Goal: Entertainment & Leisure: Consume media (video, audio)

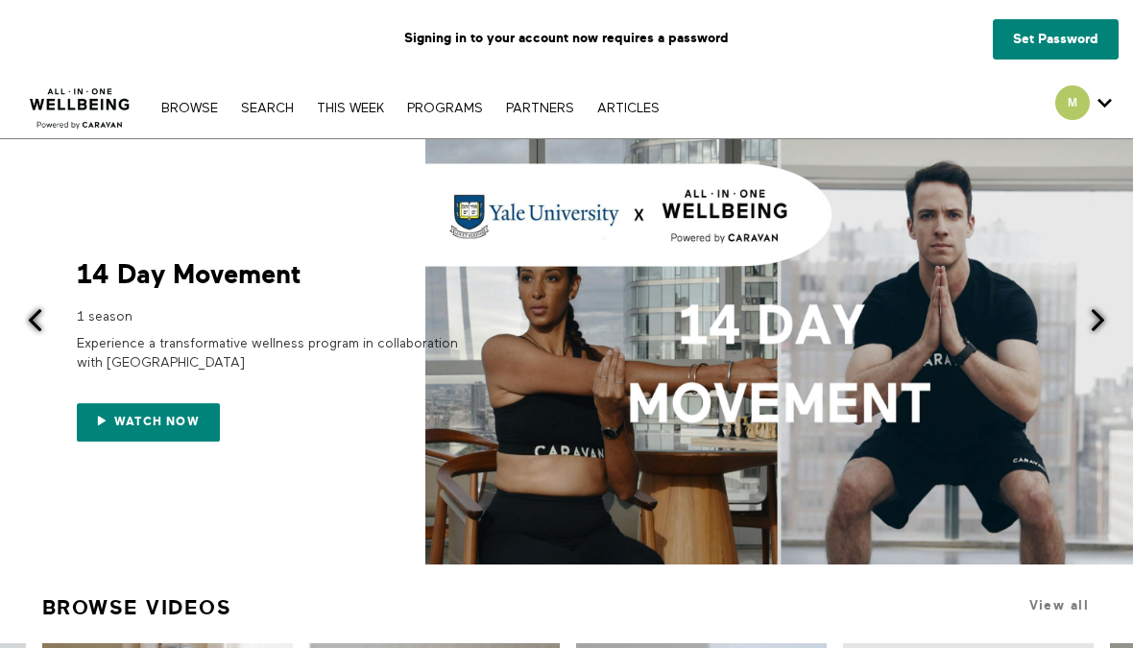
click at [1037, 34] on link "Set Password" at bounding box center [1056, 39] width 126 height 40
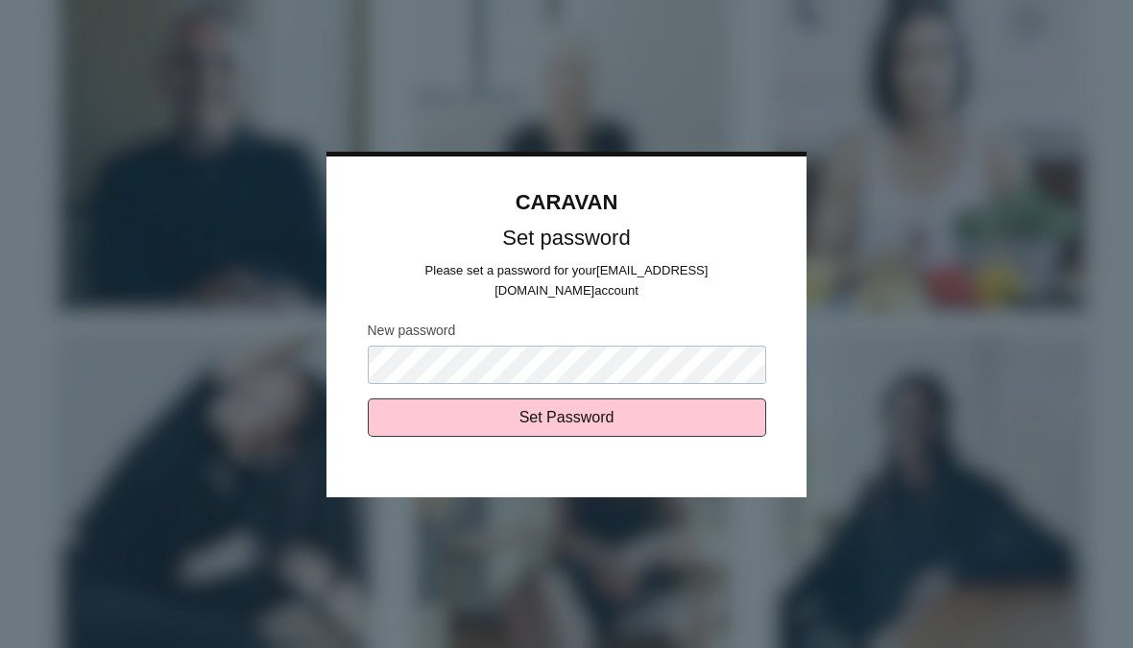
click at [592, 399] on input "Set Password" at bounding box center [567, 417] width 398 height 38
type input "Sending..."
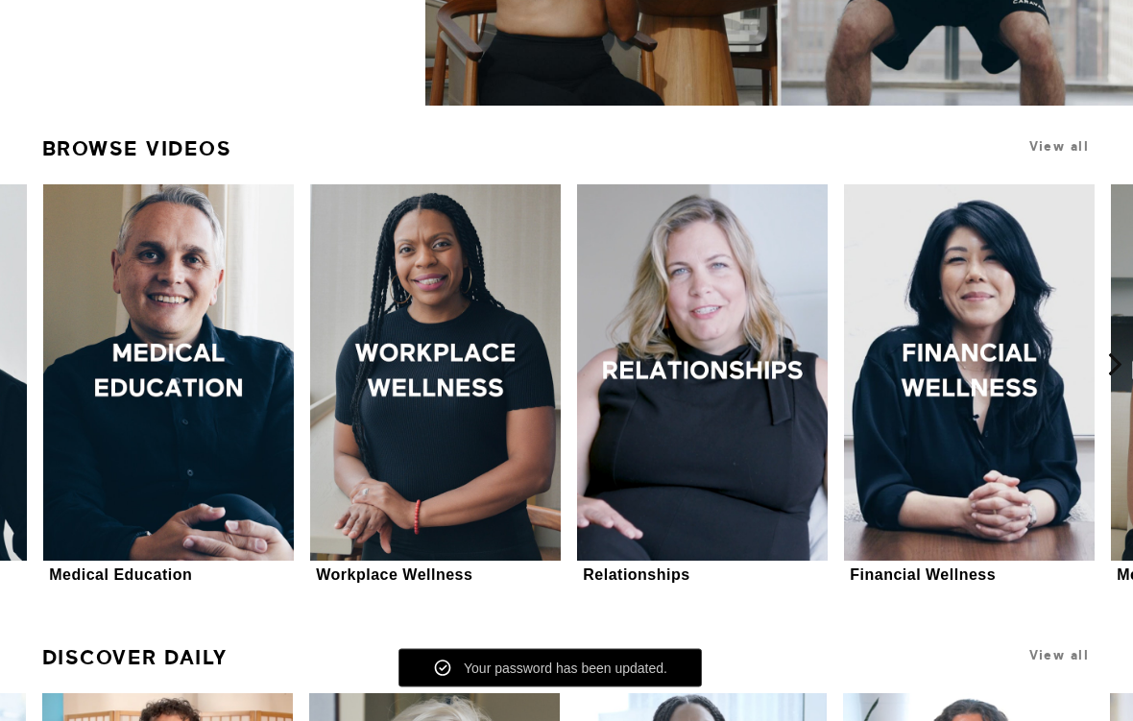
scroll to position [383, 0]
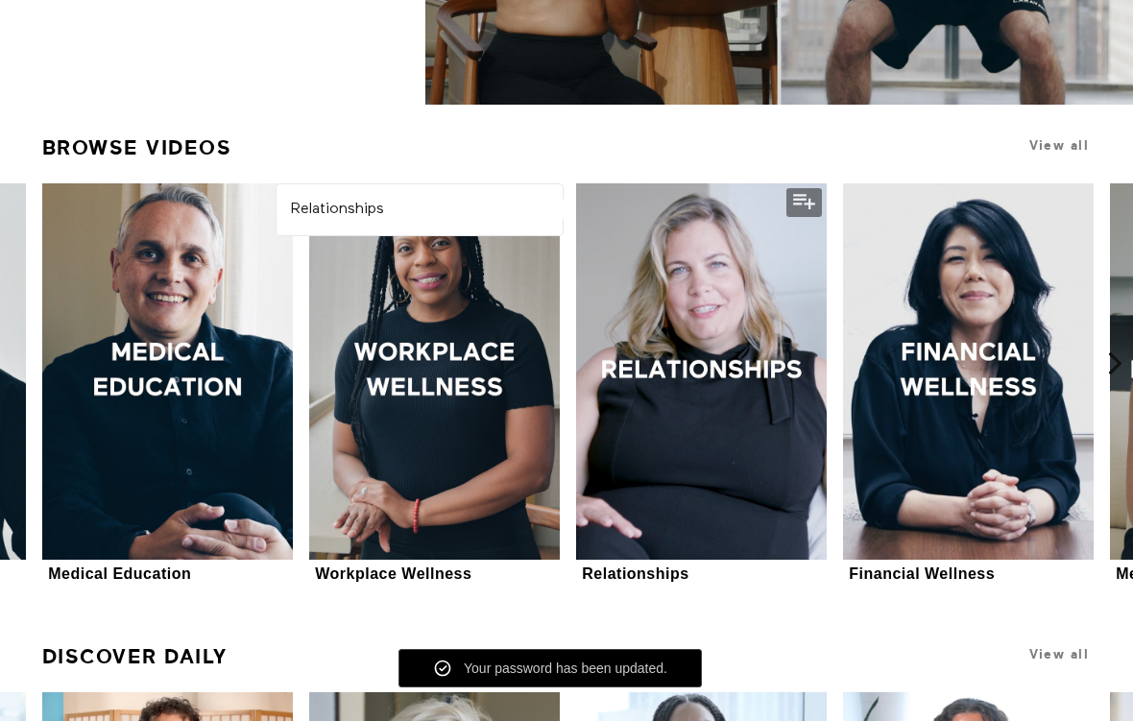
click at [753, 360] on div at bounding box center [701, 371] width 251 height 376
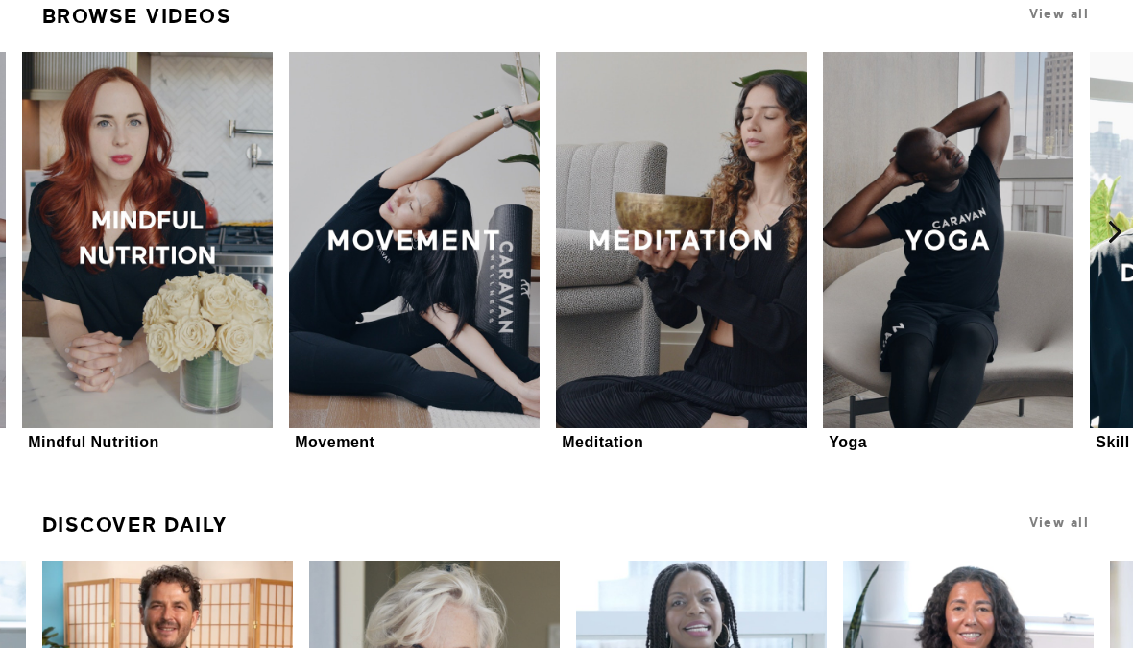
scroll to position [512, 0]
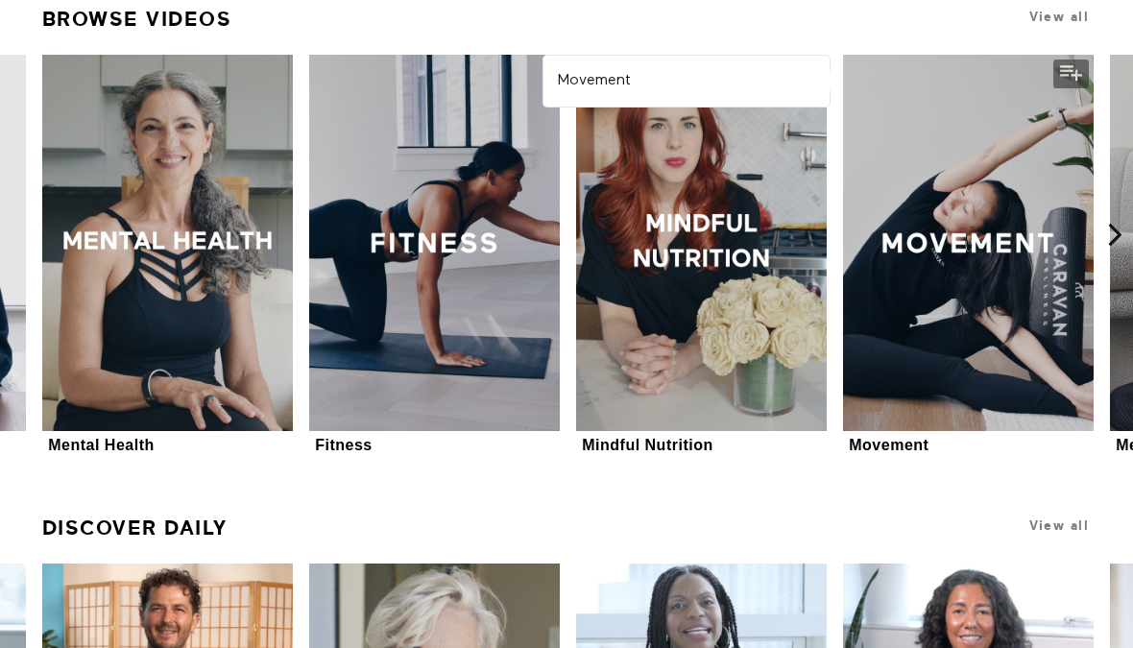
click at [961, 260] on div at bounding box center [968, 243] width 251 height 376
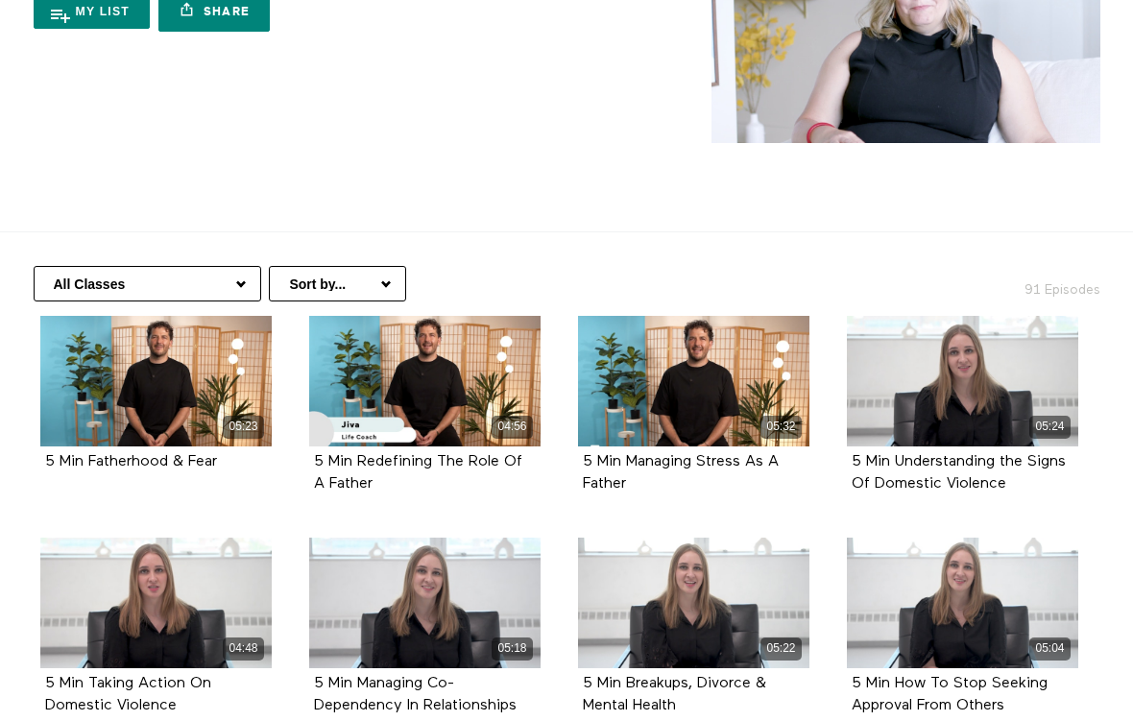
scroll to position [171, 0]
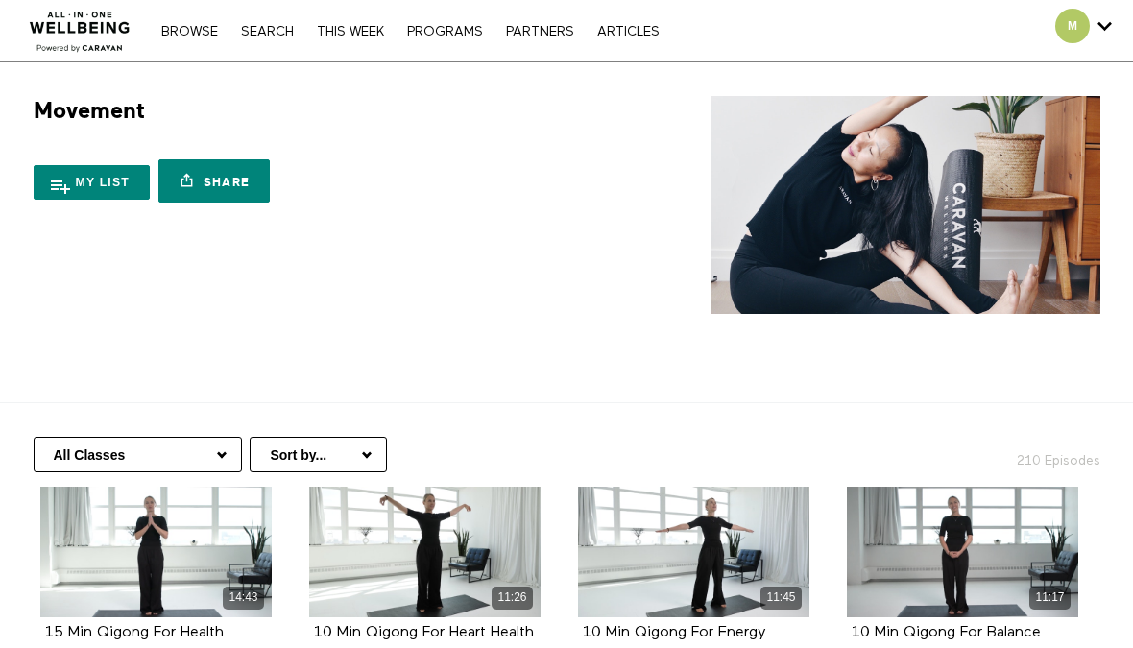
click at [593, 561] on div "11:45" at bounding box center [693, 552] width 231 height 131
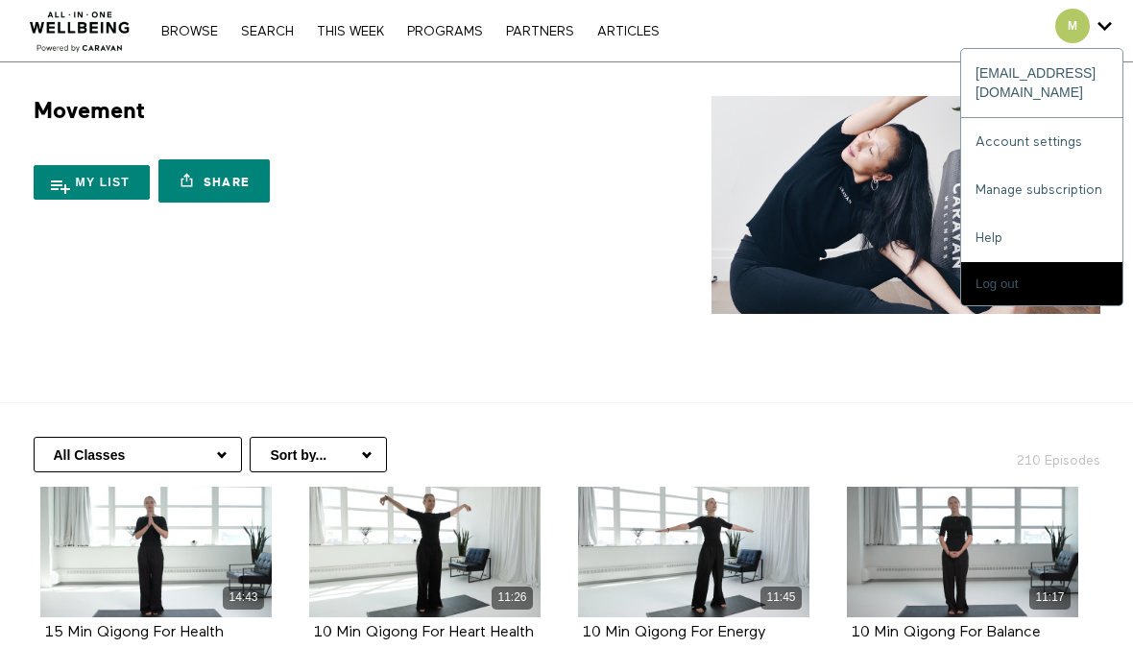
click at [1097, 21] on icon "Secondary" at bounding box center [1104, 26] width 14 height 29
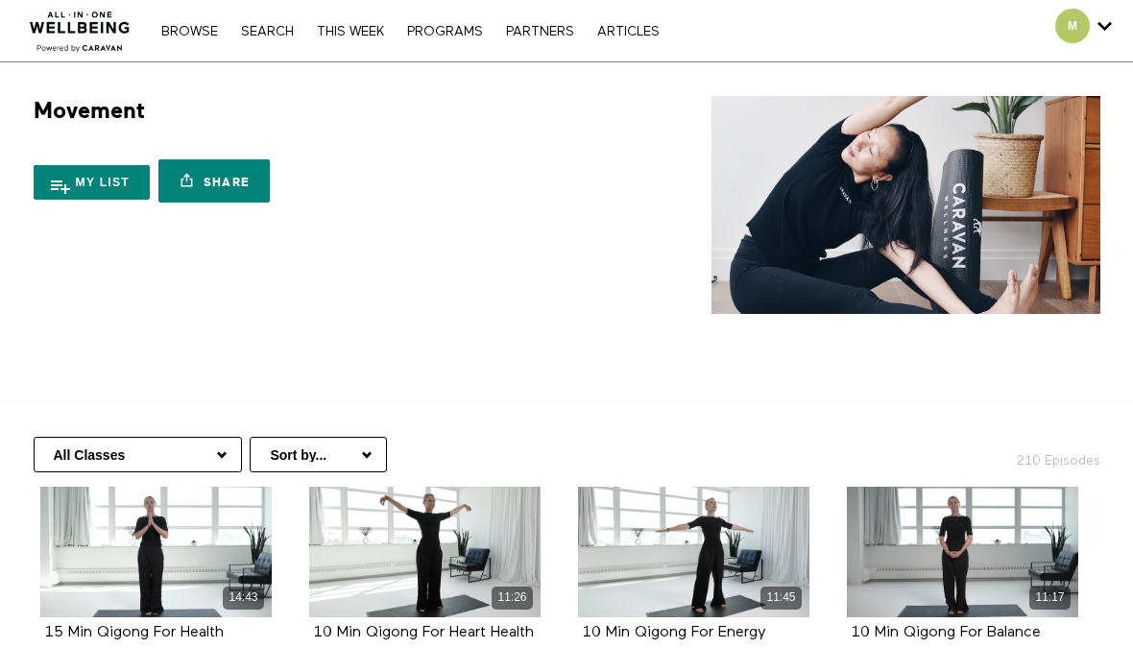
click at [444, 36] on link "PROGRAMS" at bounding box center [444, 31] width 95 height 13
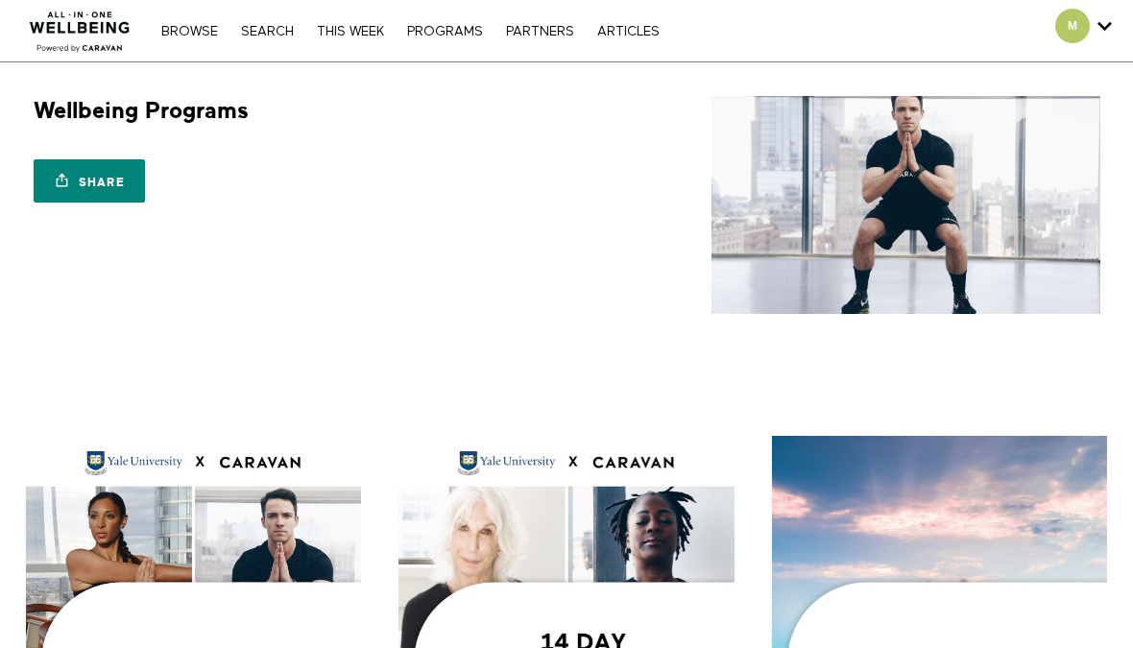
click at [192, 36] on link "Browse" at bounding box center [190, 31] width 76 height 13
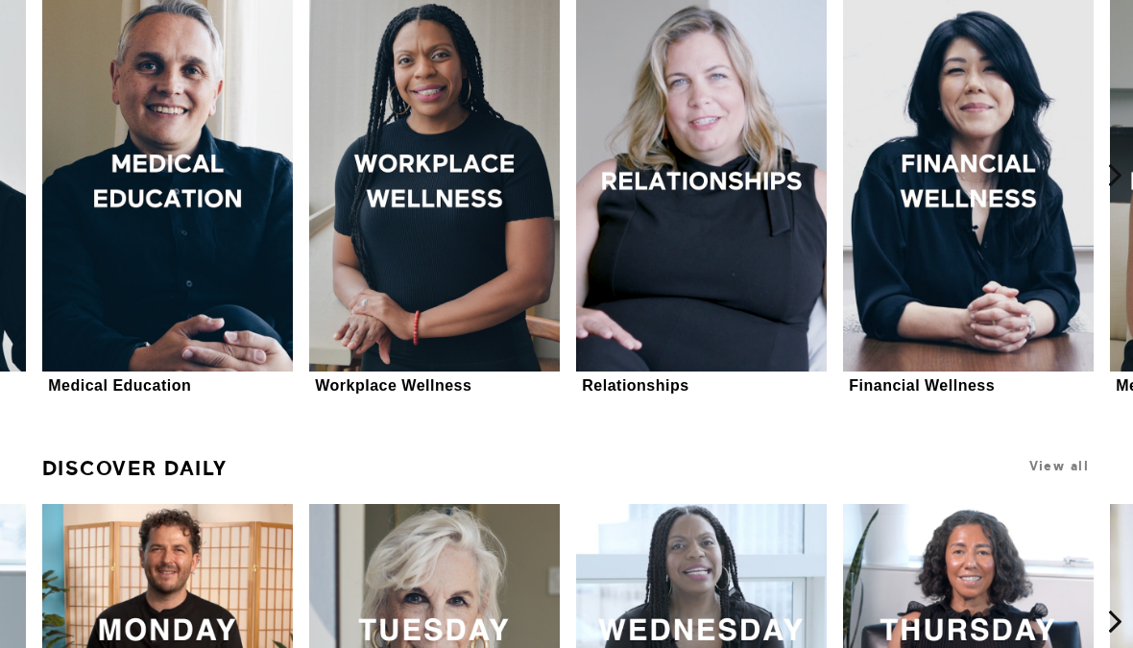
scroll to position [841, 0]
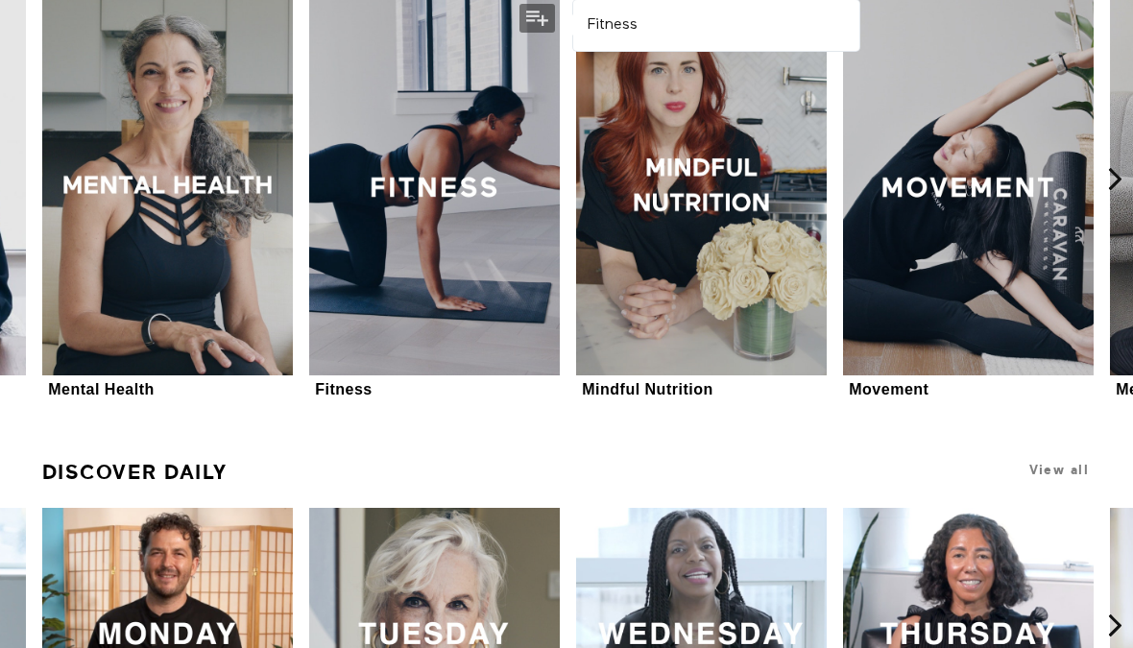
click at [460, 291] on div at bounding box center [434, 187] width 251 height 376
click at [1005, 325] on div at bounding box center [968, 187] width 251 height 376
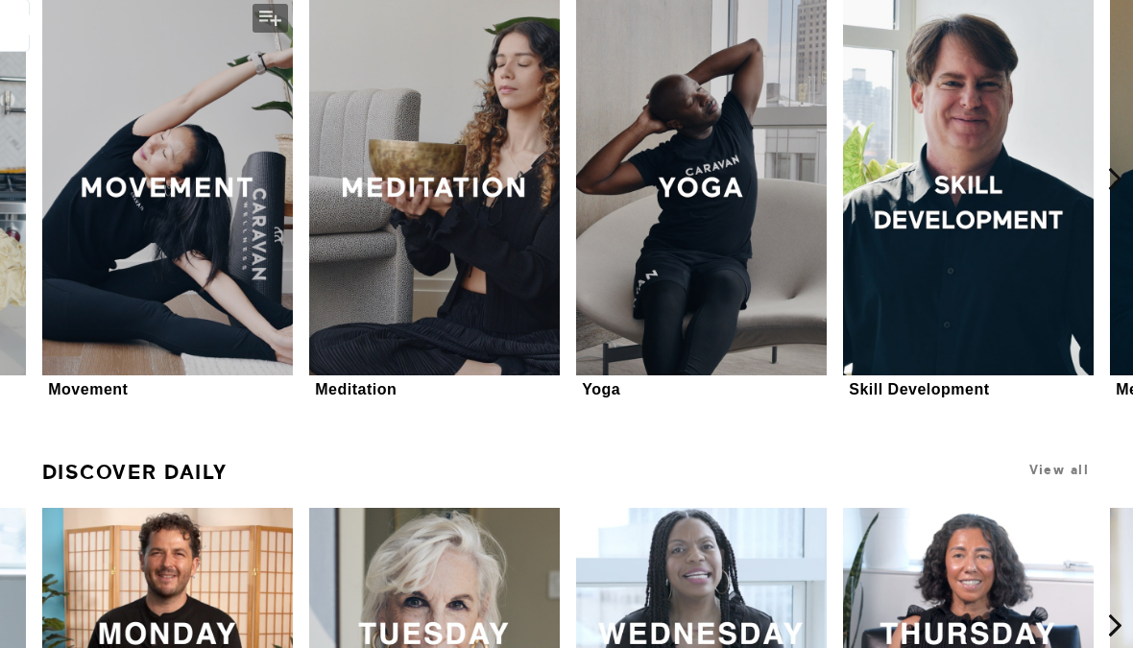
click at [1125, 167] on icon at bounding box center [1115, 179] width 24 height 24
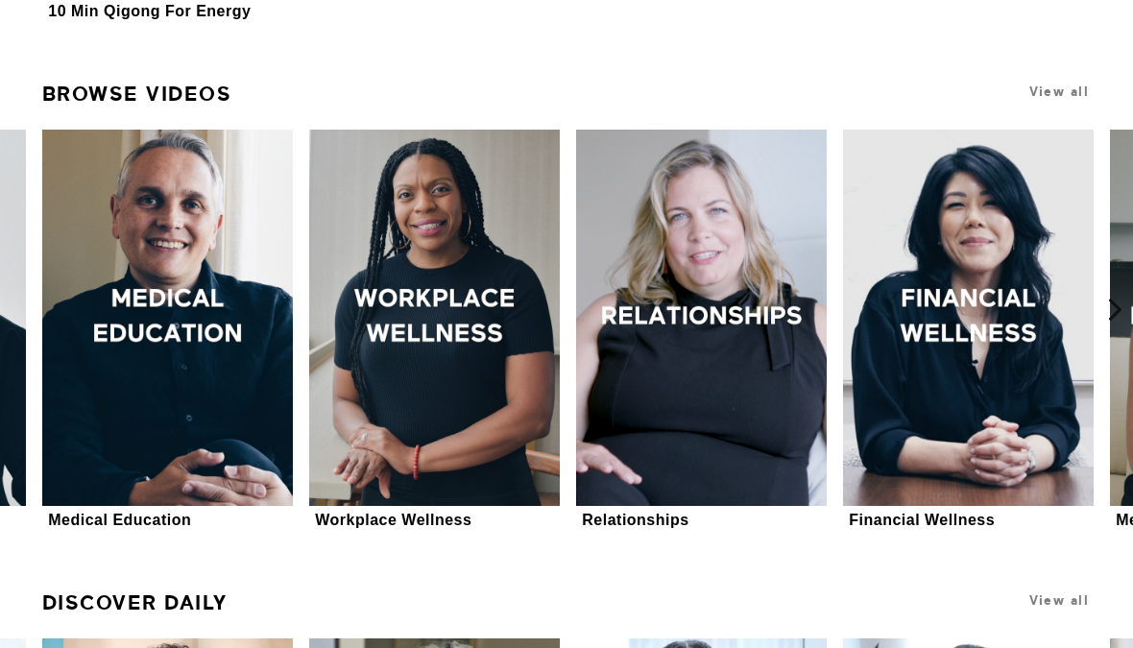
scroll to position [677, 0]
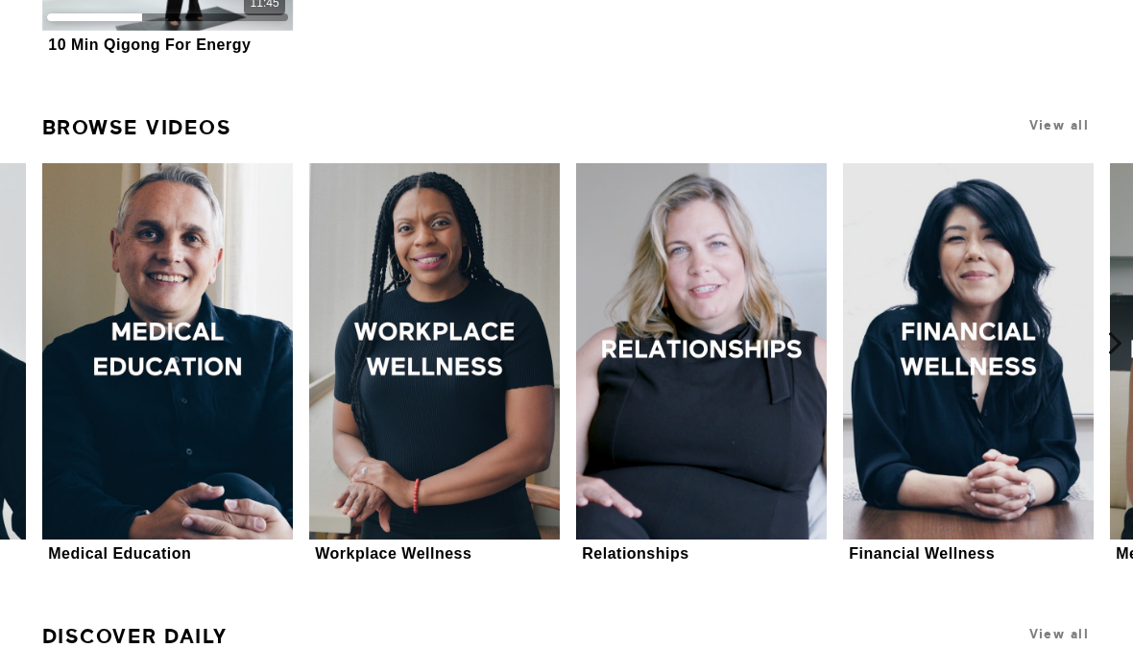
click at [1121, 344] on icon at bounding box center [1115, 343] width 24 height 24
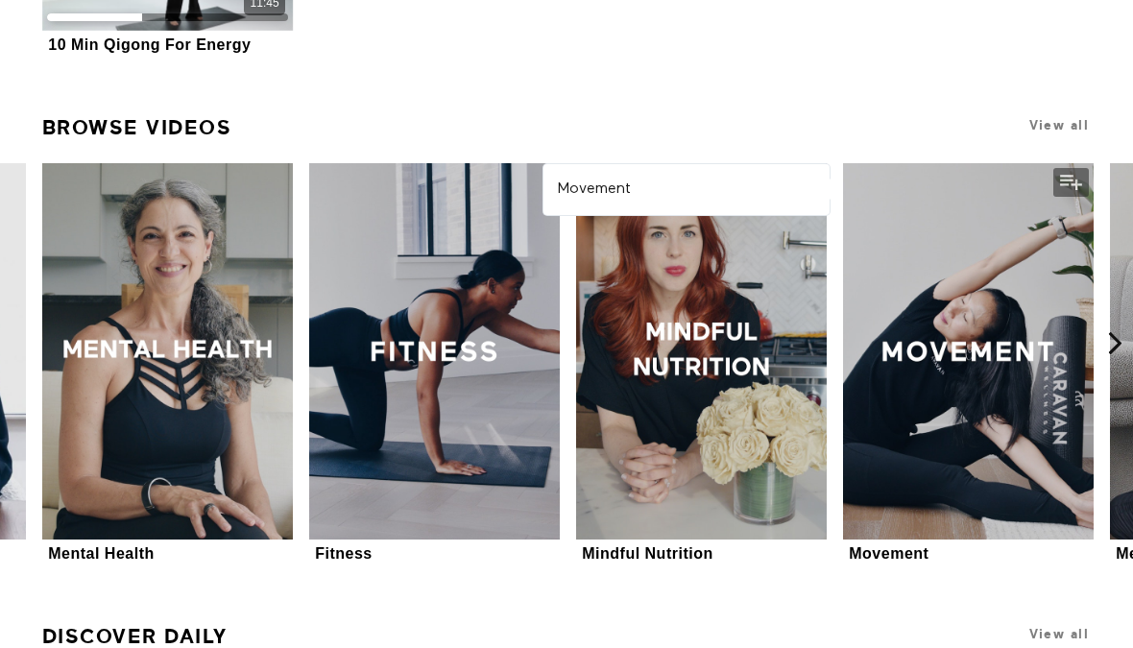
click at [1123, 342] on icon at bounding box center [1115, 343] width 24 height 24
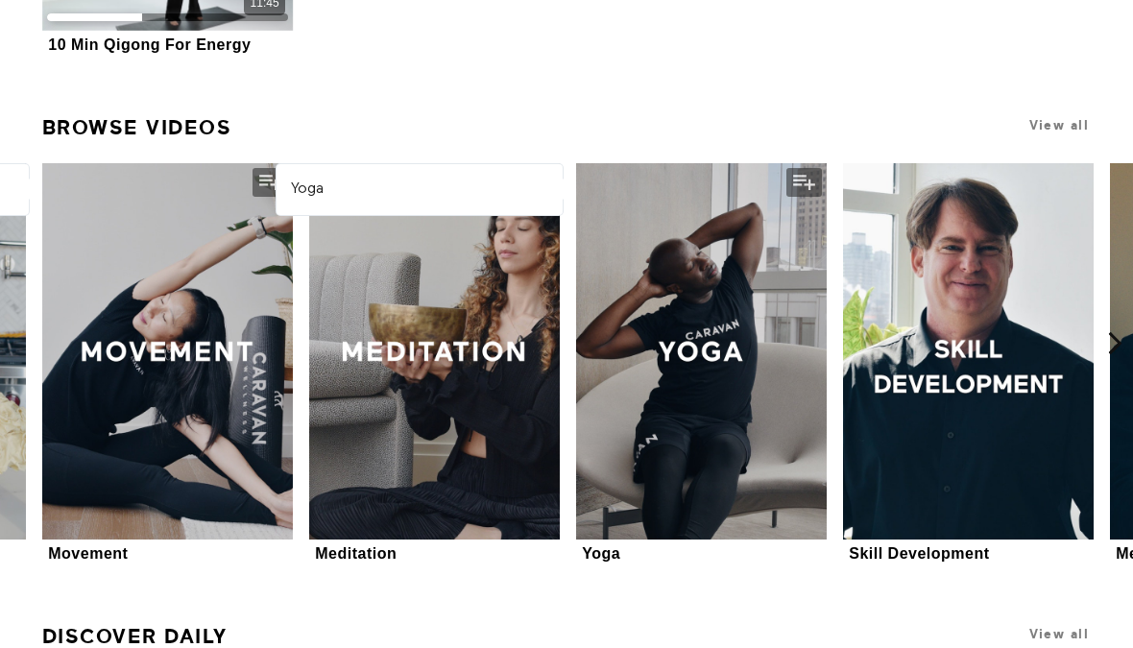
click at [738, 434] on div at bounding box center [701, 351] width 251 height 376
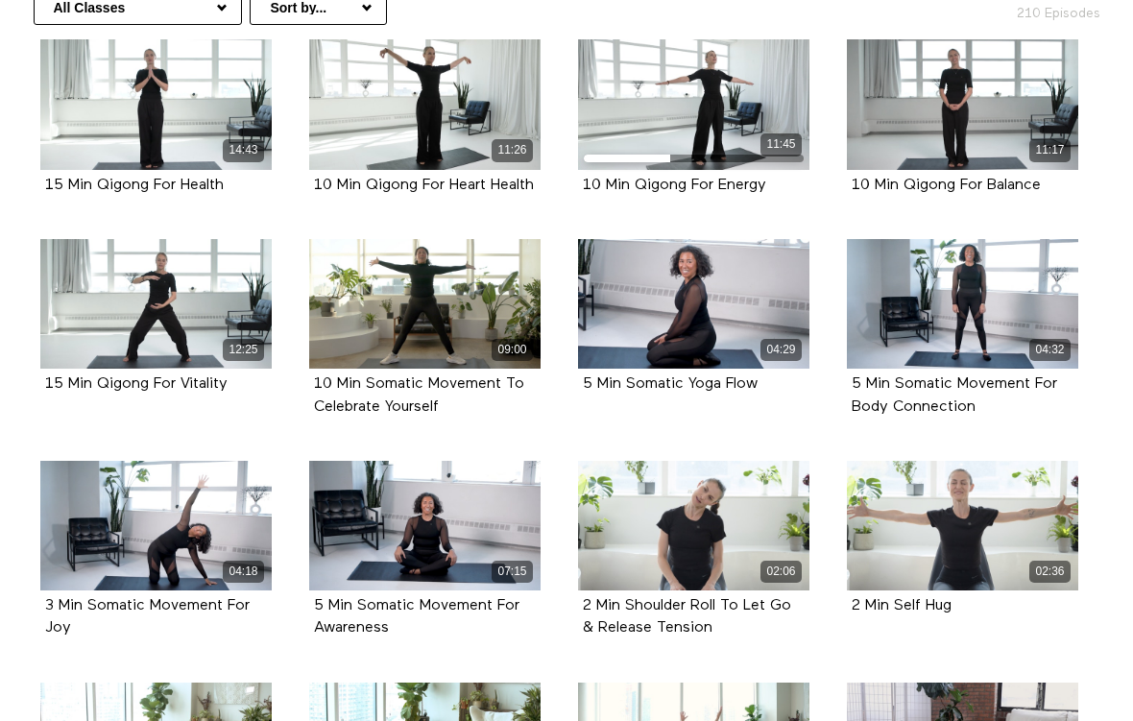
scroll to position [452, 0]
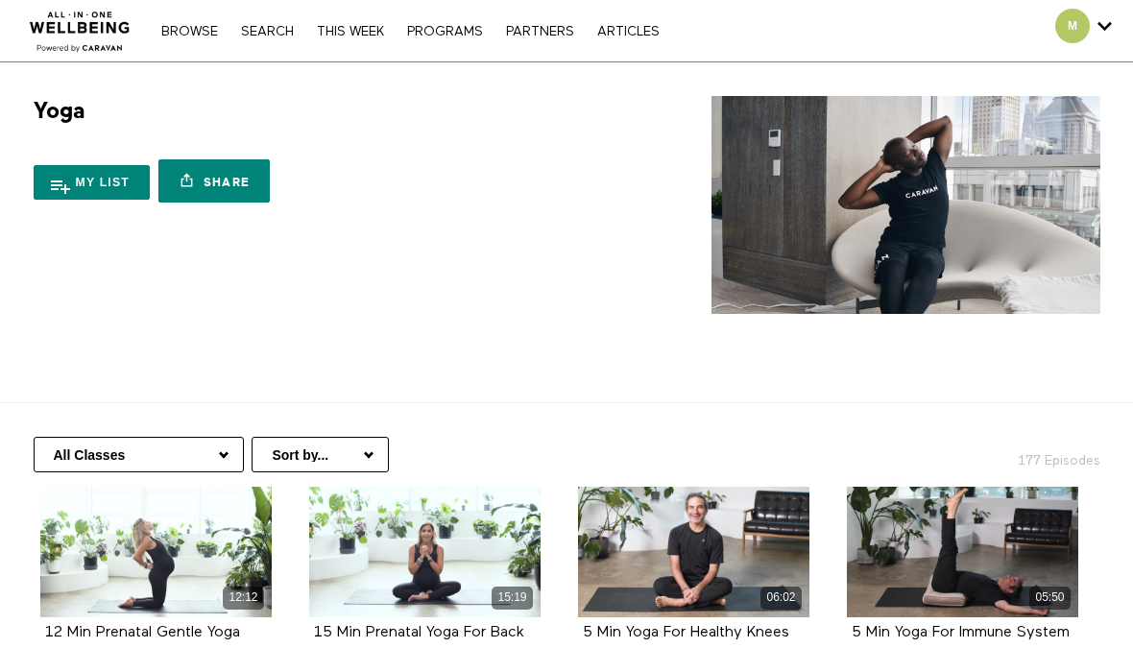
click at [345, 34] on link "THIS WEEK" at bounding box center [350, 31] width 86 height 13
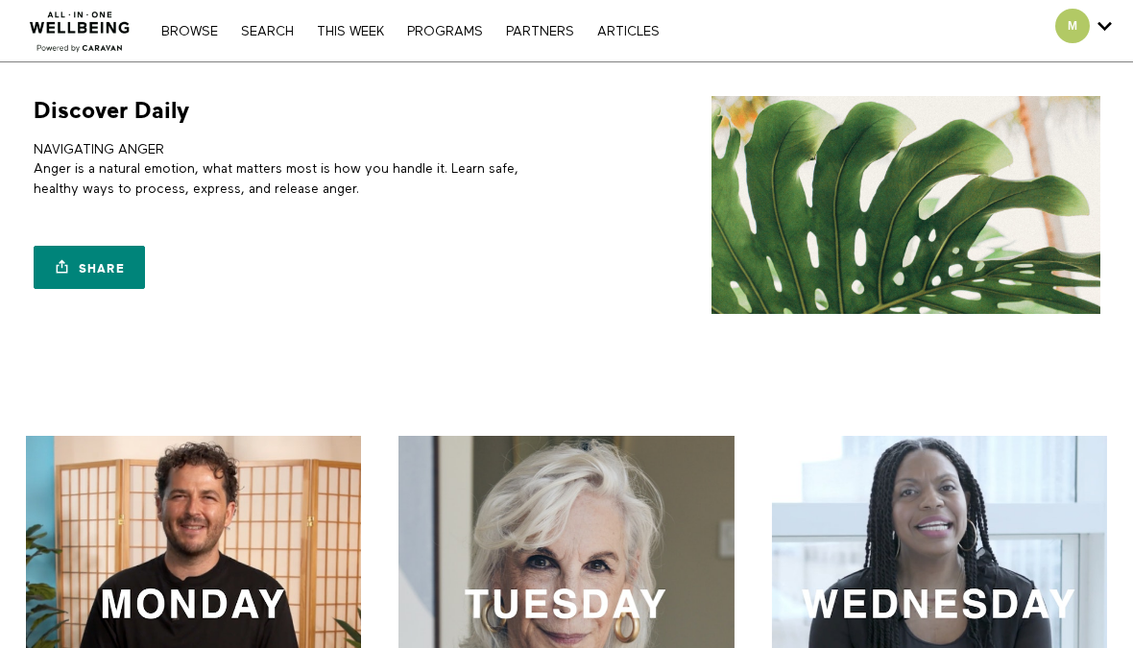
click at [268, 37] on link "Search" at bounding box center [267, 31] width 72 height 13
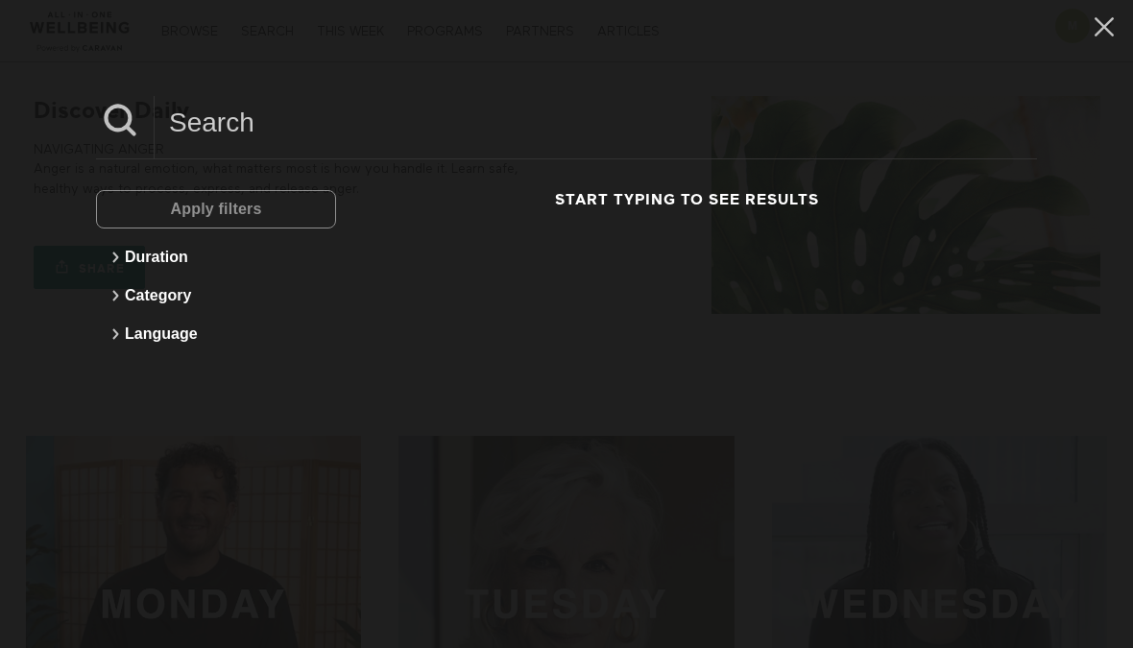
click at [1096, 25] on icon at bounding box center [1104, 27] width 36 height 33
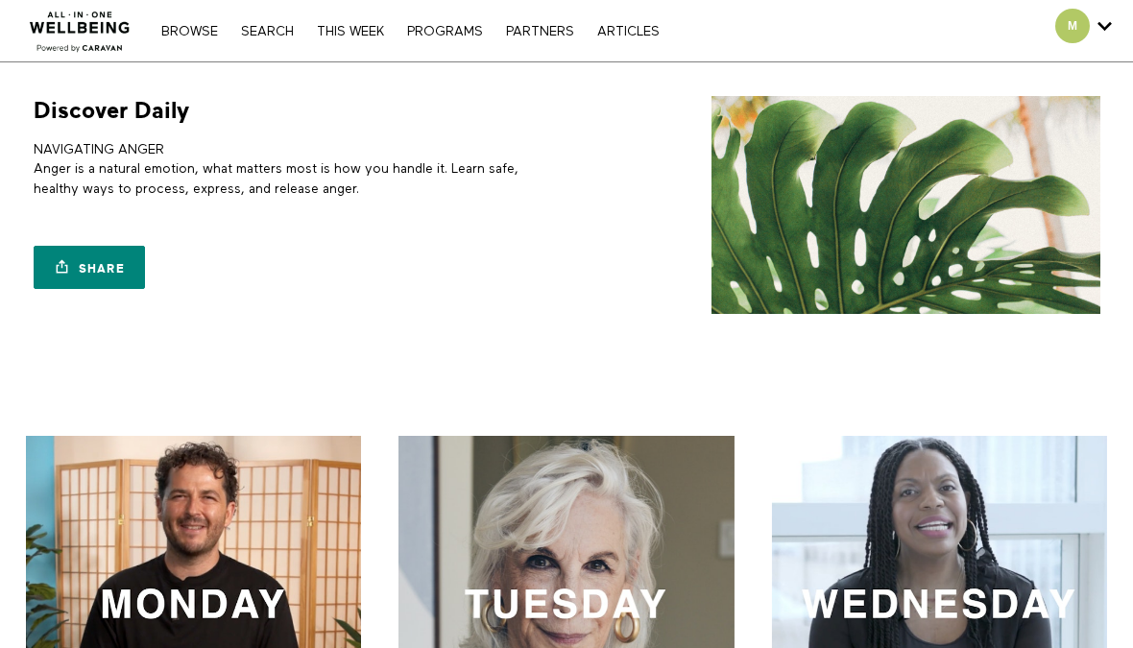
click at [361, 30] on link "THIS WEEK" at bounding box center [350, 31] width 86 height 13
click at [445, 36] on link "PROGRAMS" at bounding box center [444, 31] width 95 height 13
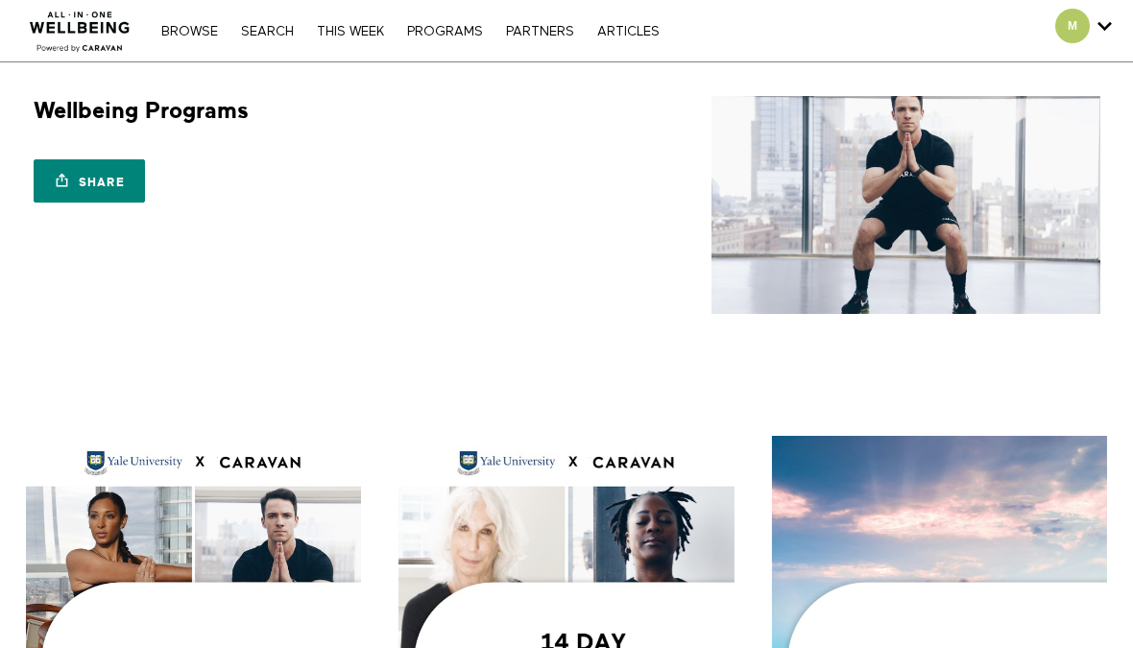
click at [186, 27] on link "Browse" at bounding box center [190, 31] width 76 height 13
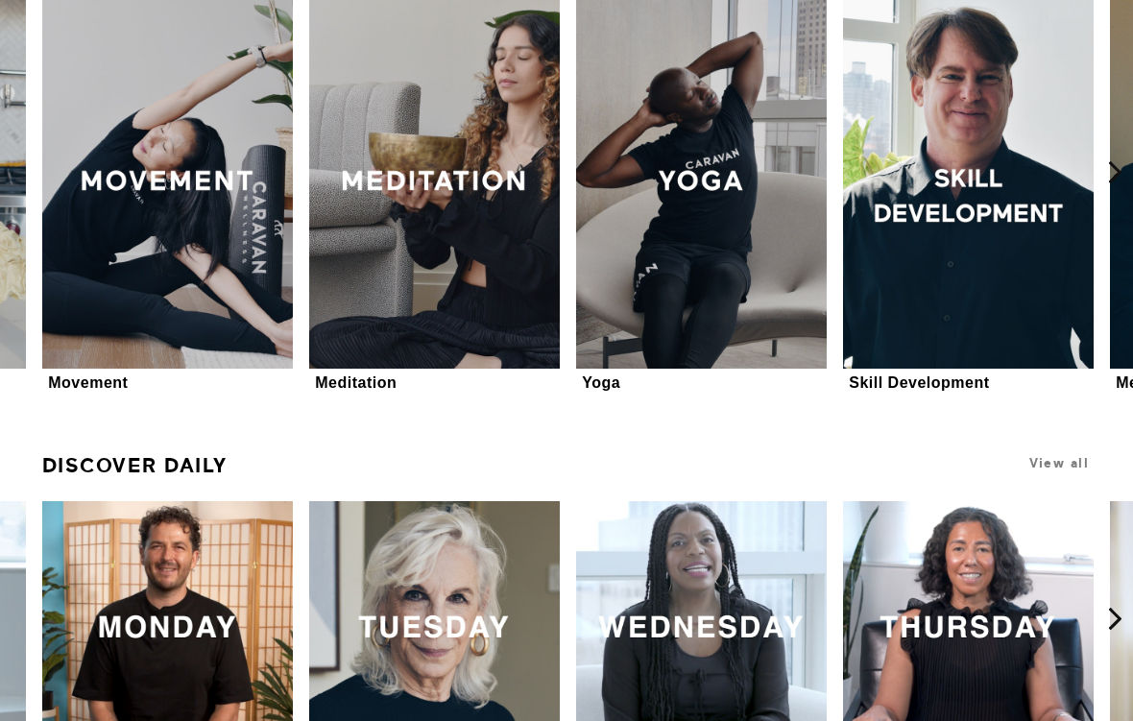
scroll to position [846, 0]
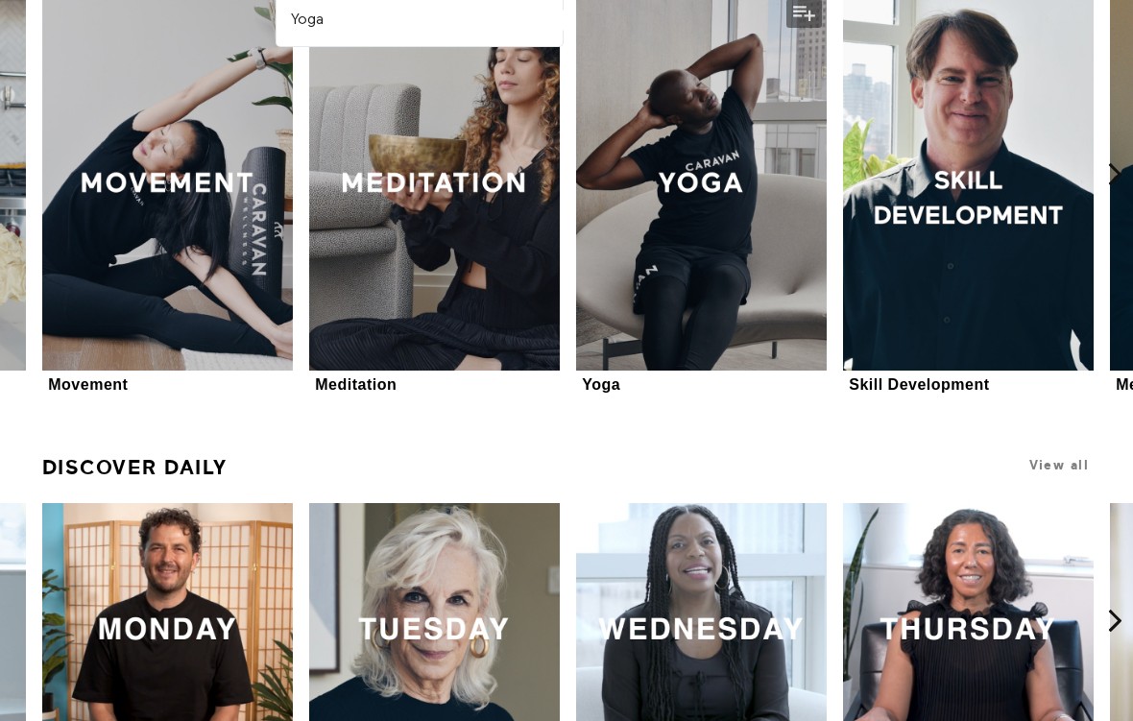
click at [730, 285] on div at bounding box center [701, 182] width 251 height 376
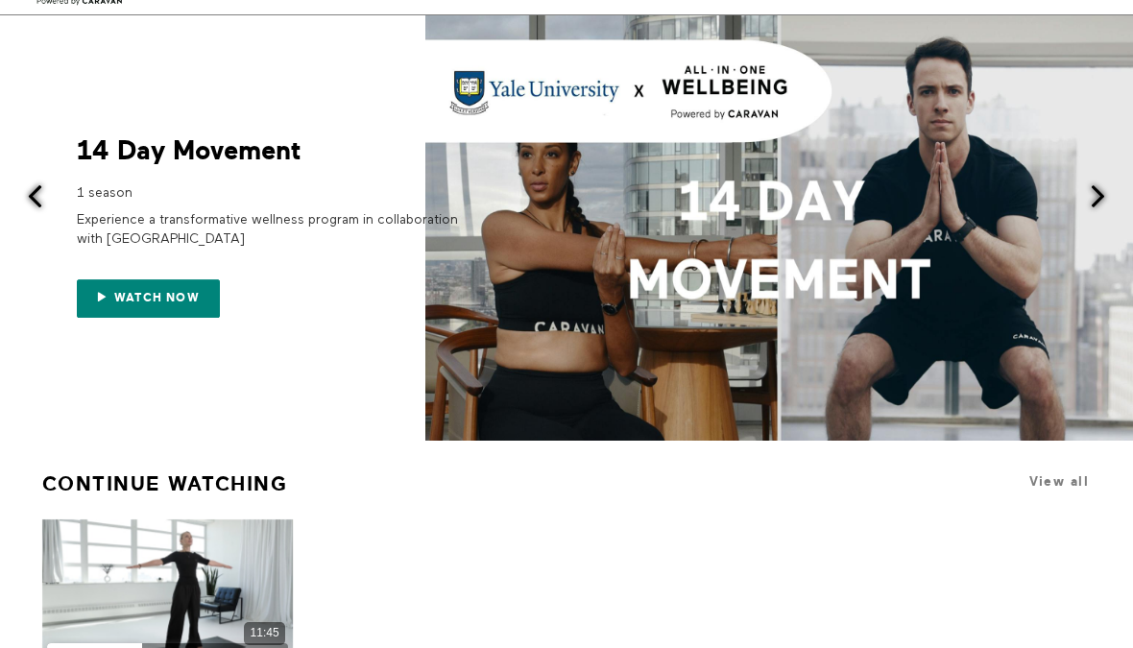
scroll to position [0, 0]
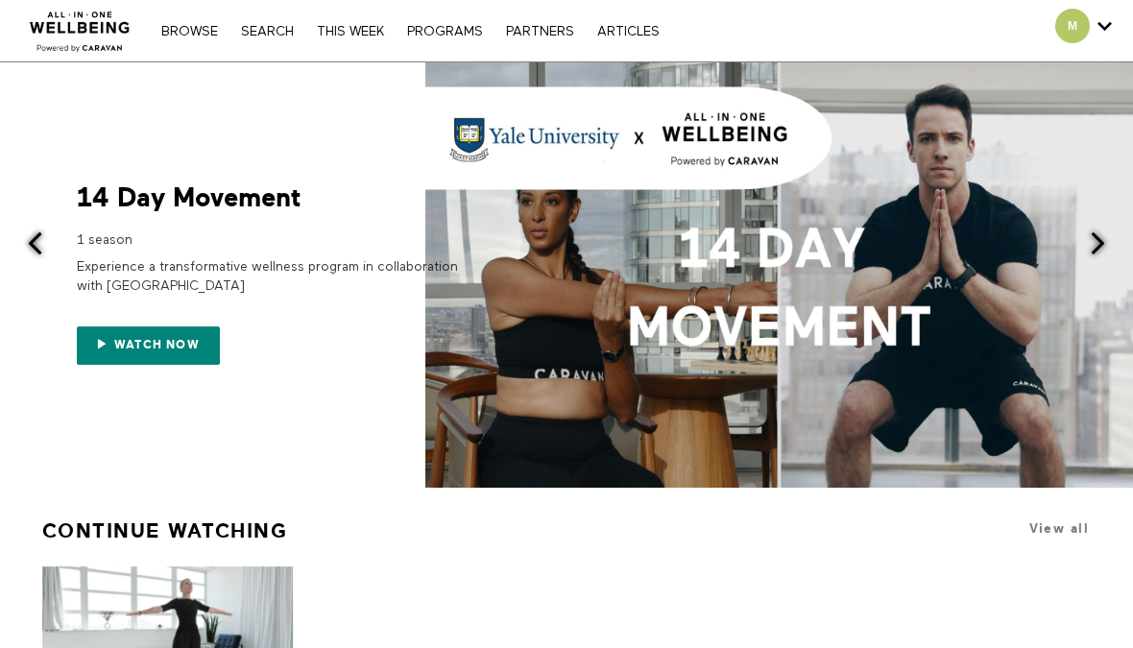
click at [1098, 248] on span at bounding box center [1098, 243] width 24 height 24
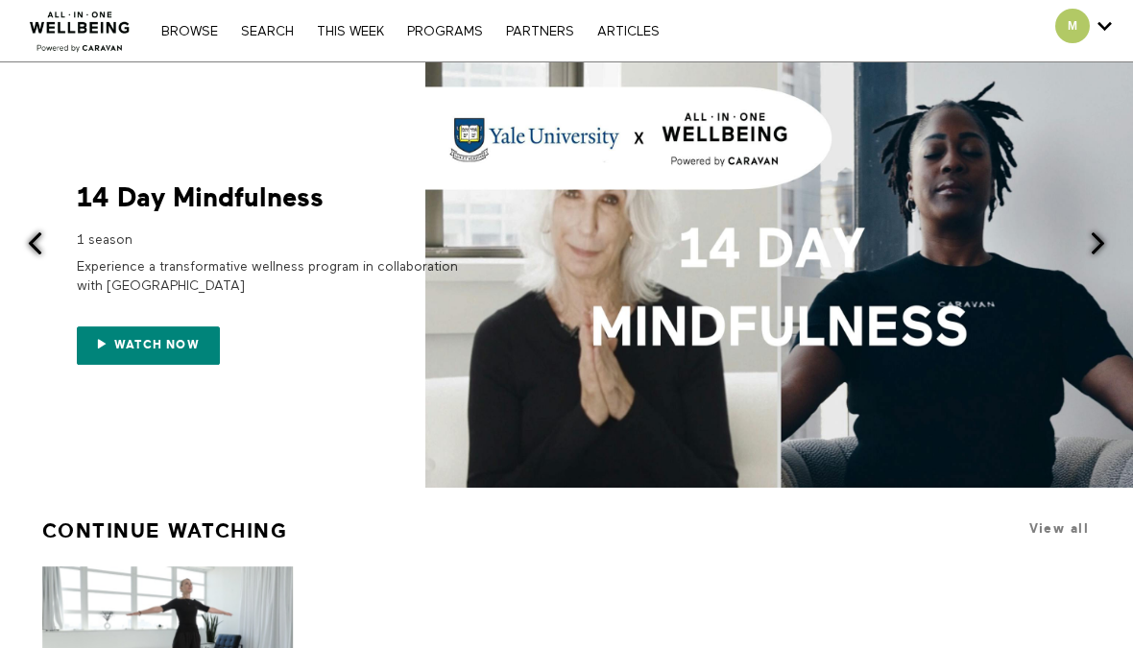
click at [1098, 244] on span at bounding box center [1098, 243] width 24 height 24
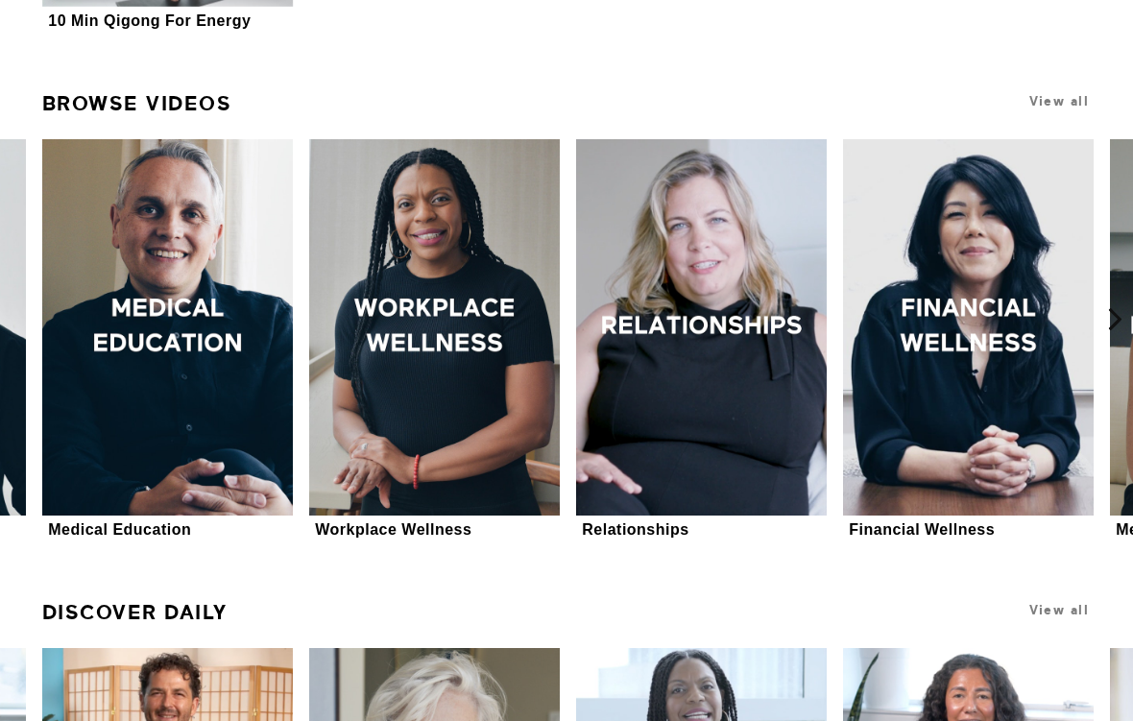
scroll to position [701, 0]
click at [1117, 346] on button at bounding box center [1125, 319] width 61 height 497
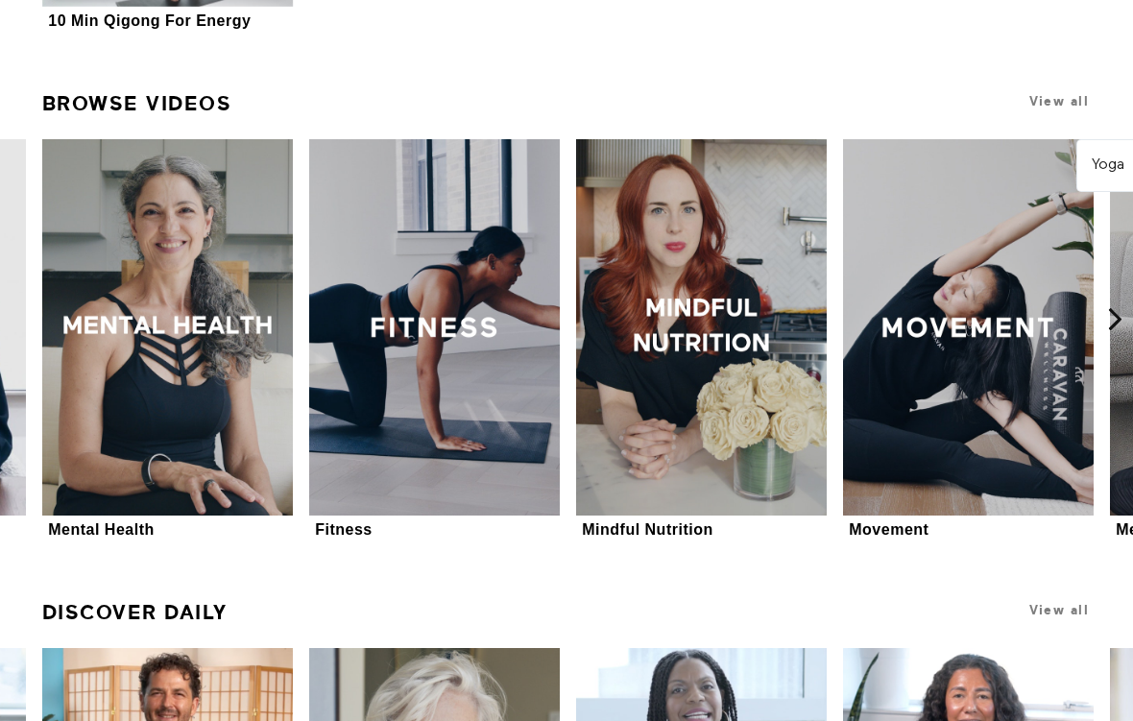
click at [1065, 100] on span "View all" at bounding box center [1059, 101] width 60 height 14
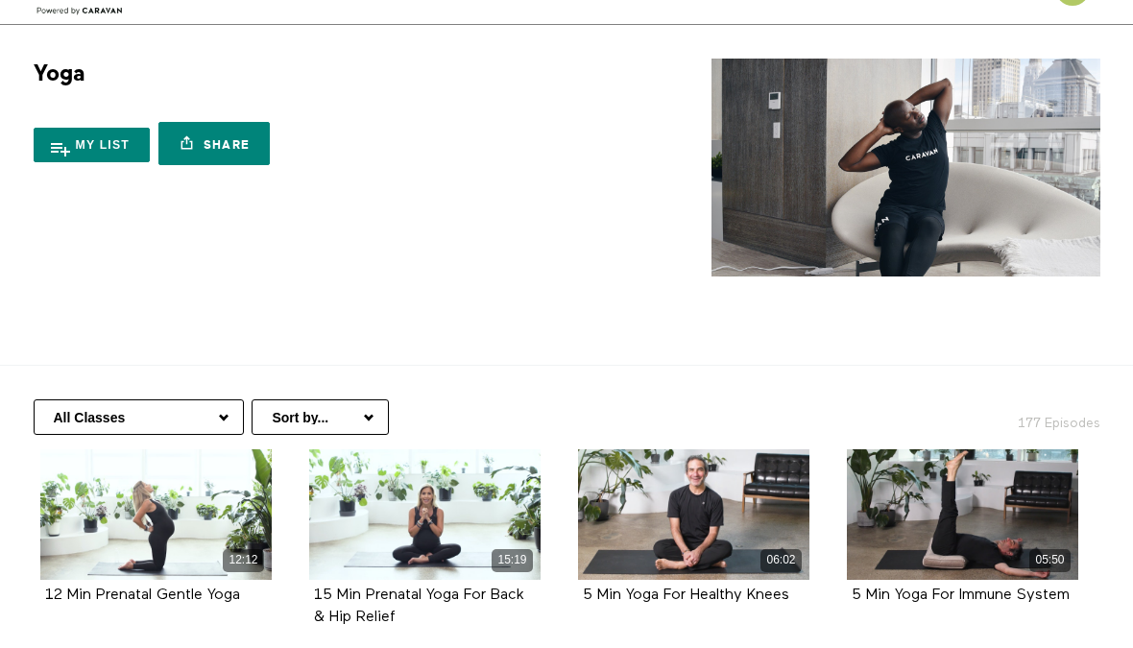
scroll to position [31, 0]
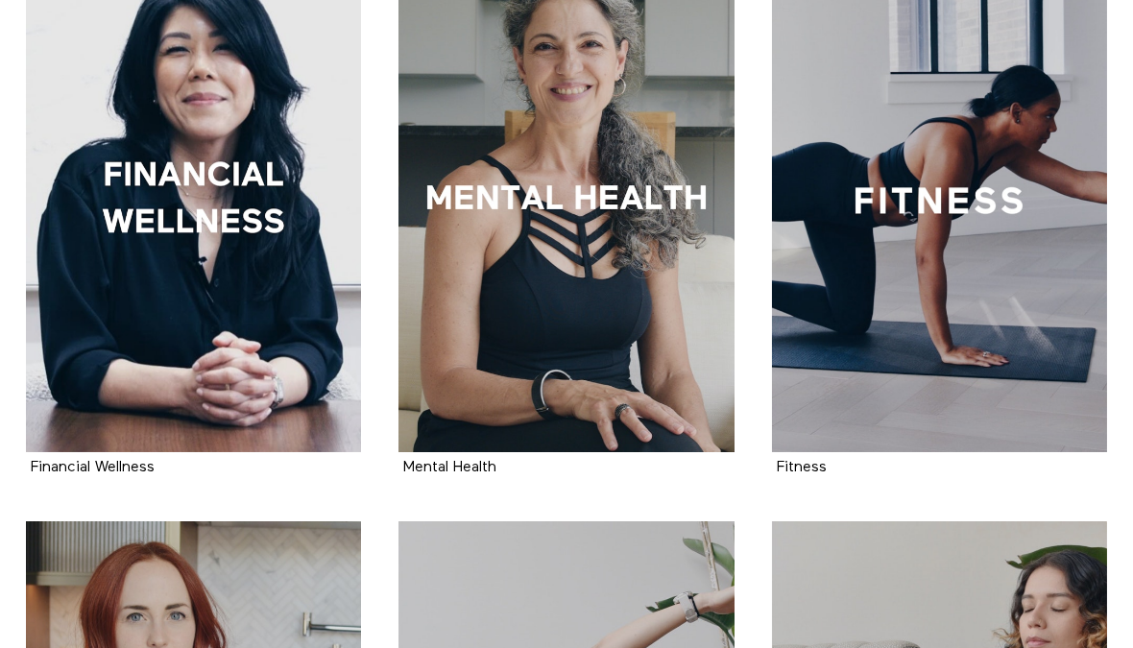
scroll to position [1059, 0]
click at [650, 292] on div at bounding box center [565, 200] width 335 height 503
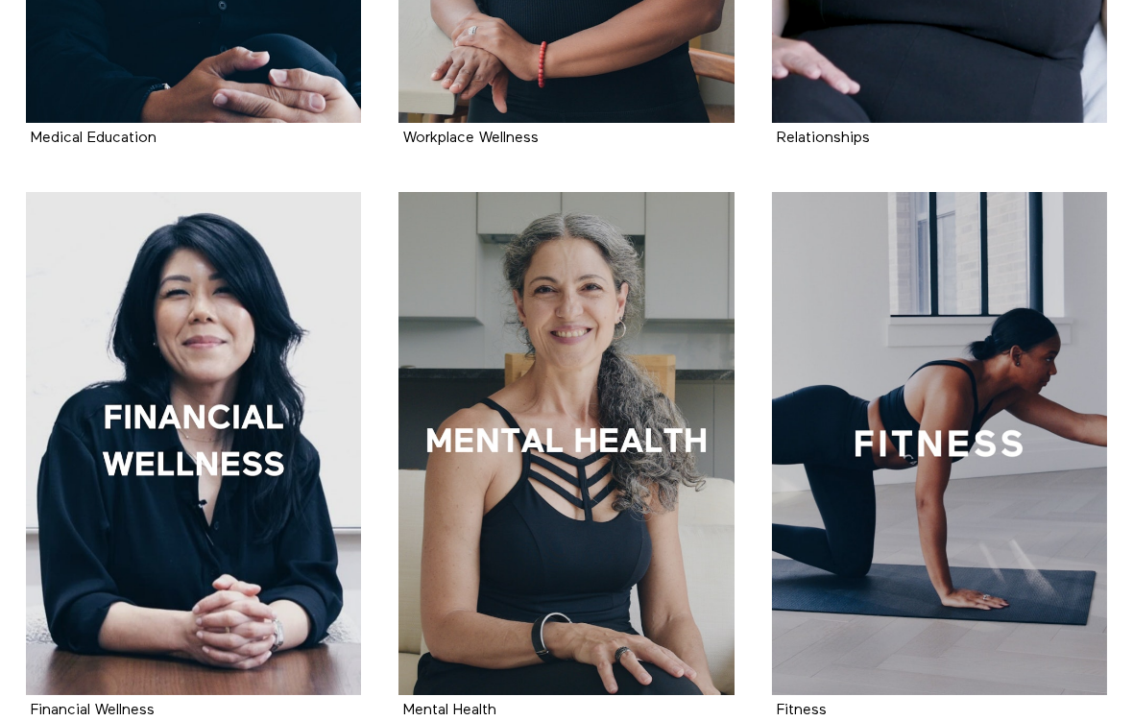
scroll to position [818, 0]
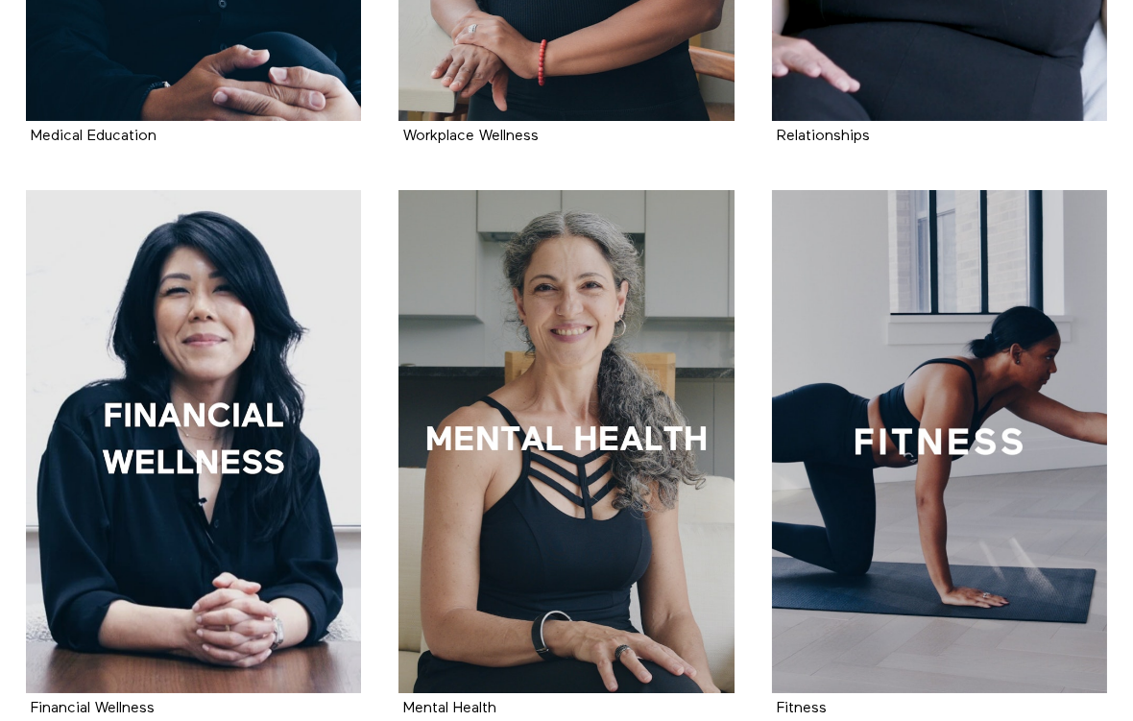
click at [1022, 556] on div at bounding box center [939, 441] width 335 height 503
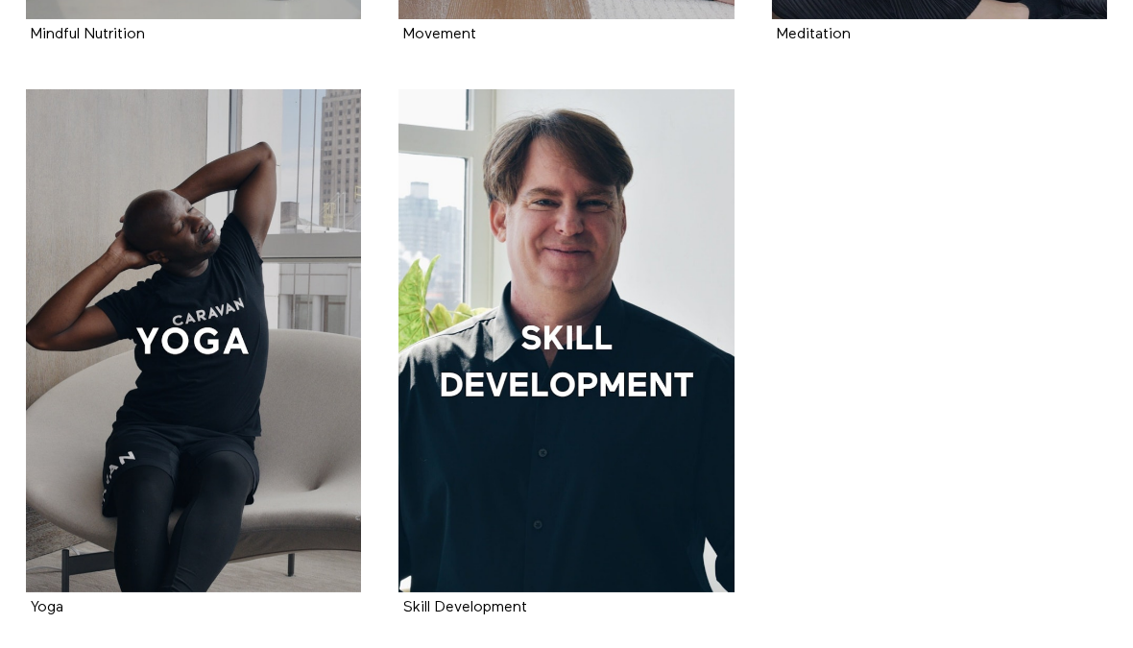
scroll to position [2061, 0]
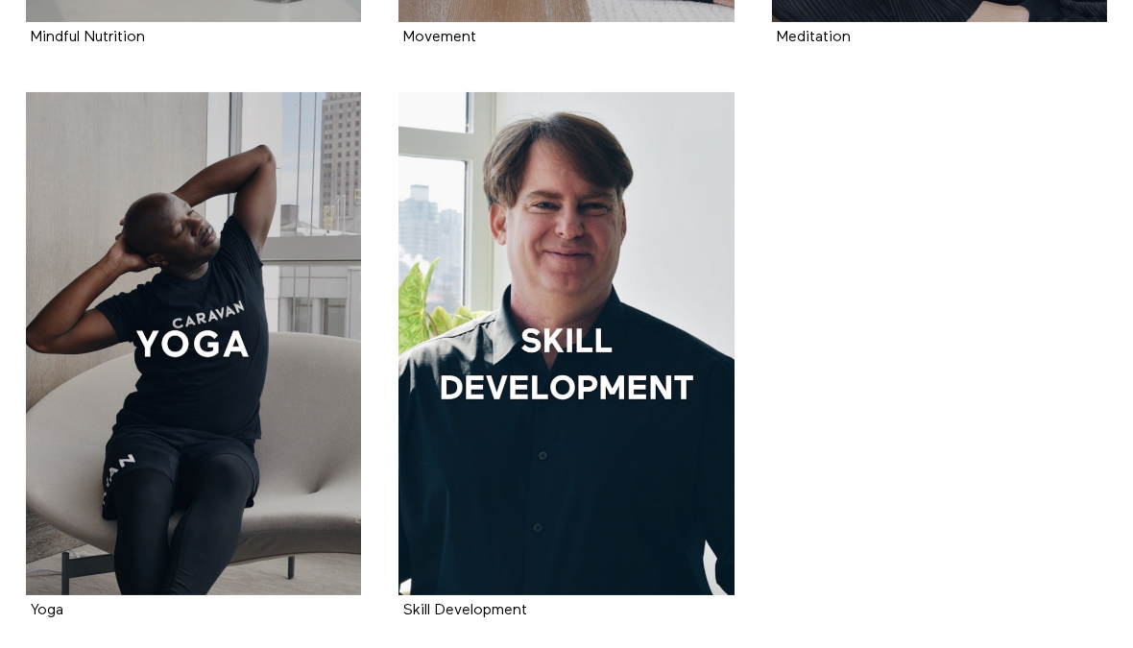
click at [265, 312] on div at bounding box center [193, 343] width 335 height 503
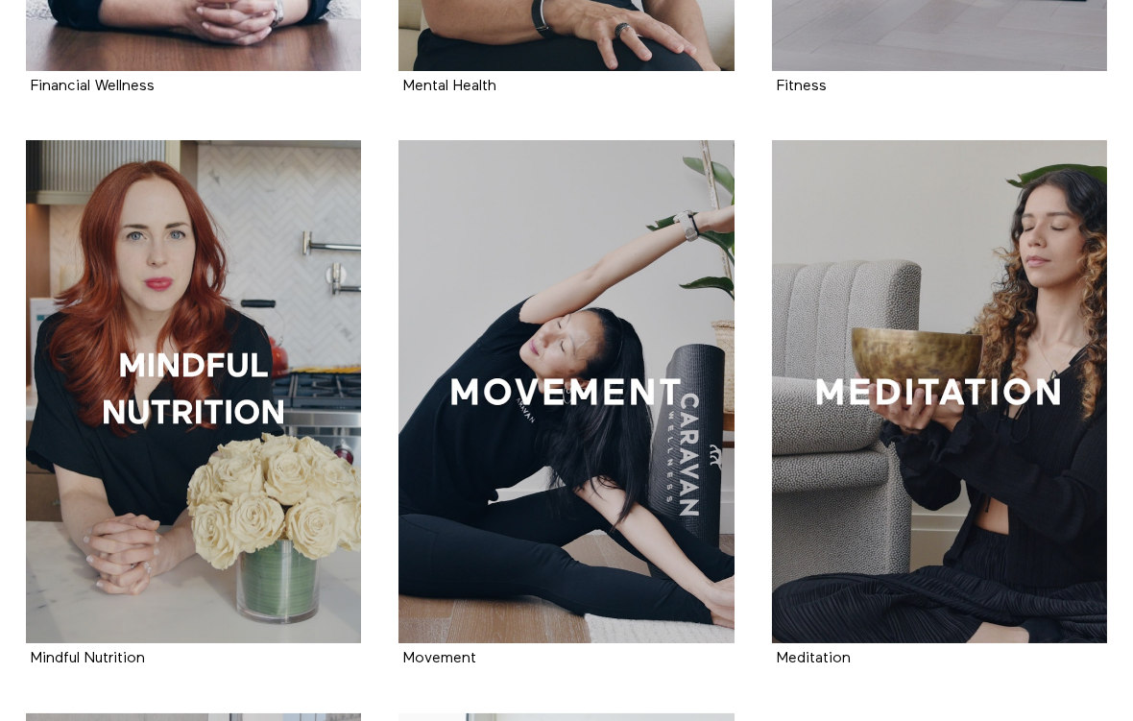
scroll to position [1440, 0]
click at [666, 588] on div at bounding box center [565, 391] width 335 height 503
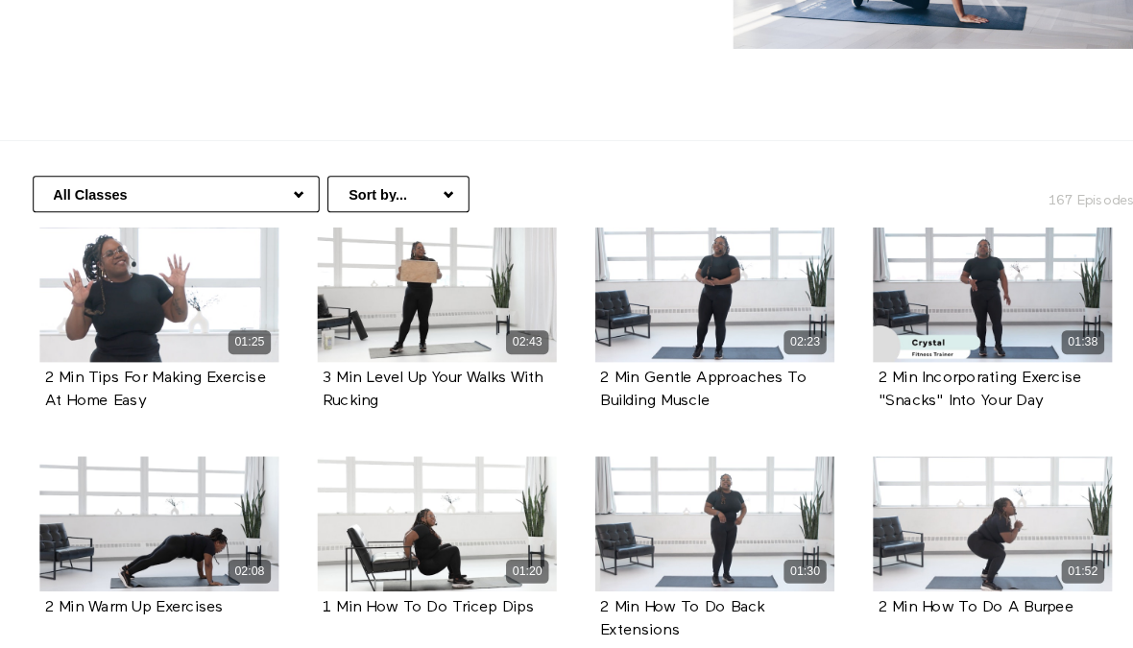
scroll to position [54, 0]
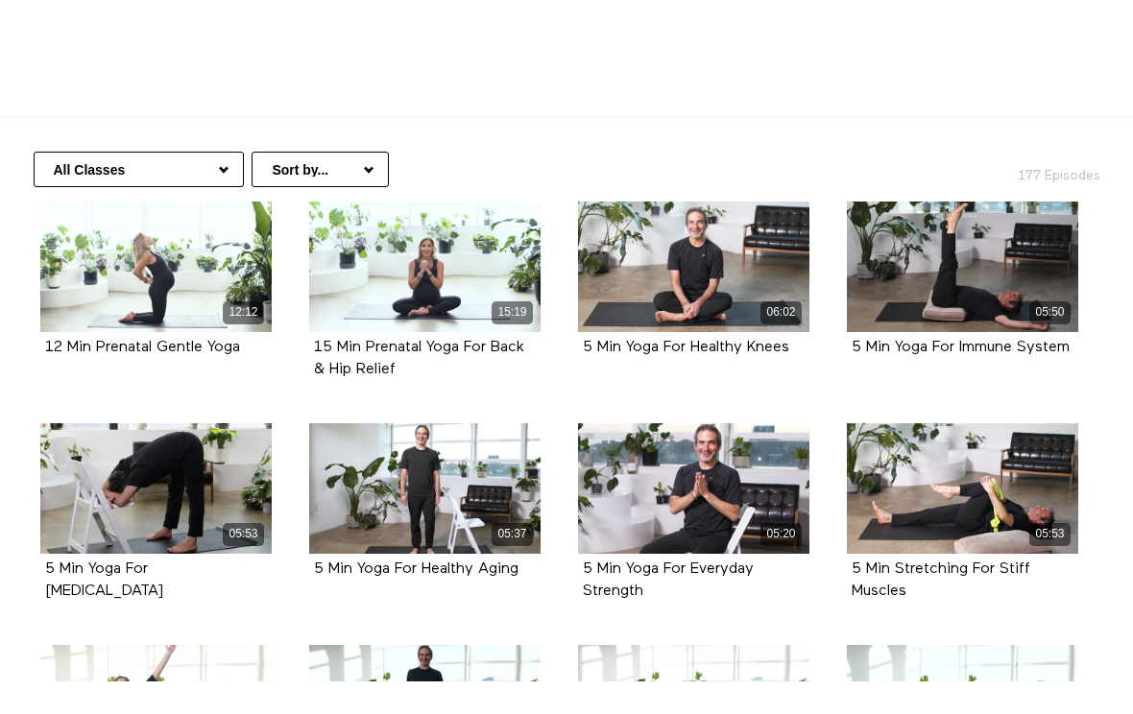
scroll to position [319, 0]
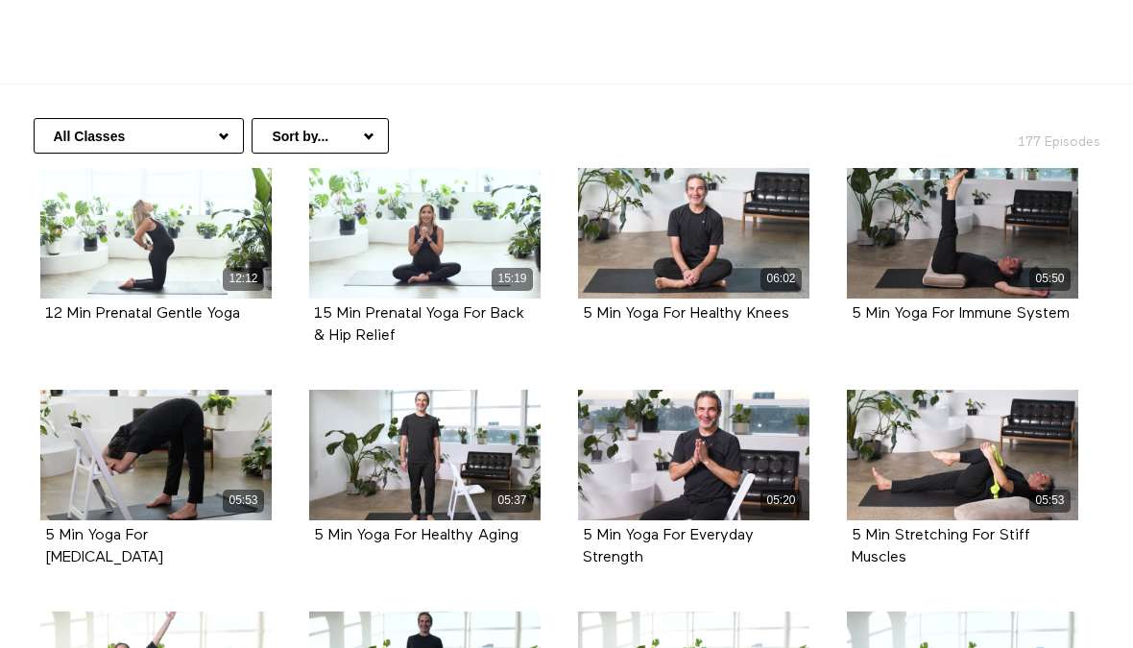
click at [307, 144] on select "Sort by... Alphabetical Release date" at bounding box center [319, 136] width 137 height 36
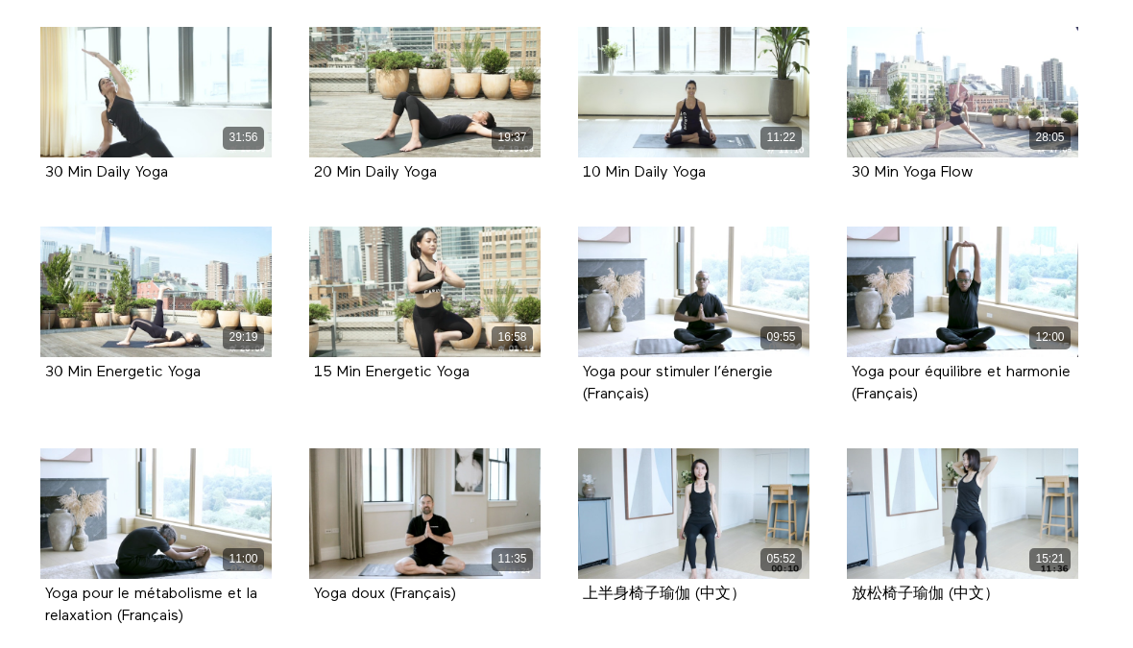
scroll to position [5254, 0]
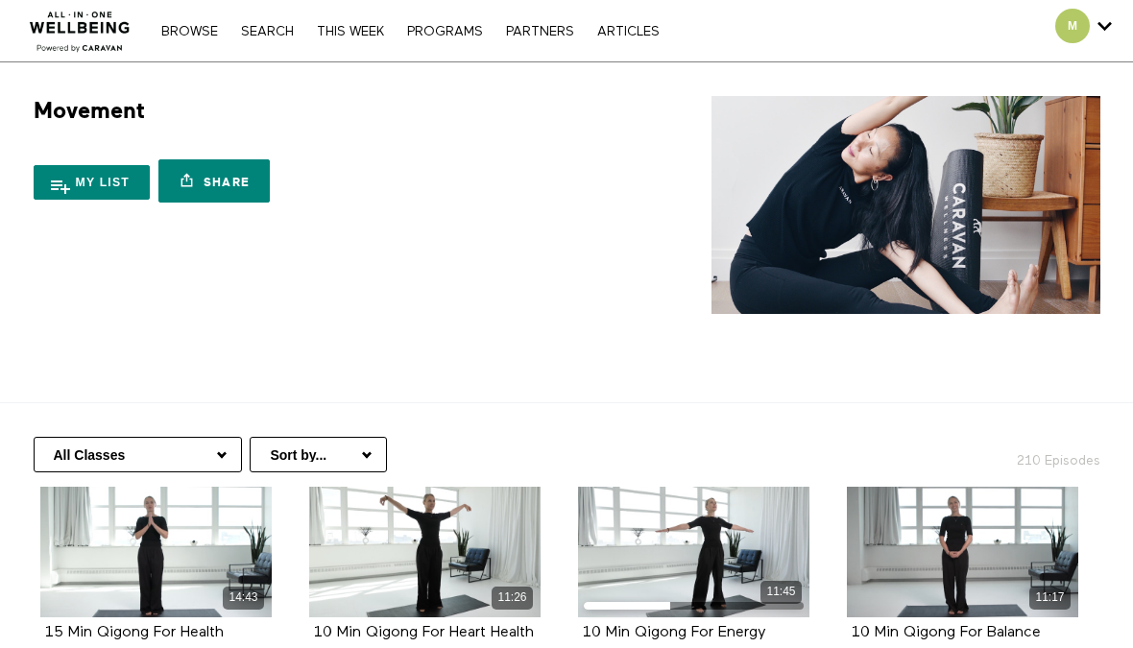
click at [347, 30] on link "THIS WEEK" at bounding box center [350, 31] width 86 height 13
click at [449, 37] on link "PROGRAMS" at bounding box center [444, 31] width 95 height 13
click at [191, 25] on link "Browse" at bounding box center [190, 31] width 76 height 13
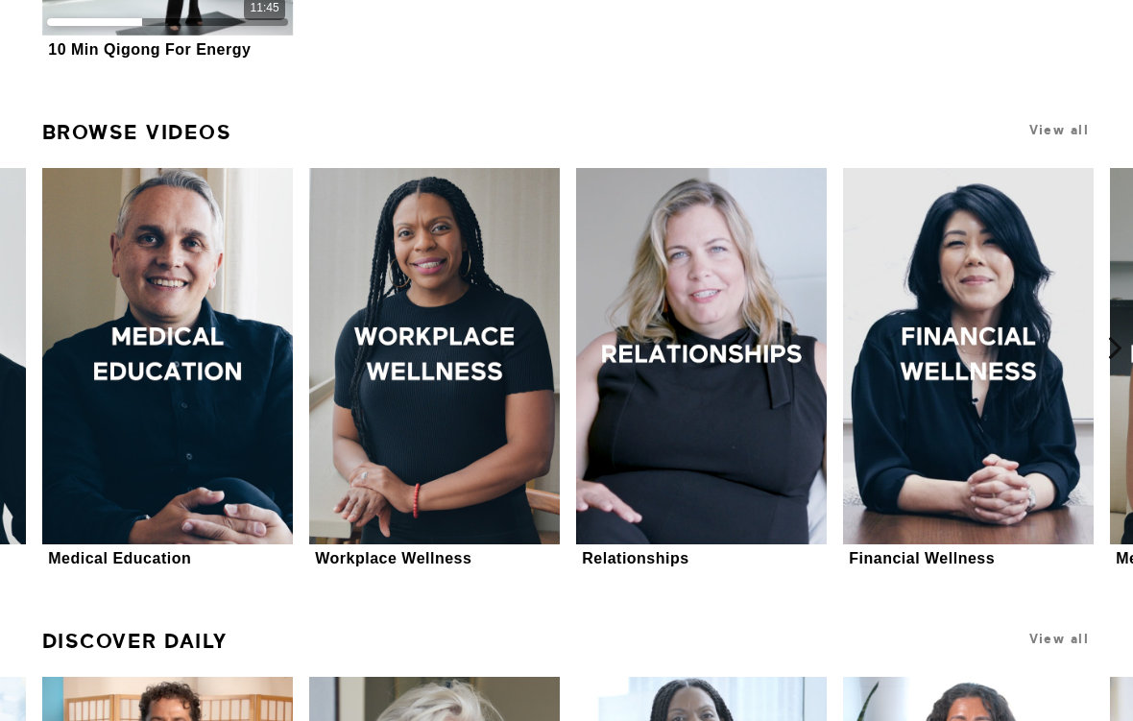
scroll to position [690, 0]
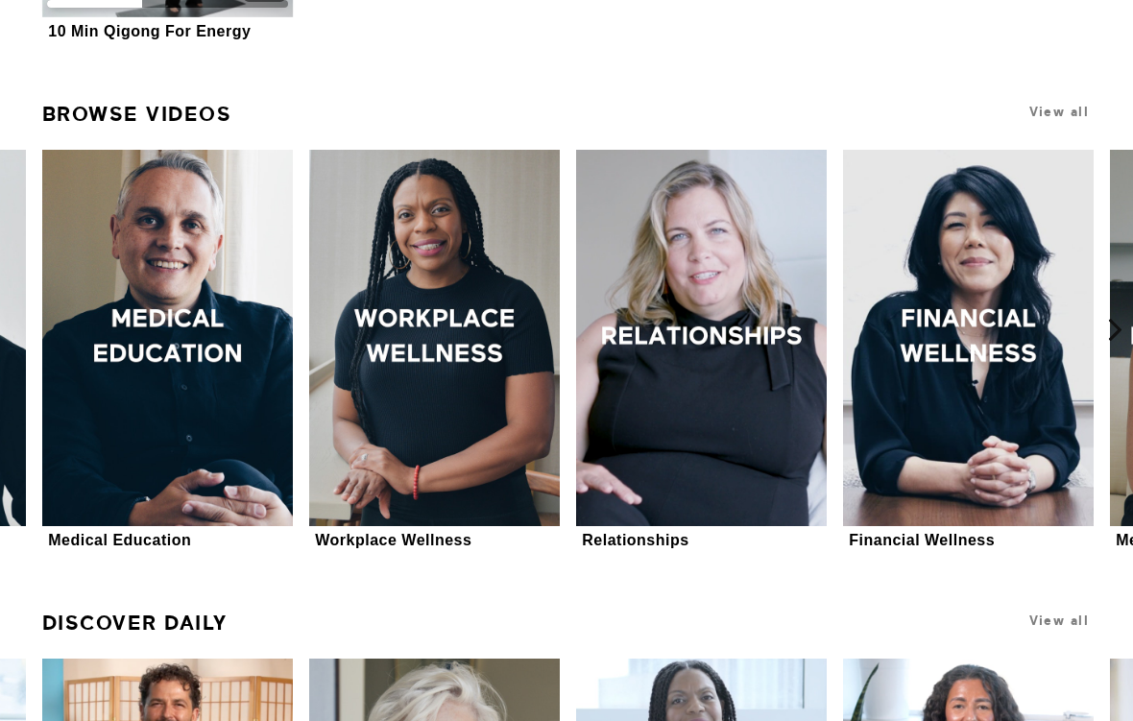
click at [1076, 113] on span "View all" at bounding box center [1059, 112] width 60 height 14
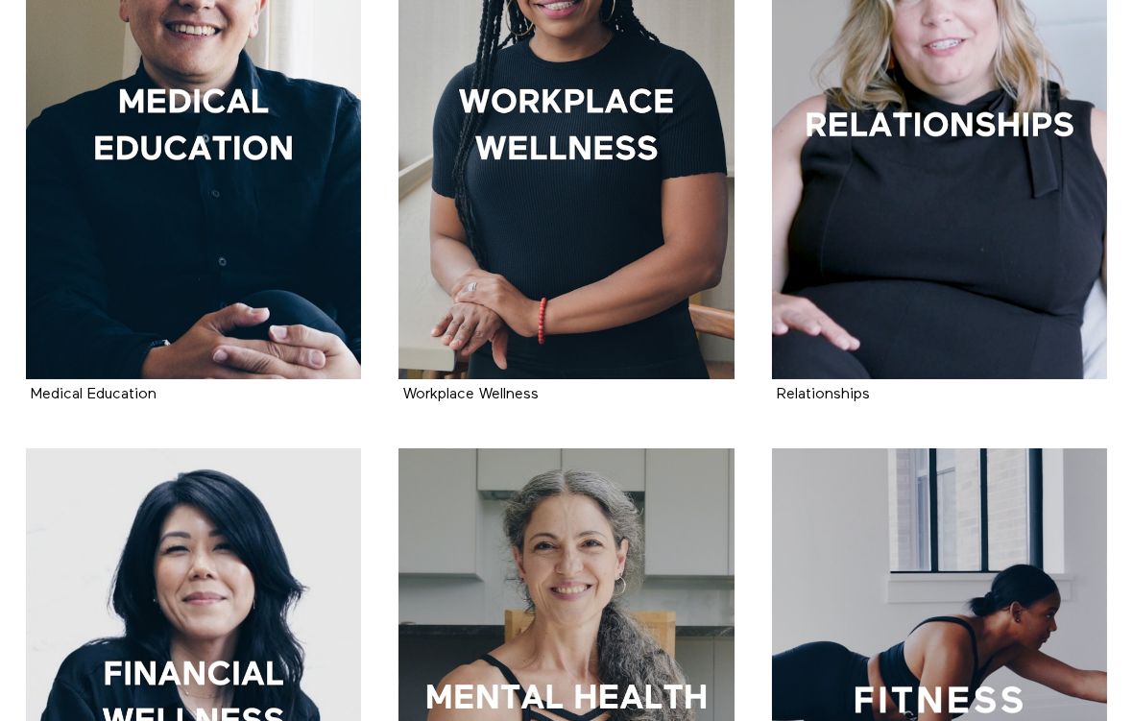
scroll to position [562, 0]
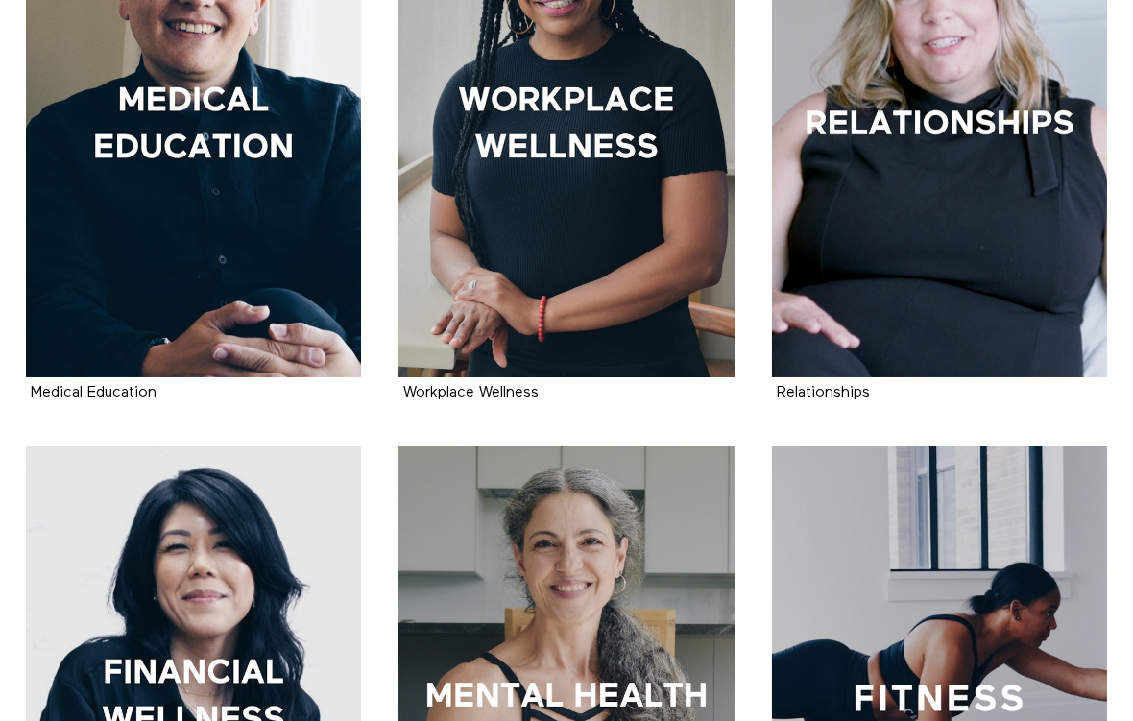
click at [1025, 277] on div at bounding box center [939, 125] width 335 height 503
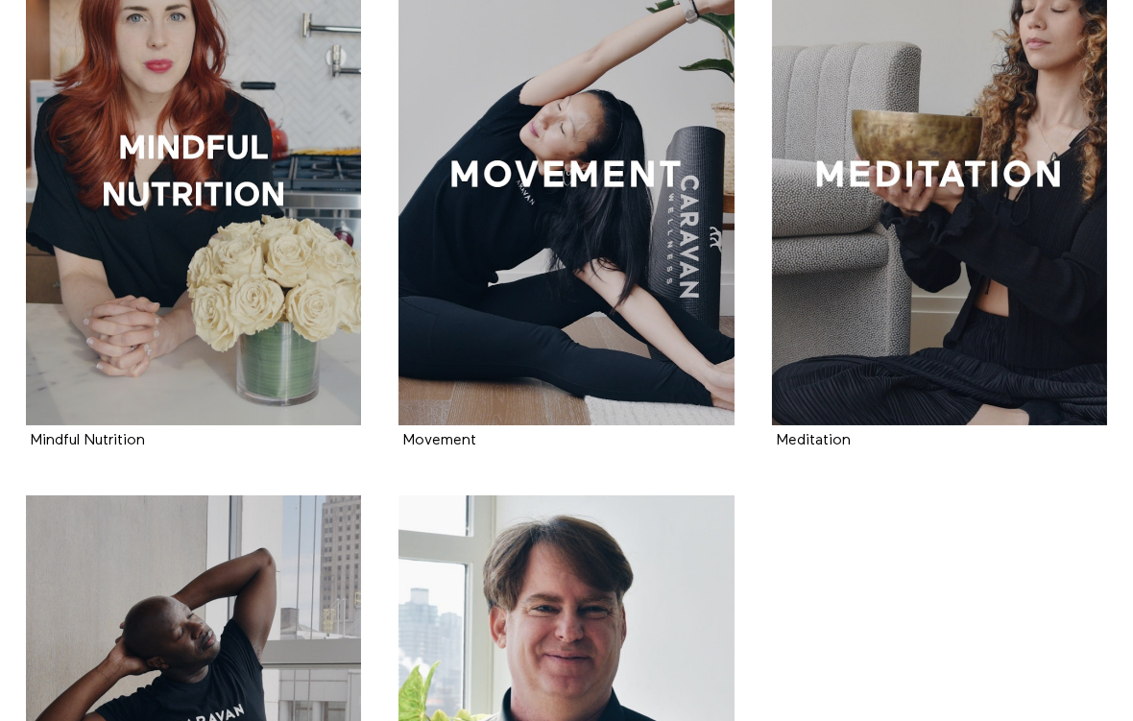
scroll to position [1658, 0]
click at [1034, 404] on div at bounding box center [939, 173] width 335 height 503
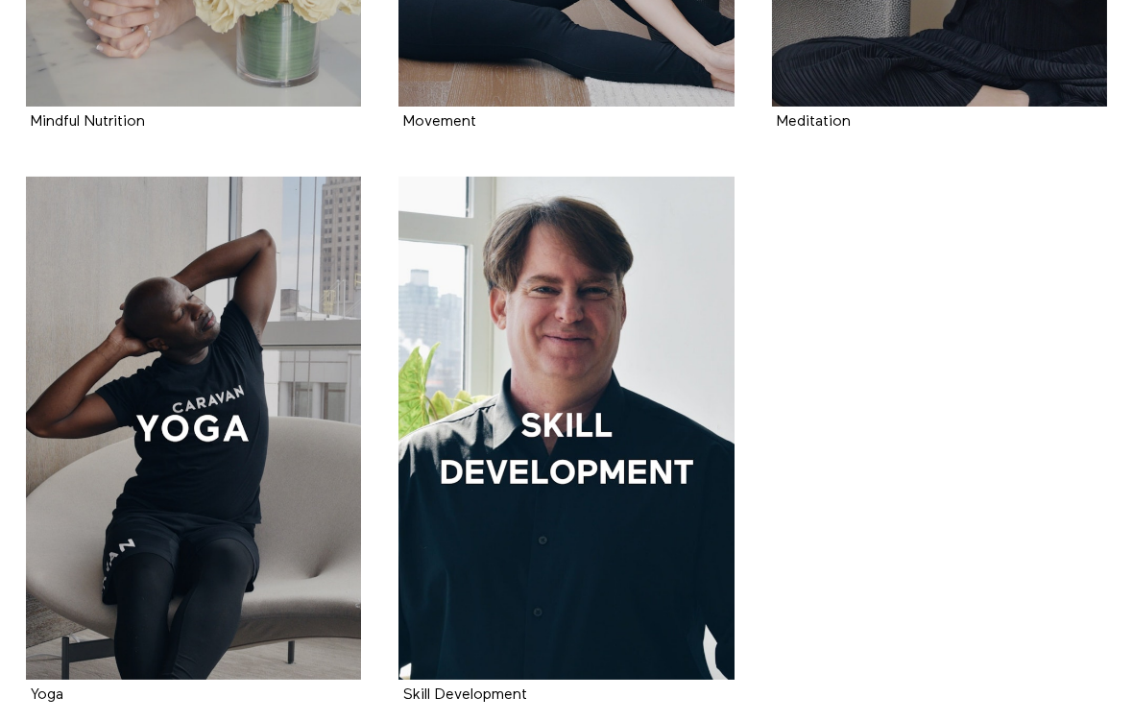
scroll to position [1981, 0]
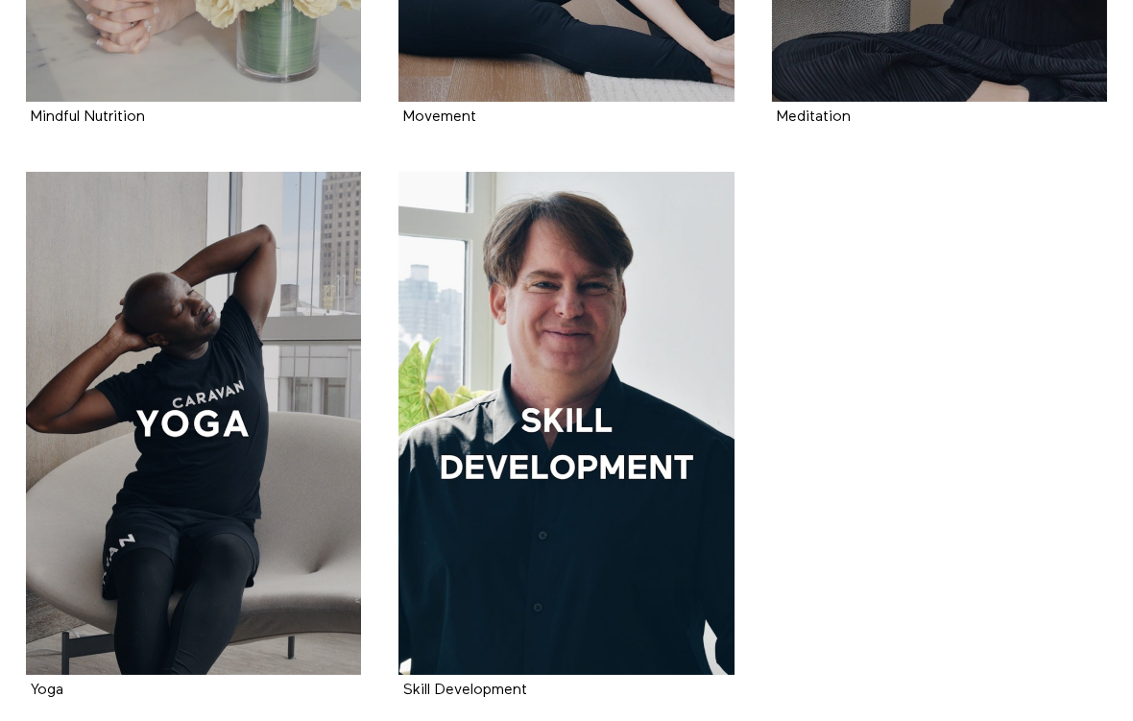
click at [610, 540] on div at bounding box center [565, 423] width 335 height 503
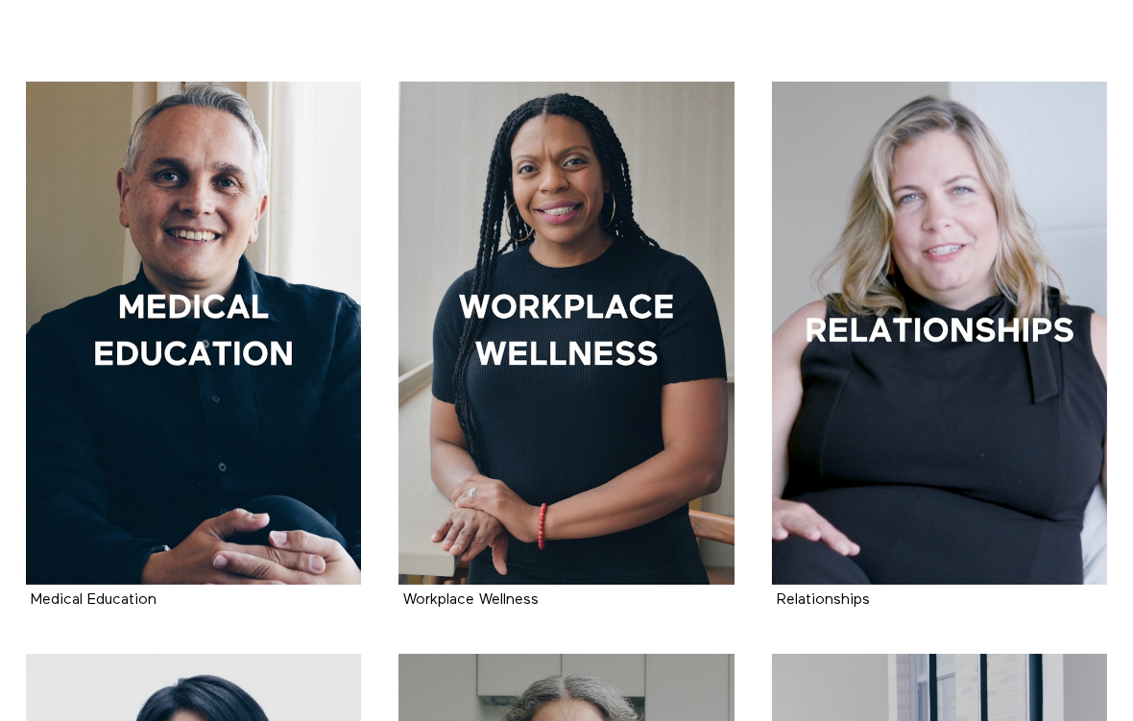
scroll to position [355, 0]
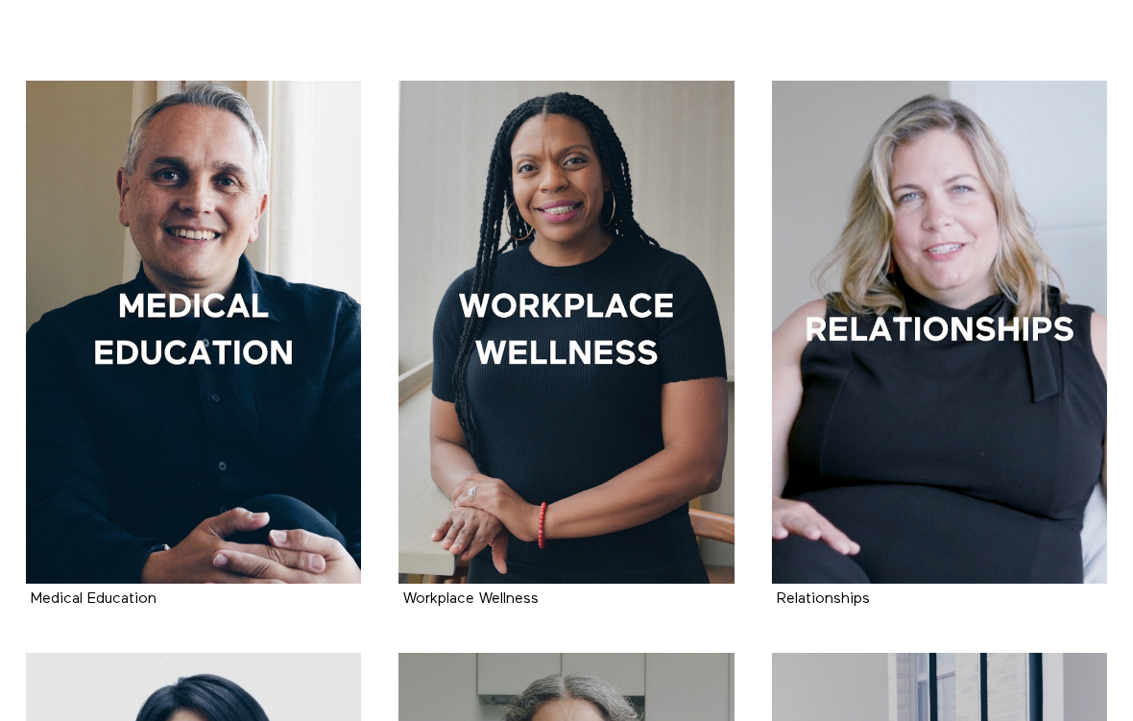
click at [663, 379] on div at bounding box center [565, 332] width 335 height 503
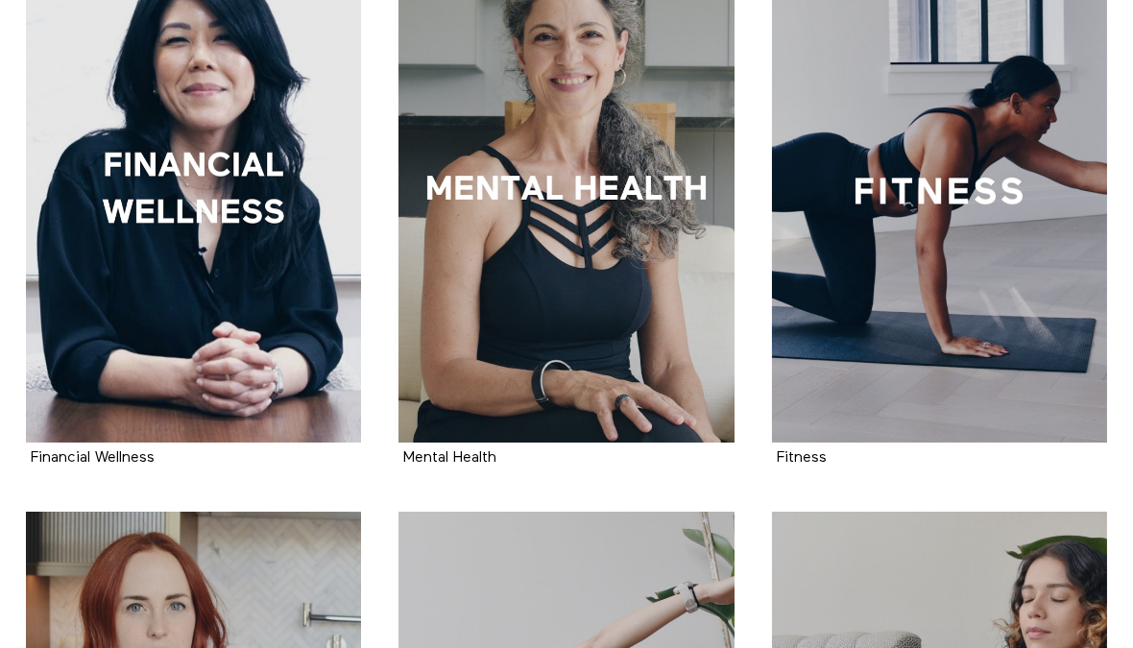
scroll to position [1068, 0]
click at [1054, 332] on div at bounding box center [939, 191] width 335 height 503
click at [1055, 370] on div at bounding box center [939, 191] width 335 height 503
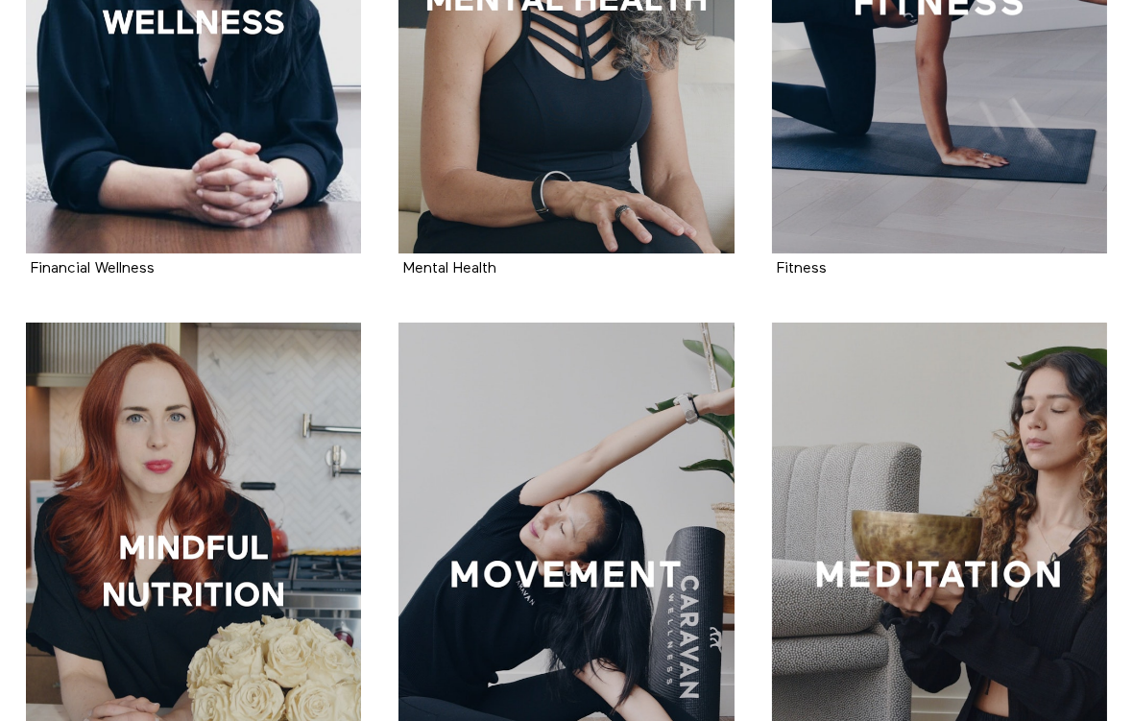
scroll to position [1263, 0]
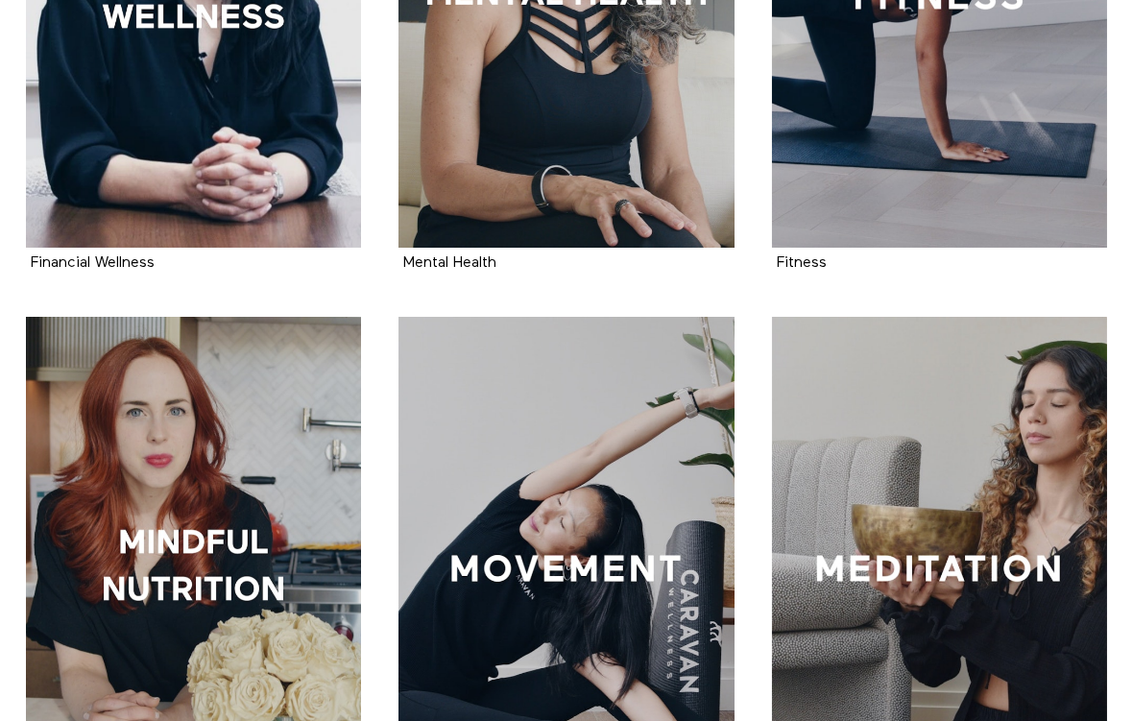
click at [1123, 281] on li "Fitness 15 seasons" at bounding box center [939, 31] width 372 height 572
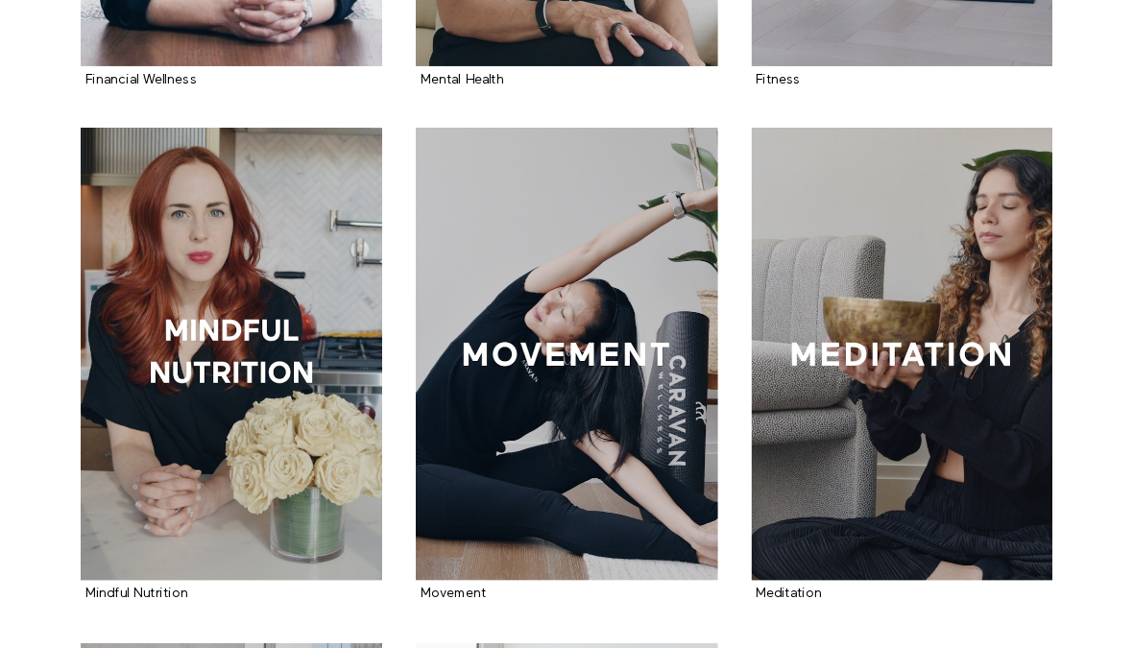
scroll to position [1495, 0]
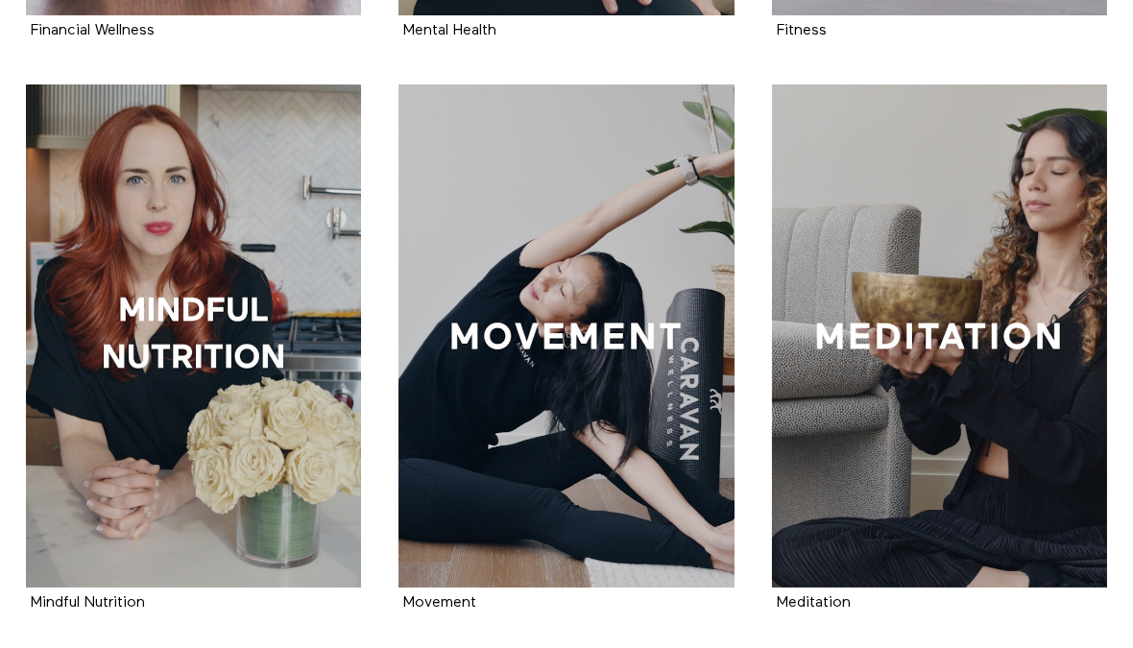
click at [86, 431] on div at bounding box center [193, 335] width 335 height 503
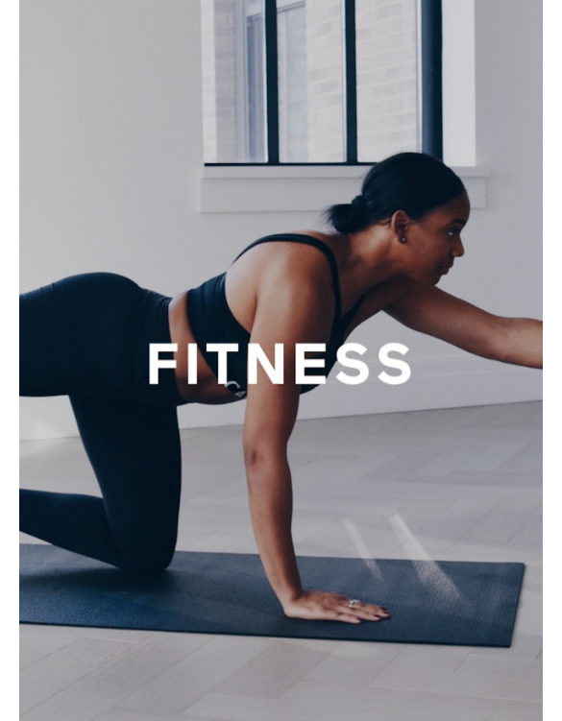
scroll to position [4932, 0]
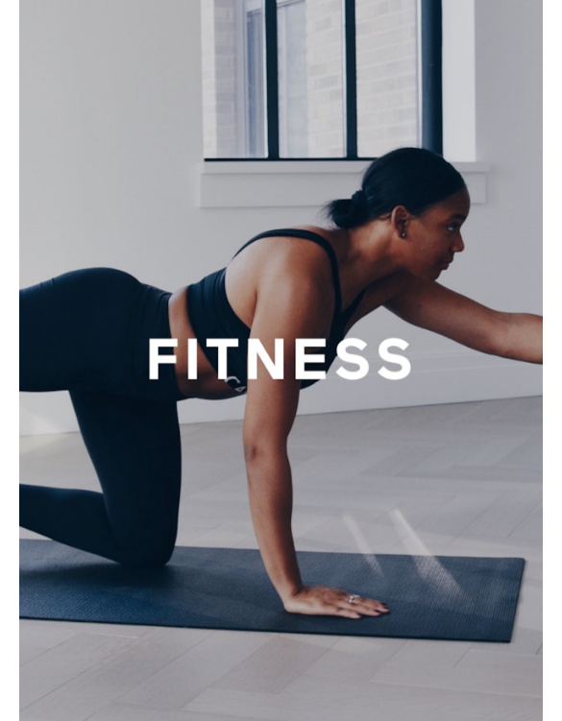
click at [89, 483] on div at bounding box center [280, 358] width 523 height 785
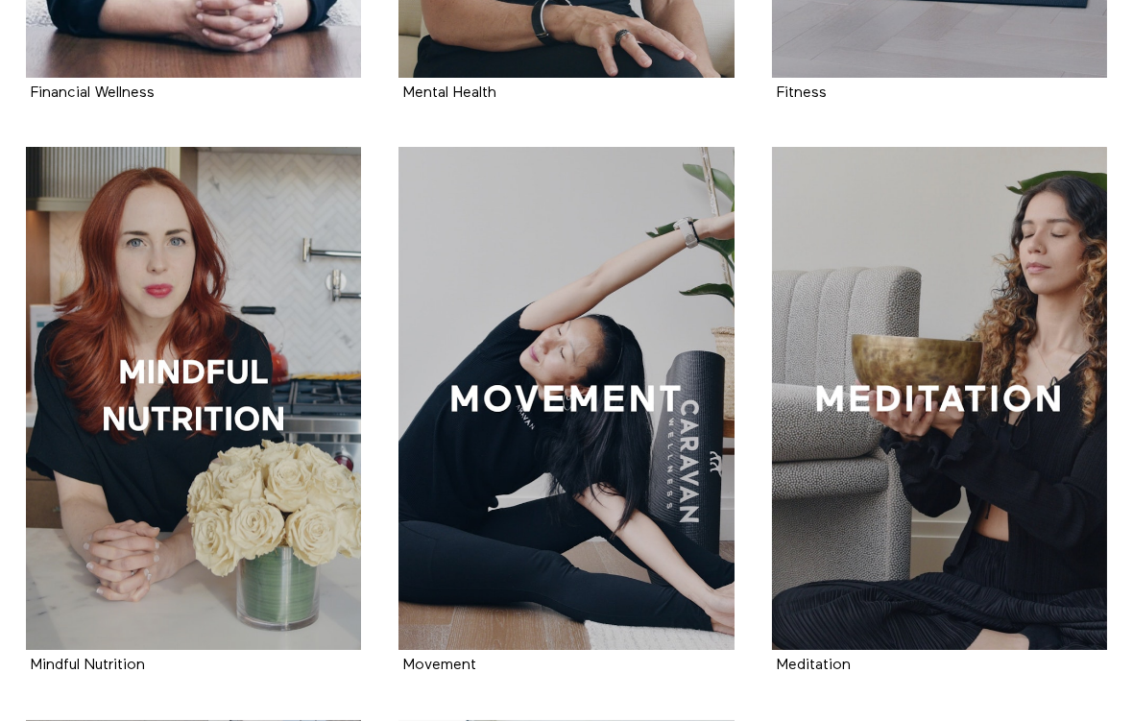
scroll to position [1433, 0]
click at [655, 496] on div at bounding box center [565, 398] width 335 height 503
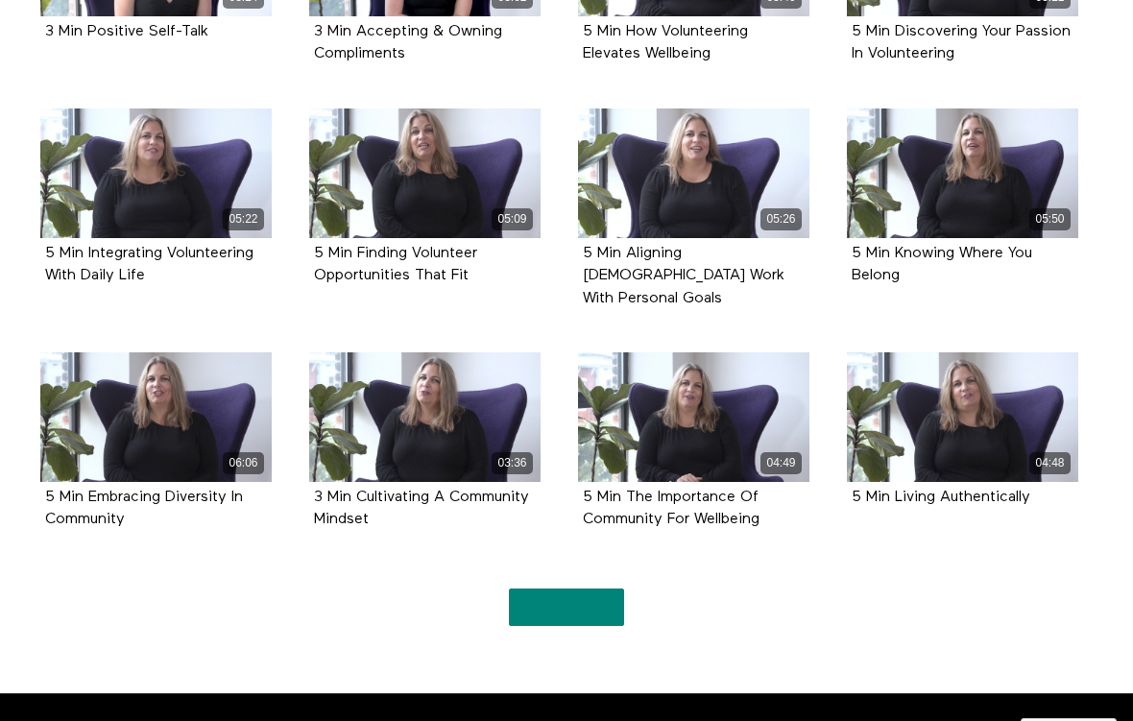
scroll to position [2663, 0]
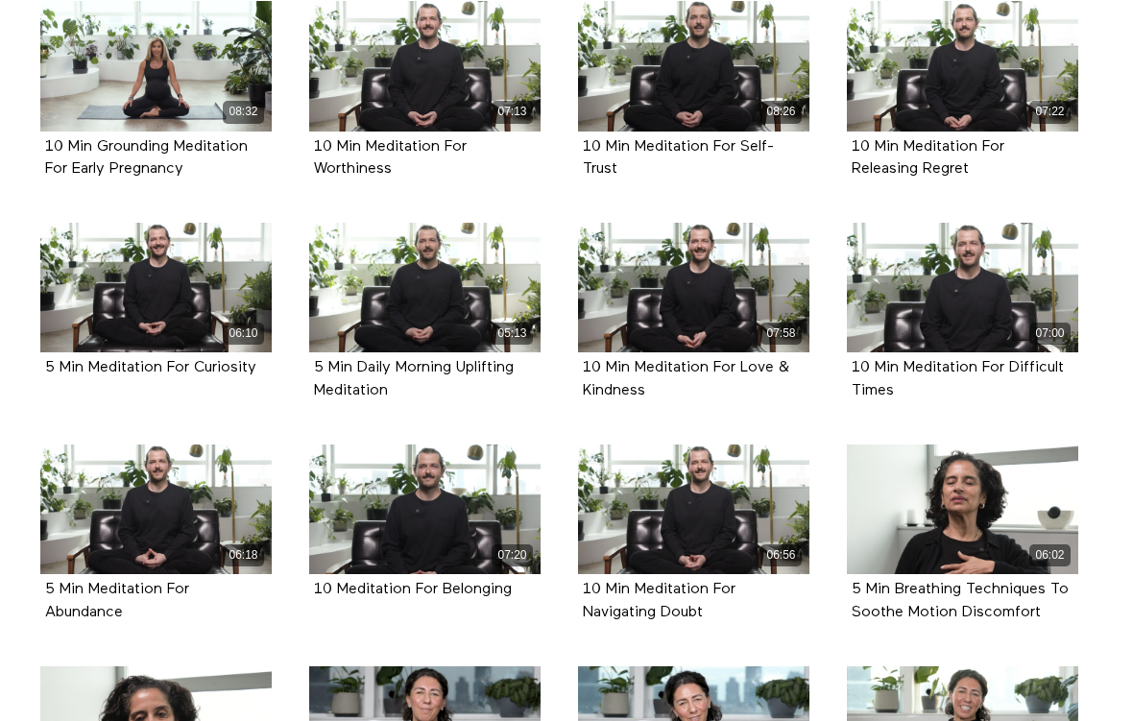
scroll to position [707, 0]
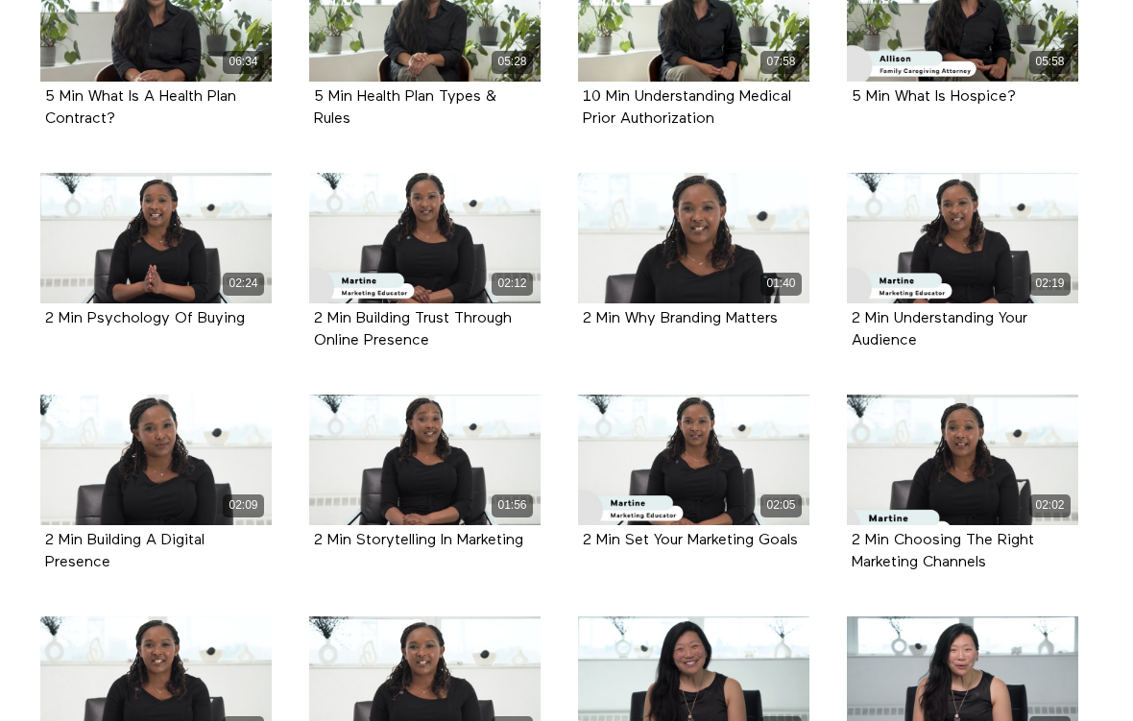
scroll to position [1008, 0]
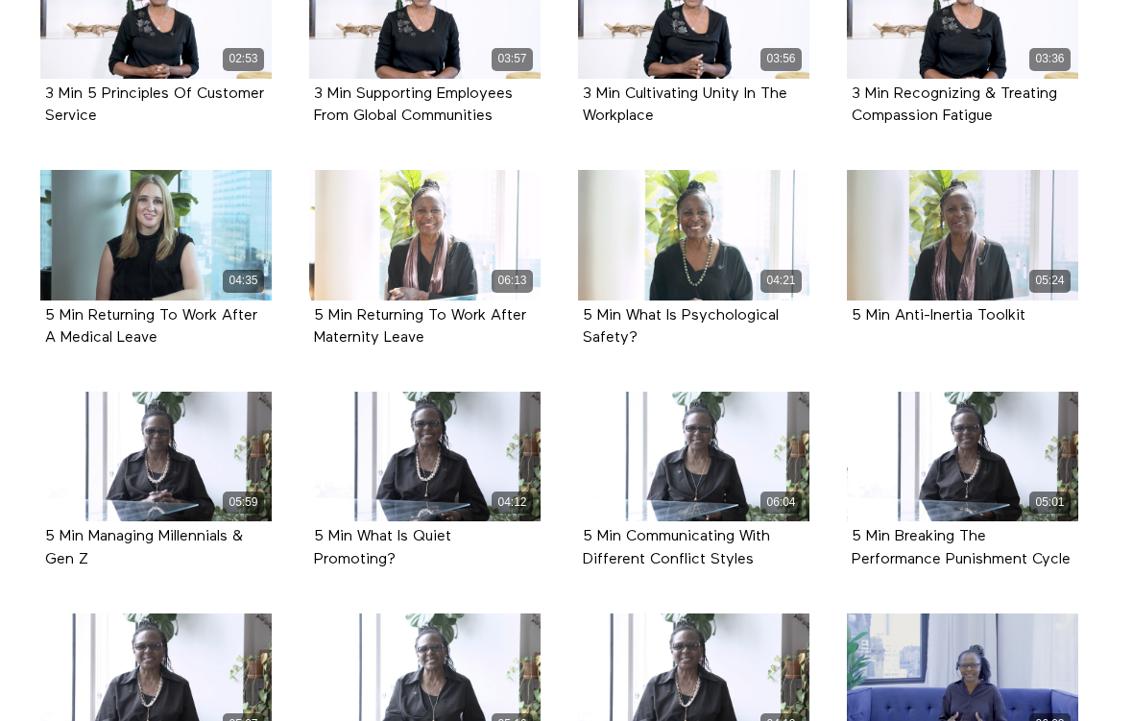
scroll to position [2058, 0]
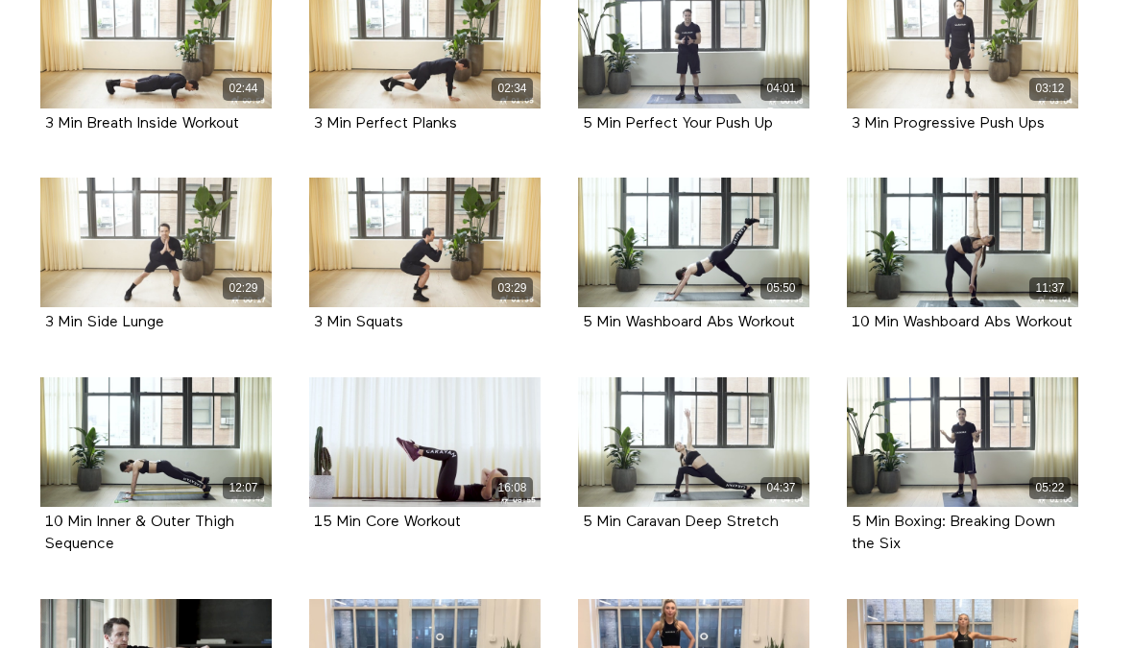
scroll to position [5373, 0]
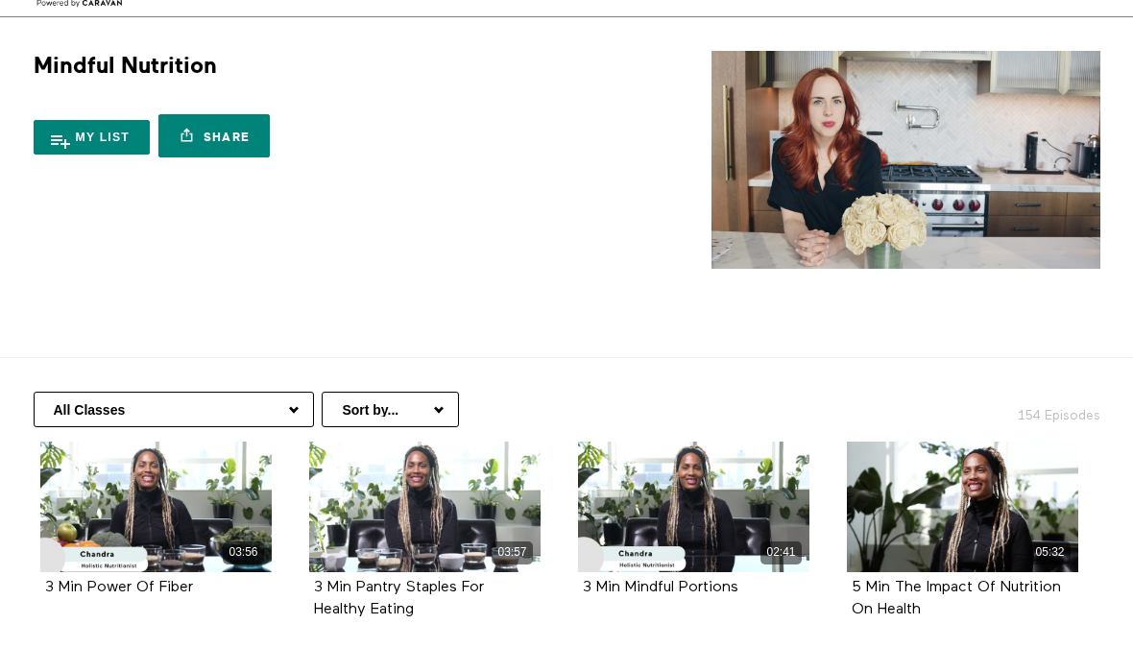
scroll to position [45, 0]
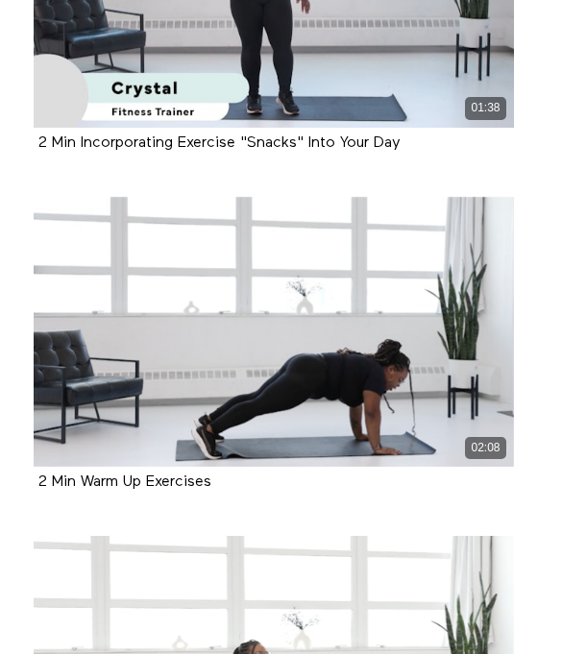
scroll to position [1801, 0]
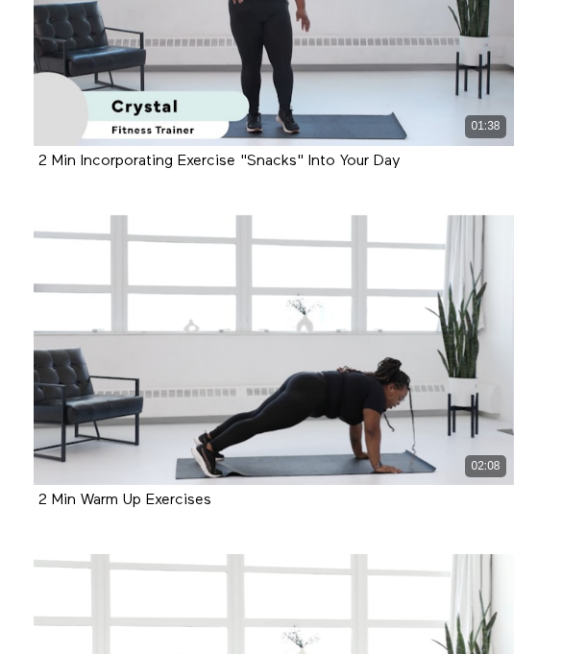
click at [259, 330] on span at bounding box center [274, 350] width 58 height 58
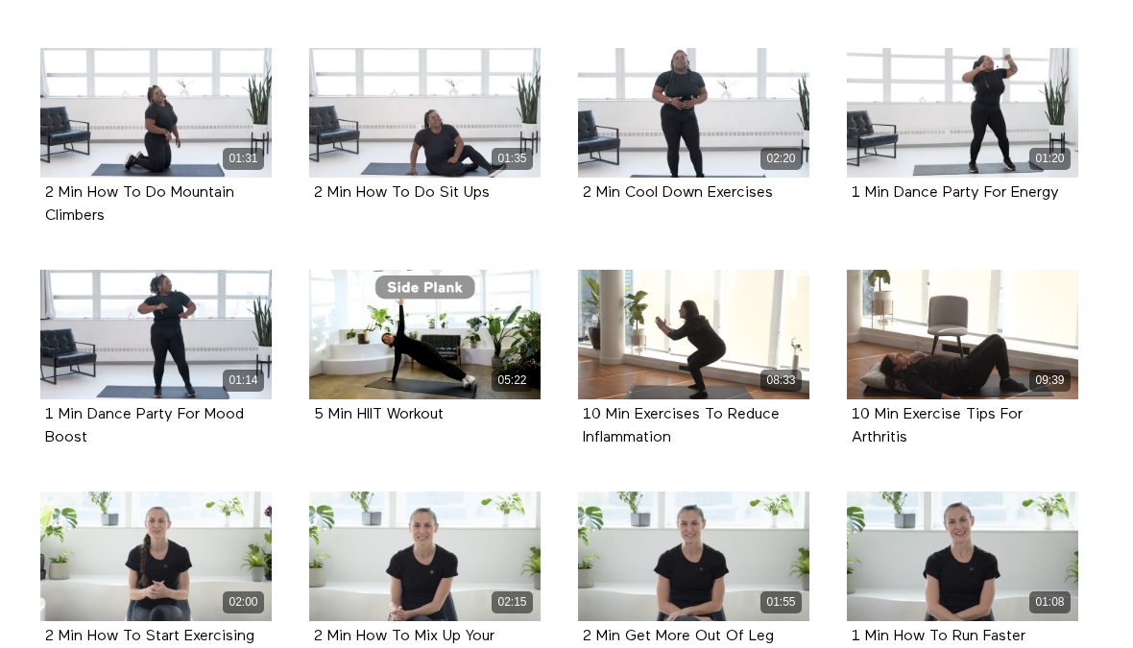
scroll to position [839, 0]
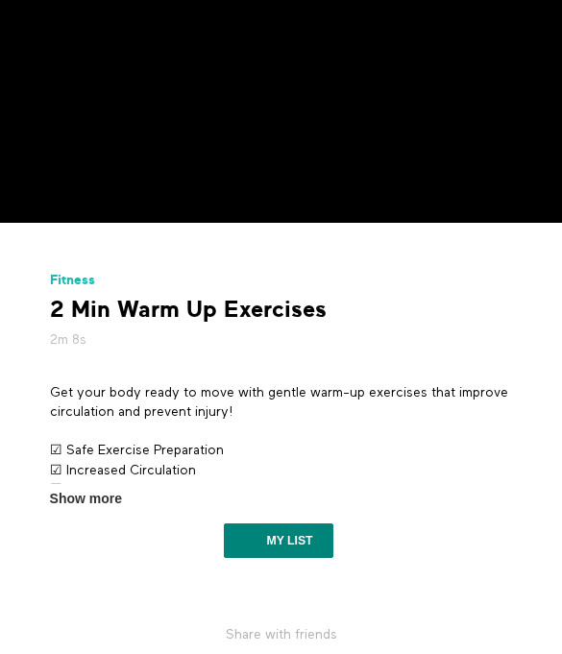
scroll to position [156, 0]
click at [75, 490] on span "Show more" at bounding box center [86, 499] width 72 height 20
click at [0, 0] on input "Show more Show less" at bounding box center [0, 0] width 0 height 0
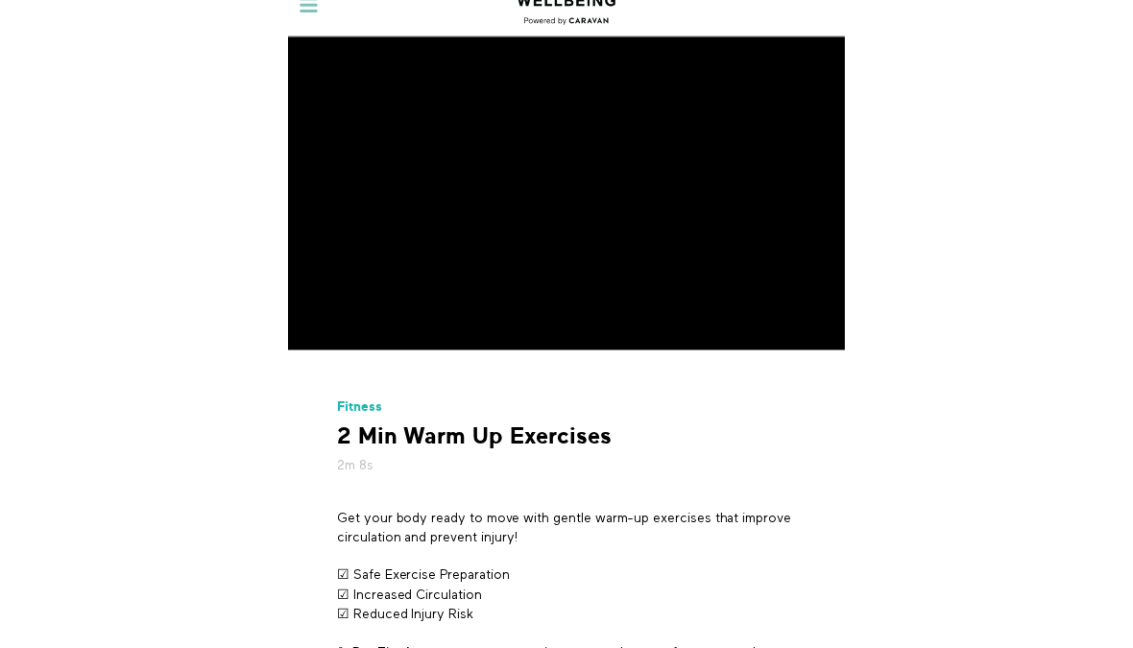
scroll to position [22, 0]
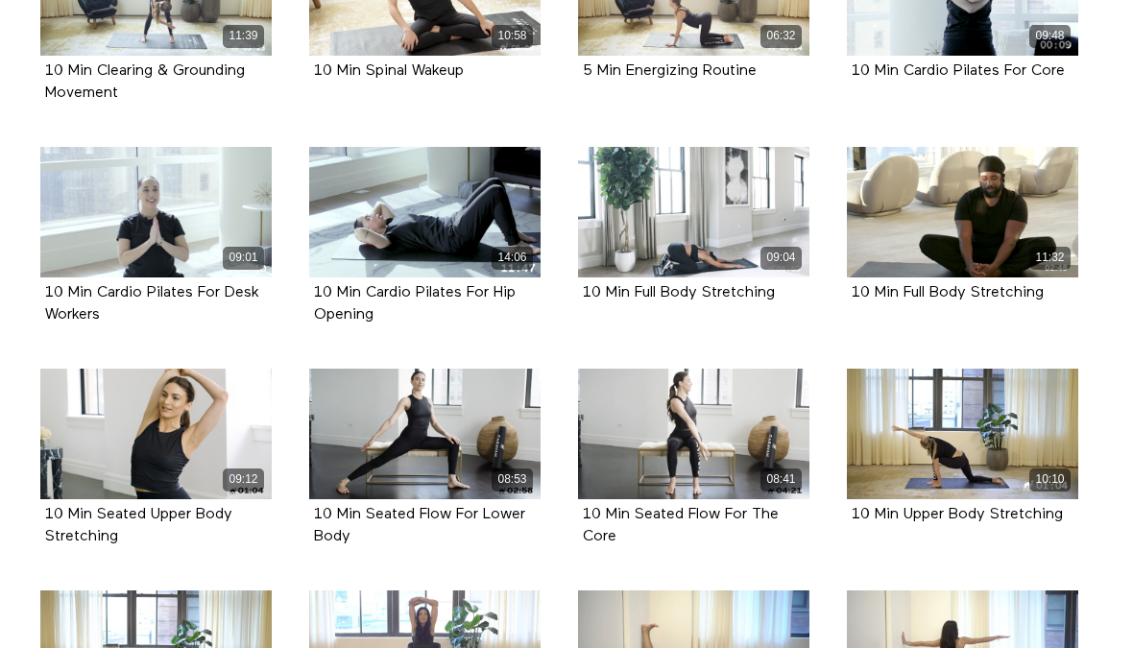
scroll to position [3194, 0]
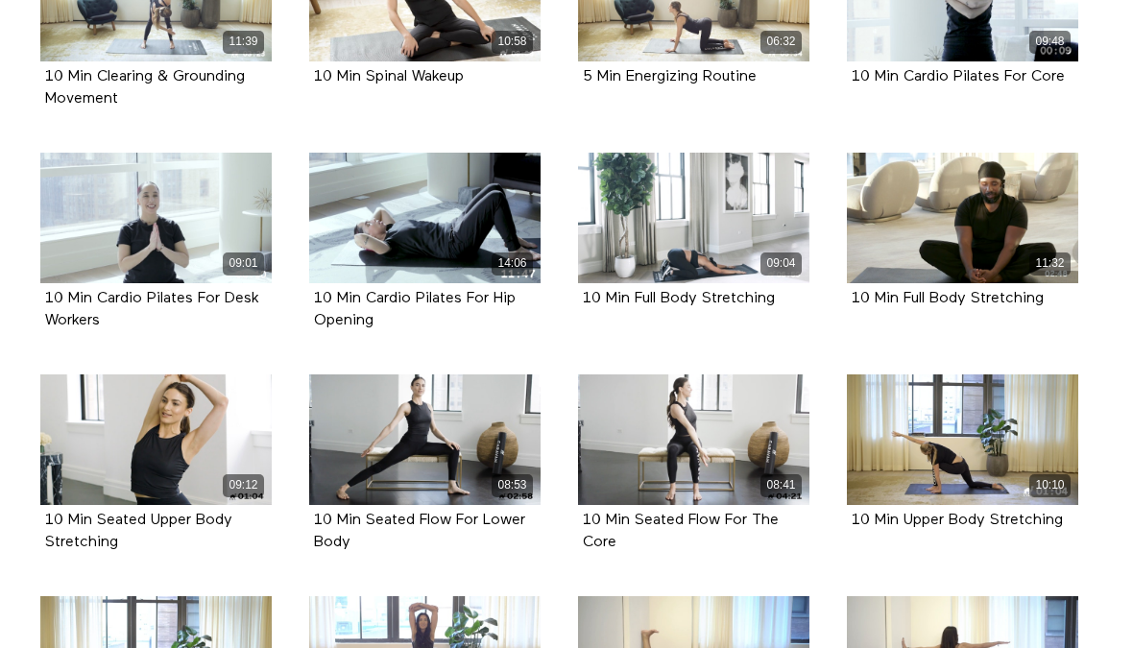
click at [719, 234] on icon at bounding box center [694, 218] width 58 height 34
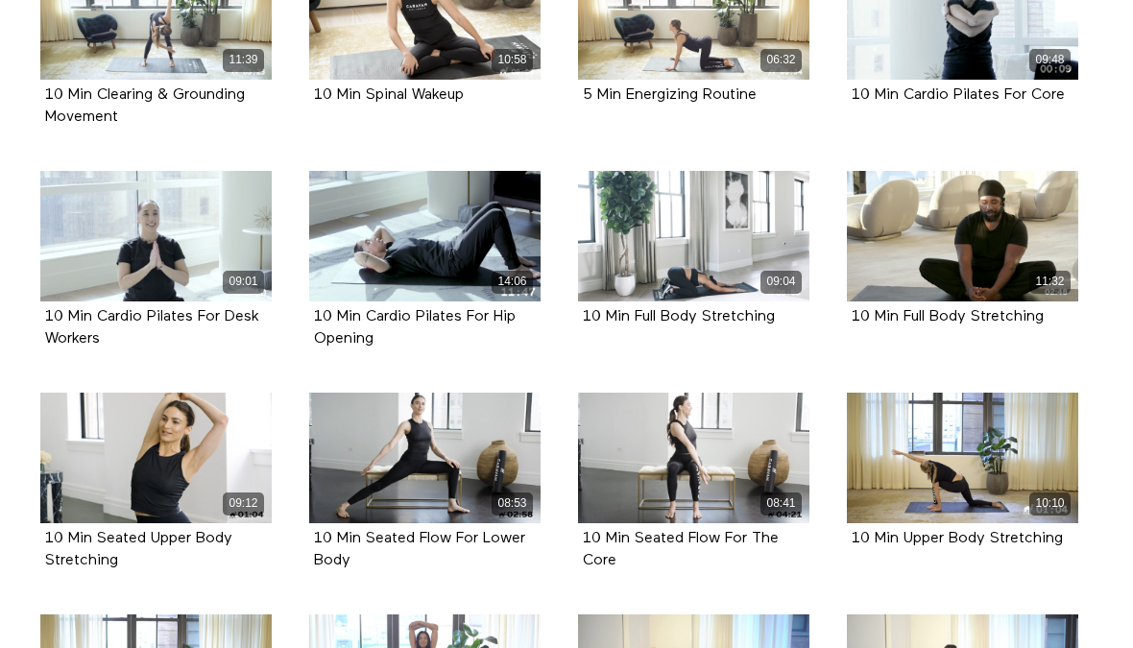
scroll to position [3169, 0]
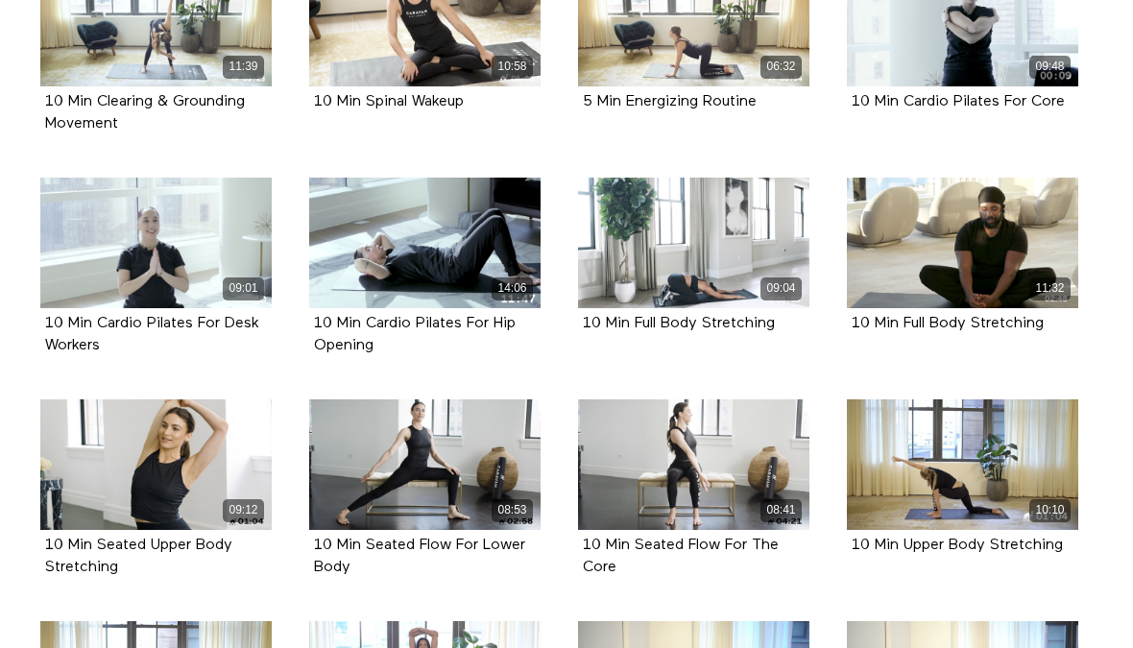
click at [789, 211] on button at bounding box center [783, 196] width 36 height 29
click at [705, 259] on icon at bounding box center [694, 243] width 58 height 34
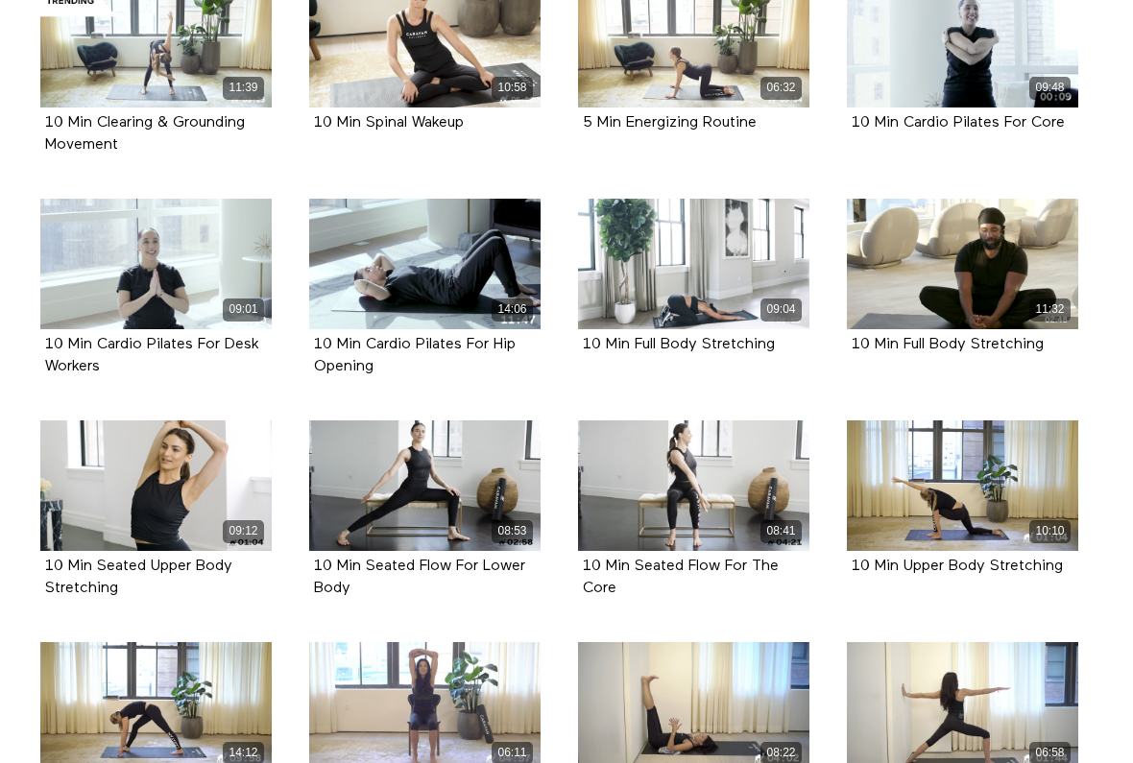
scroll to position [3085, 0]
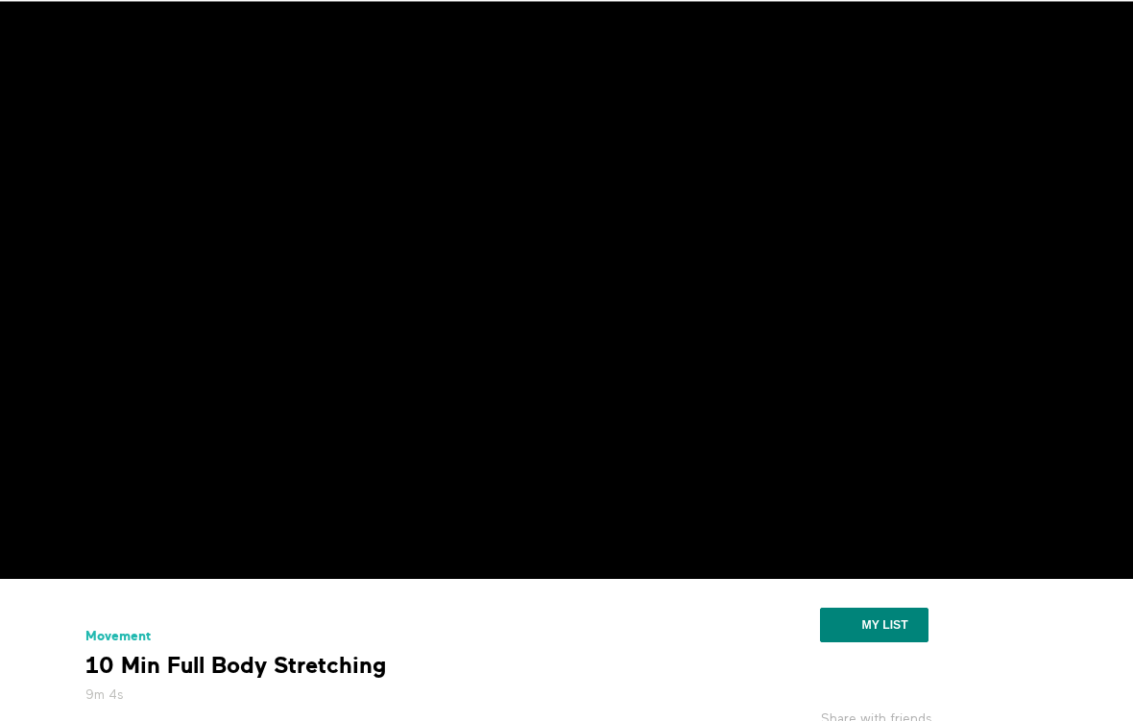
scroll to position [62, 0]
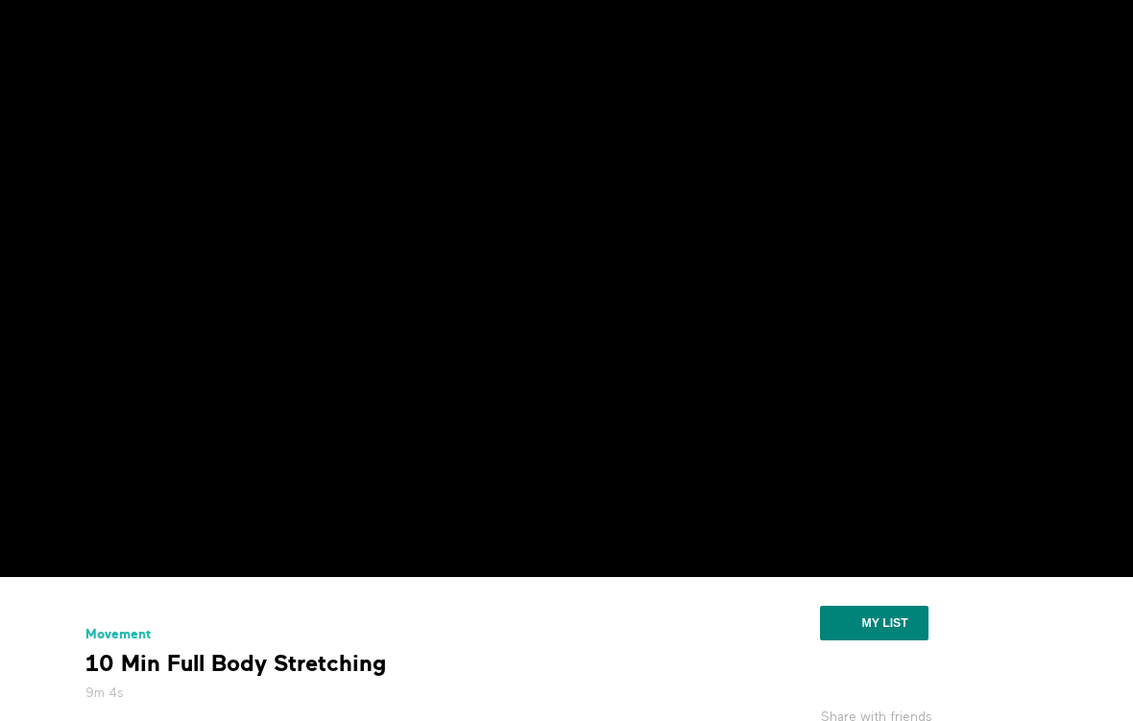
click at [903, 640] on button "My list" at bounding box center [874, 623] width 108 height 35
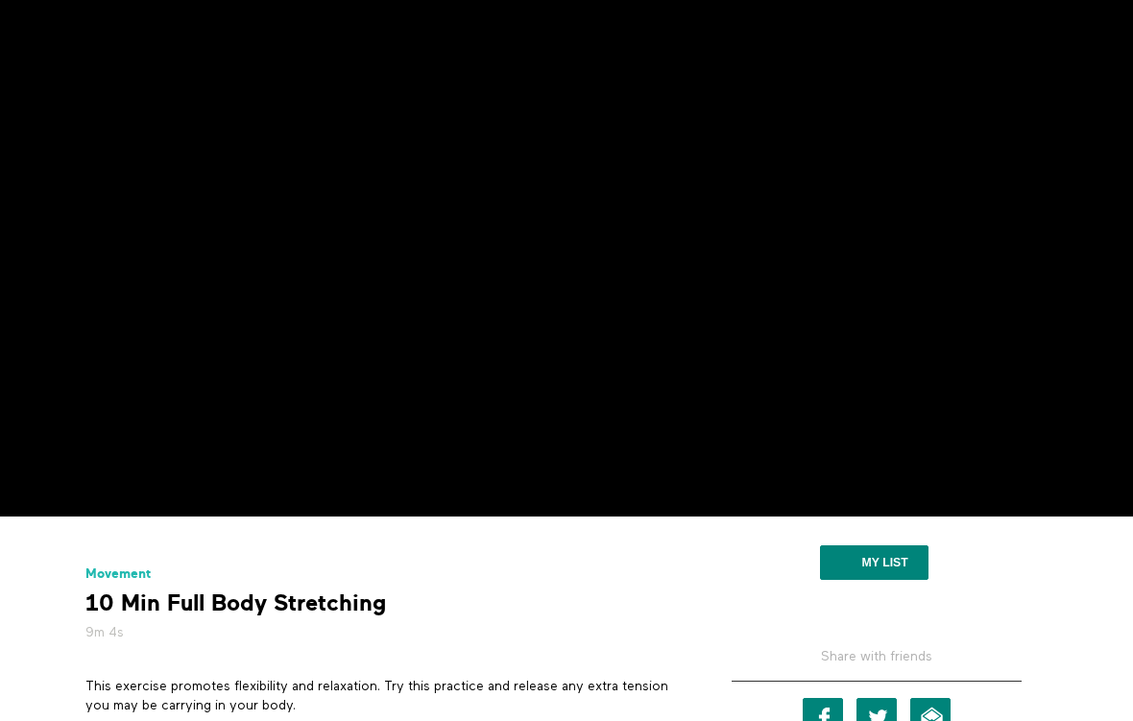
scroll to position [214, 0]
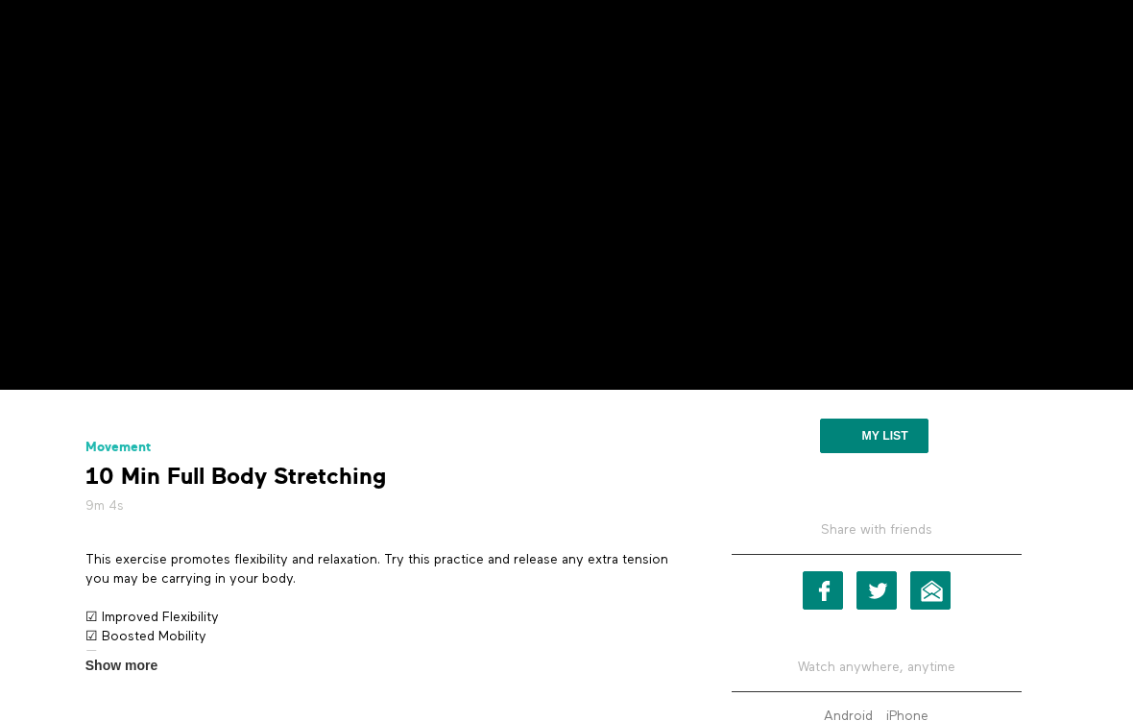
click at [907, 454] on button "My list" at bounding box center [874, 436] width 108 height 35
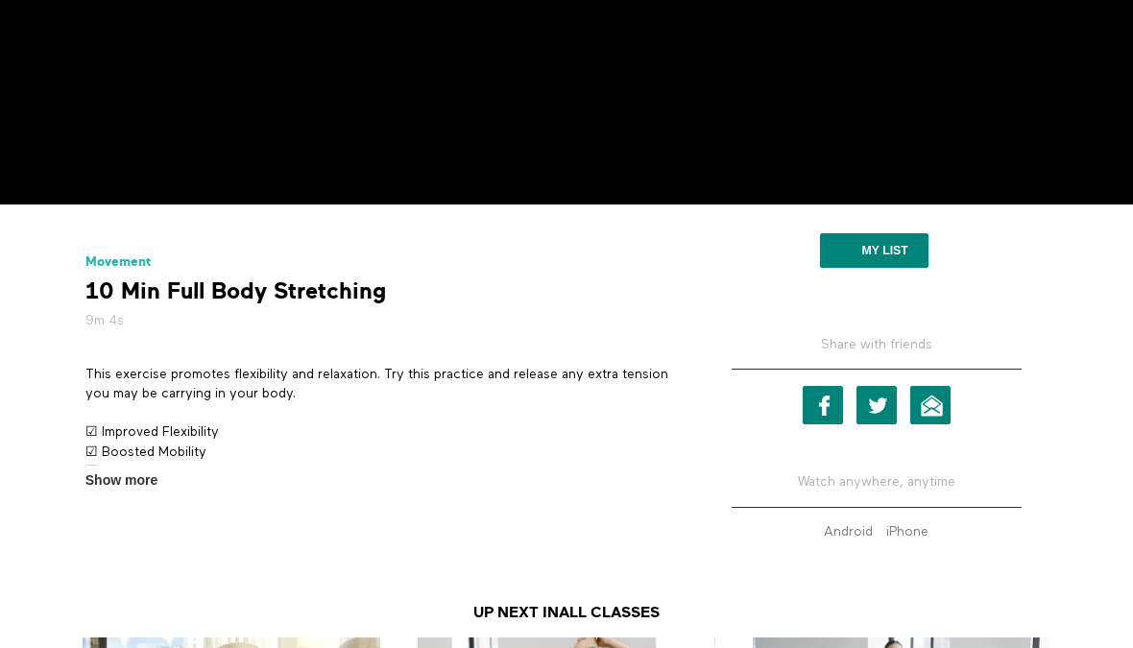
scroll to position [183, 0]
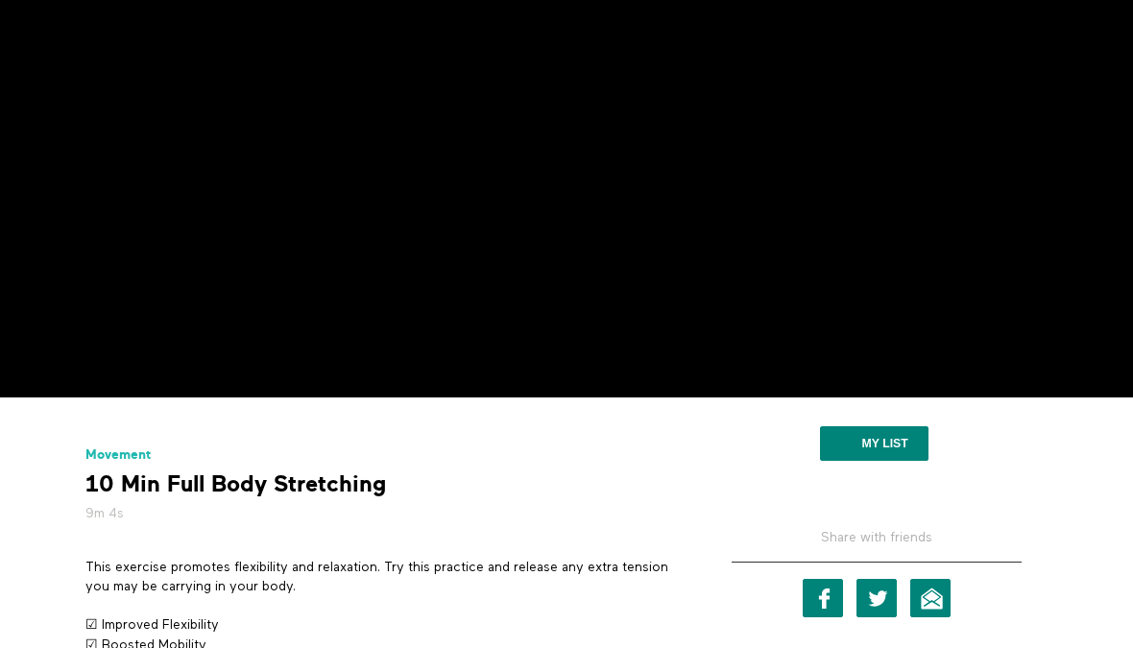
click at [902, 461] on button "My list" at bounding box center [874, 443] width 108 height 35
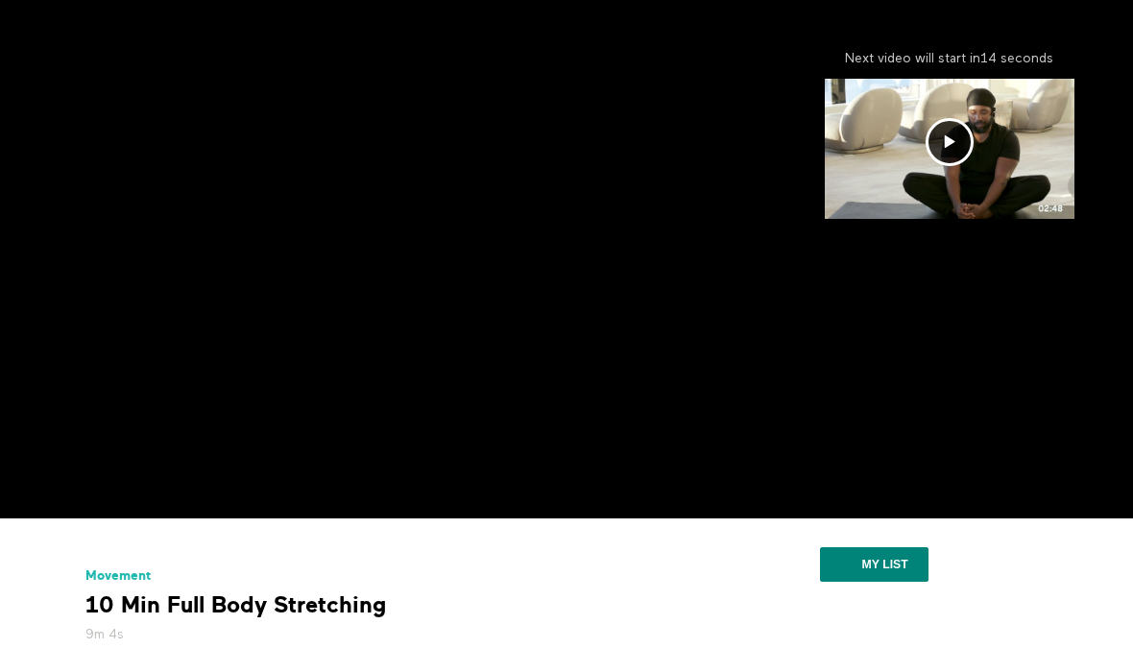
scroll to position [62, 0]
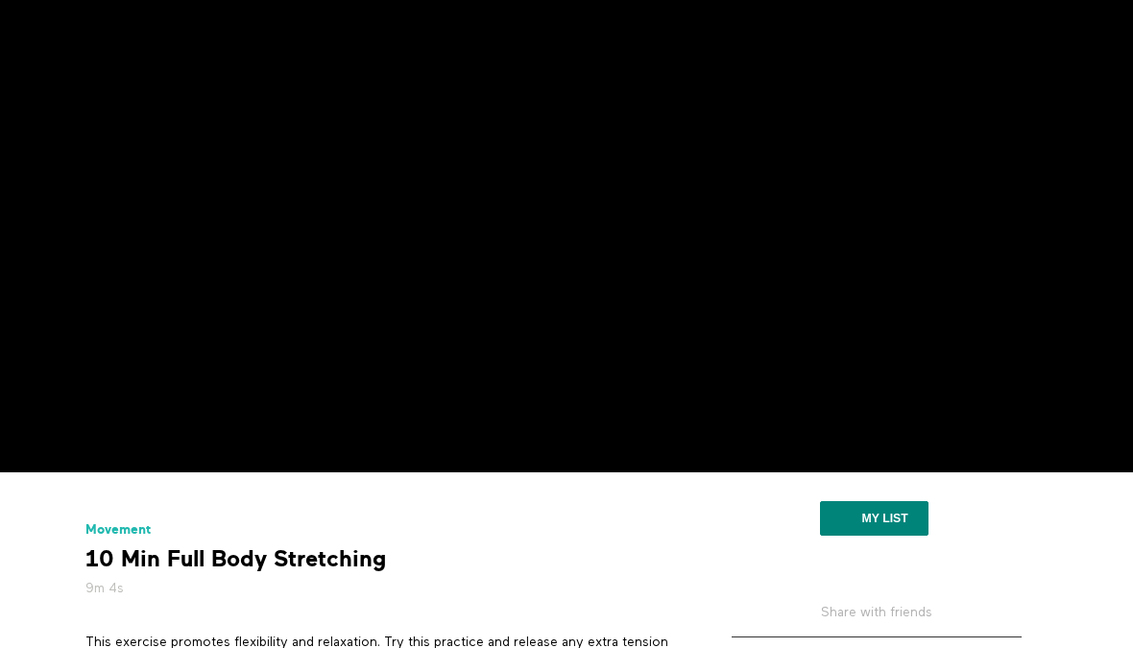
scroll to position [89, 0]
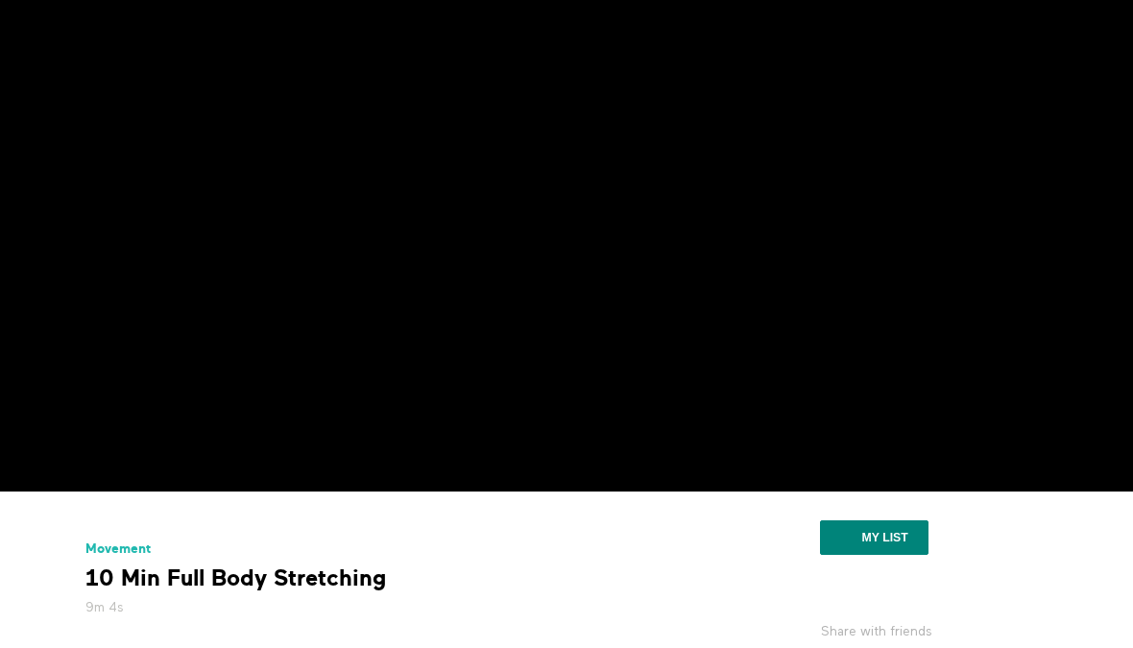
click at [996, 560] on div "My list" at bounding box center [876, 540] width 357 height 68
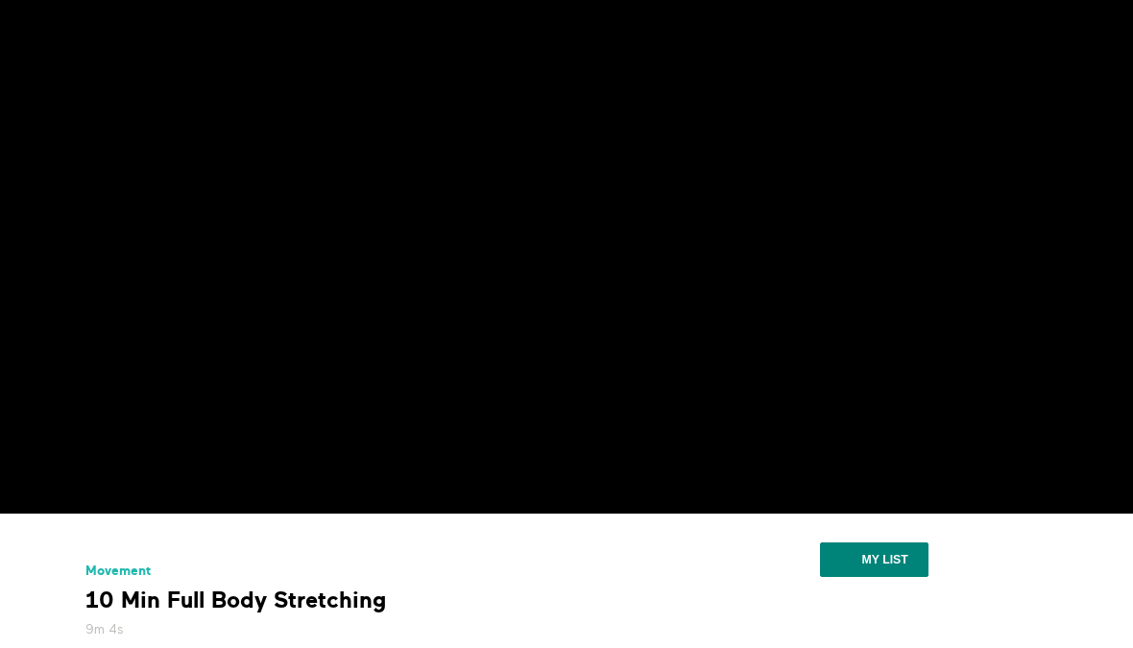
scroll to position [0, 0]
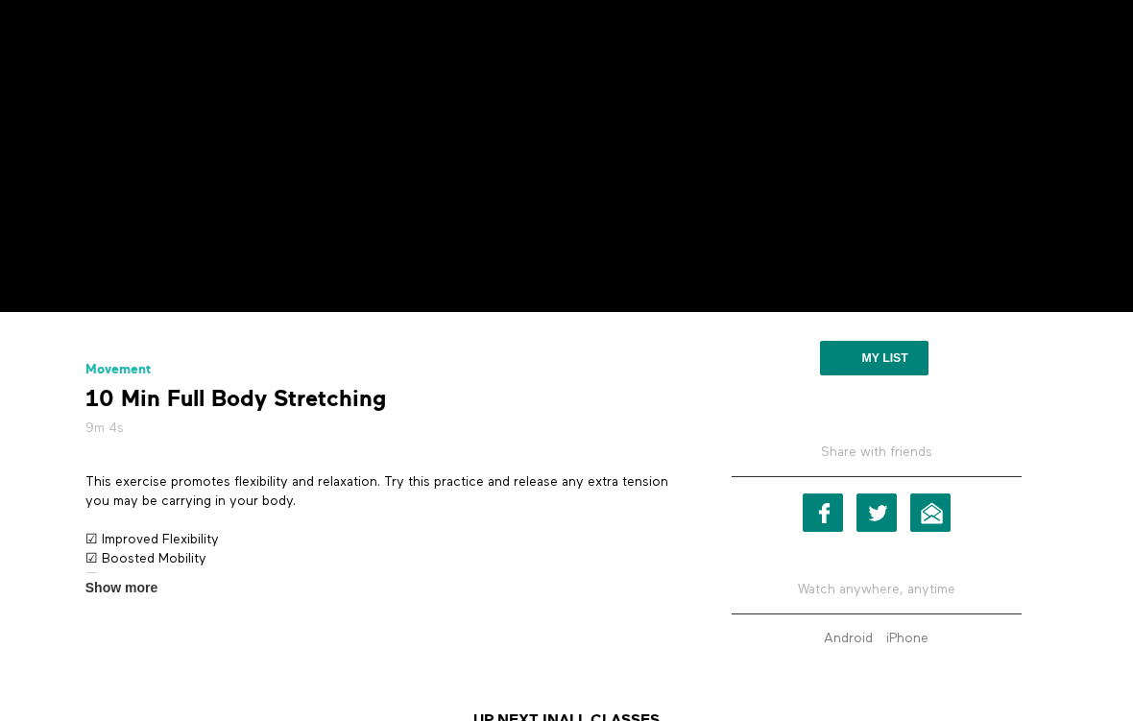
scroll to position [327, 0]
click at [944, 532] on link "Email" at bounding box center [930, 512] width 40 height 38
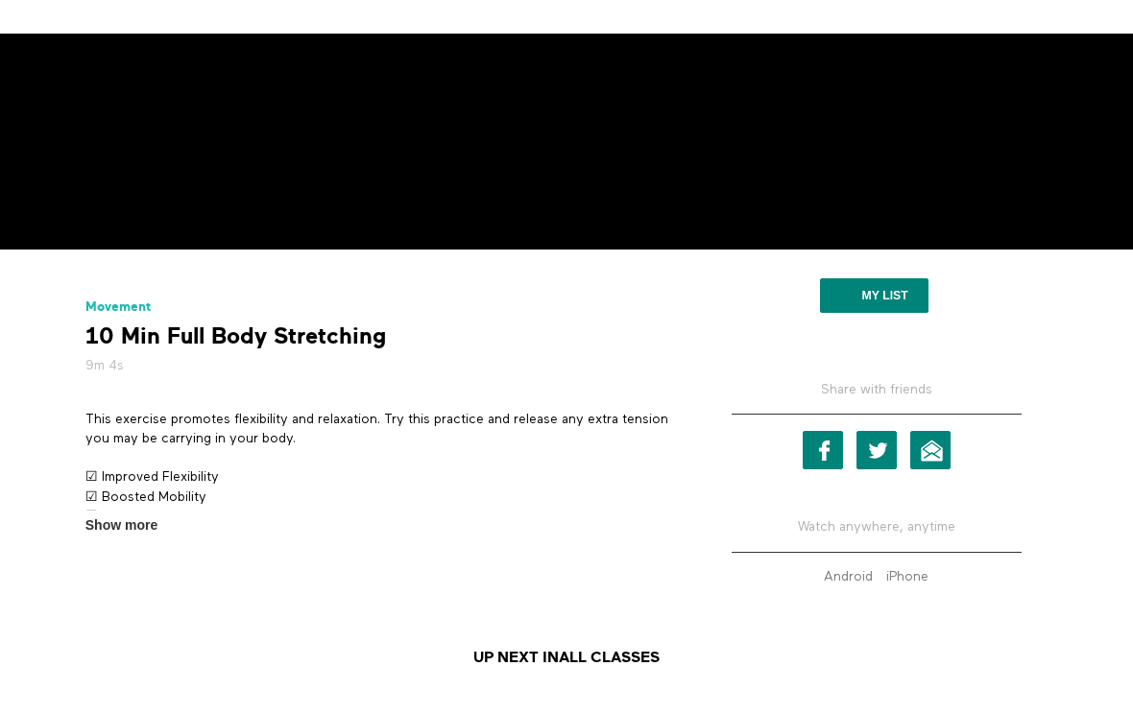
scroll to position [362, 0]
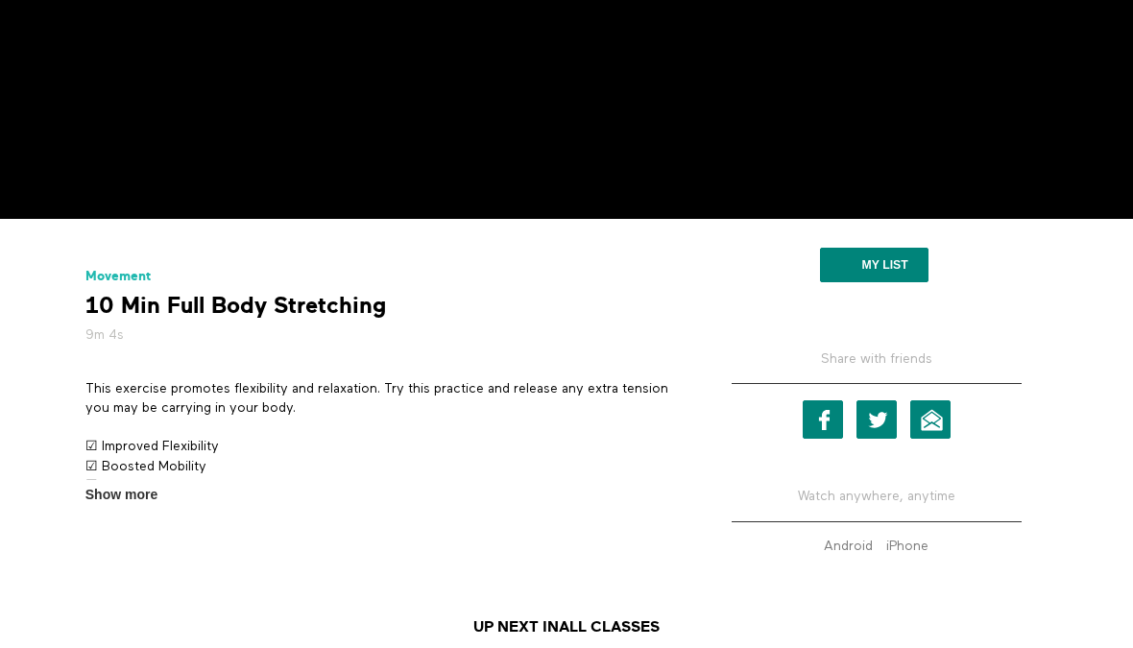
click at [122, 505] on span "Show more" at bounding box center [121, 495] width 72 height 20
click at [0, 0] on input "Show more Show less" at bounding box center [0, 0] width 0 height 0
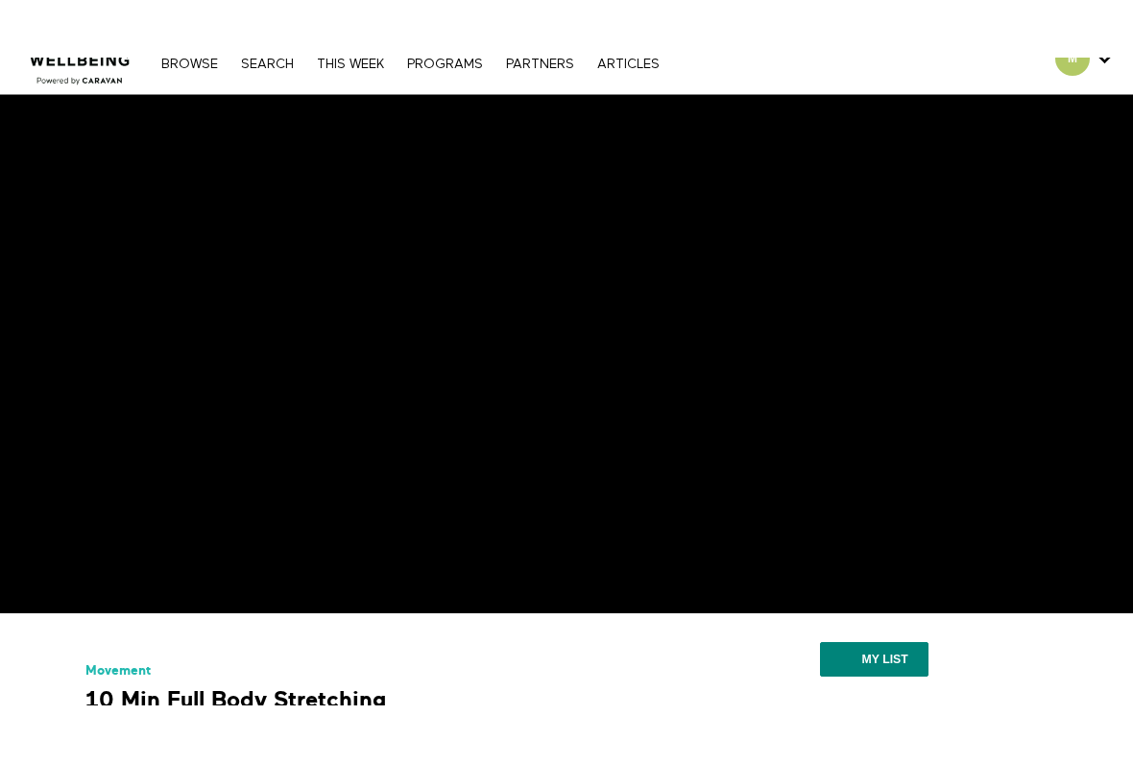
scroll to position [0, 0]
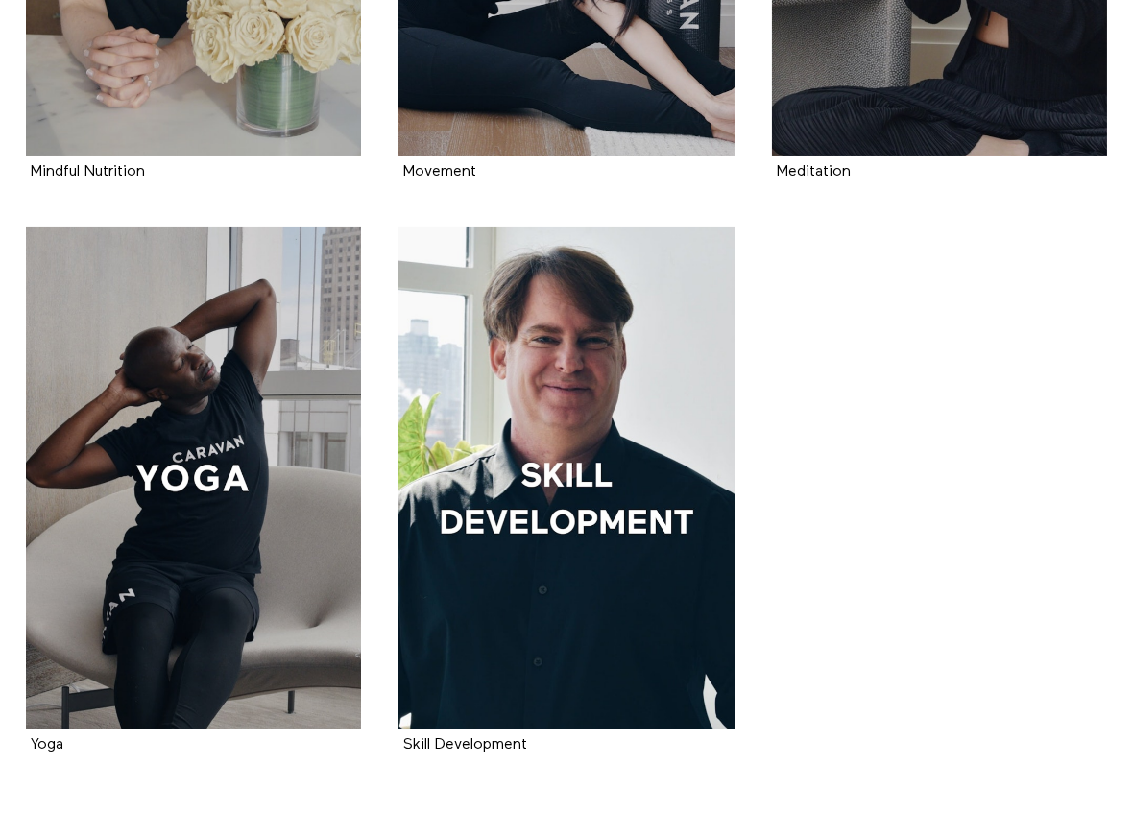
scroll to position [1928, 0]
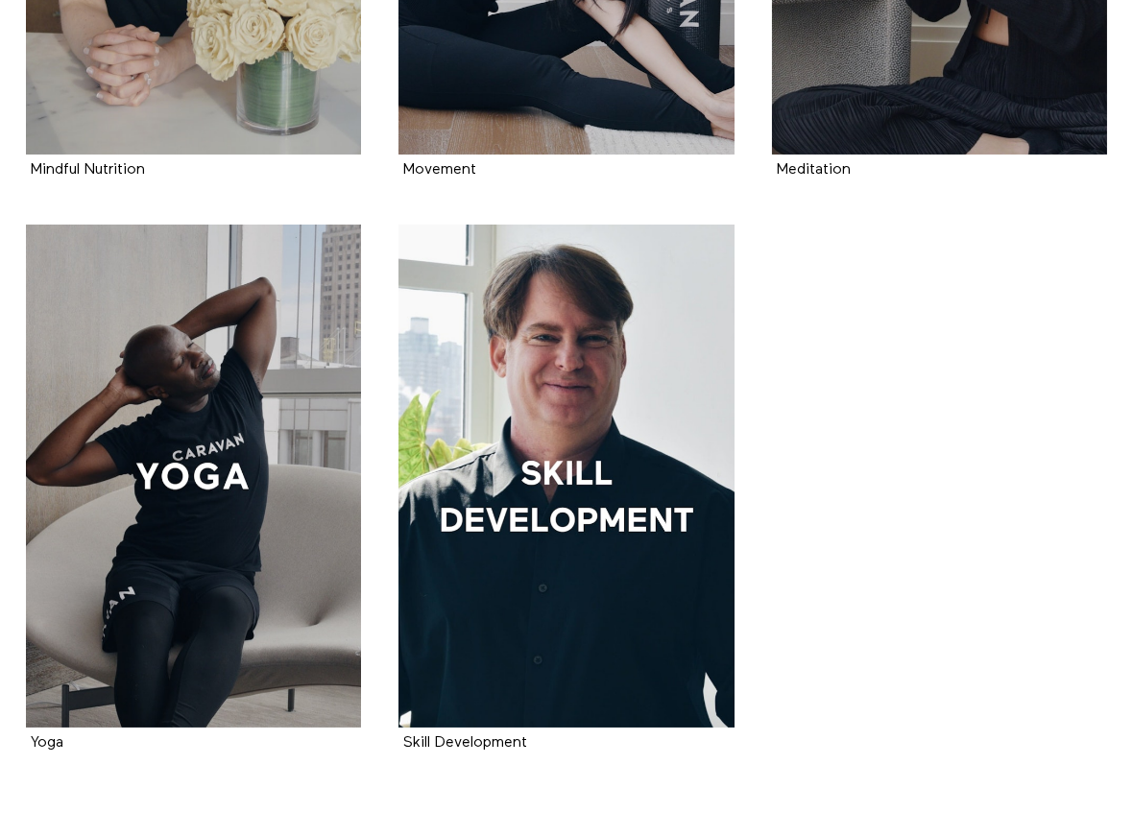
click at [271, 485] on div at bounding box center [193, 476] width 335 height 503
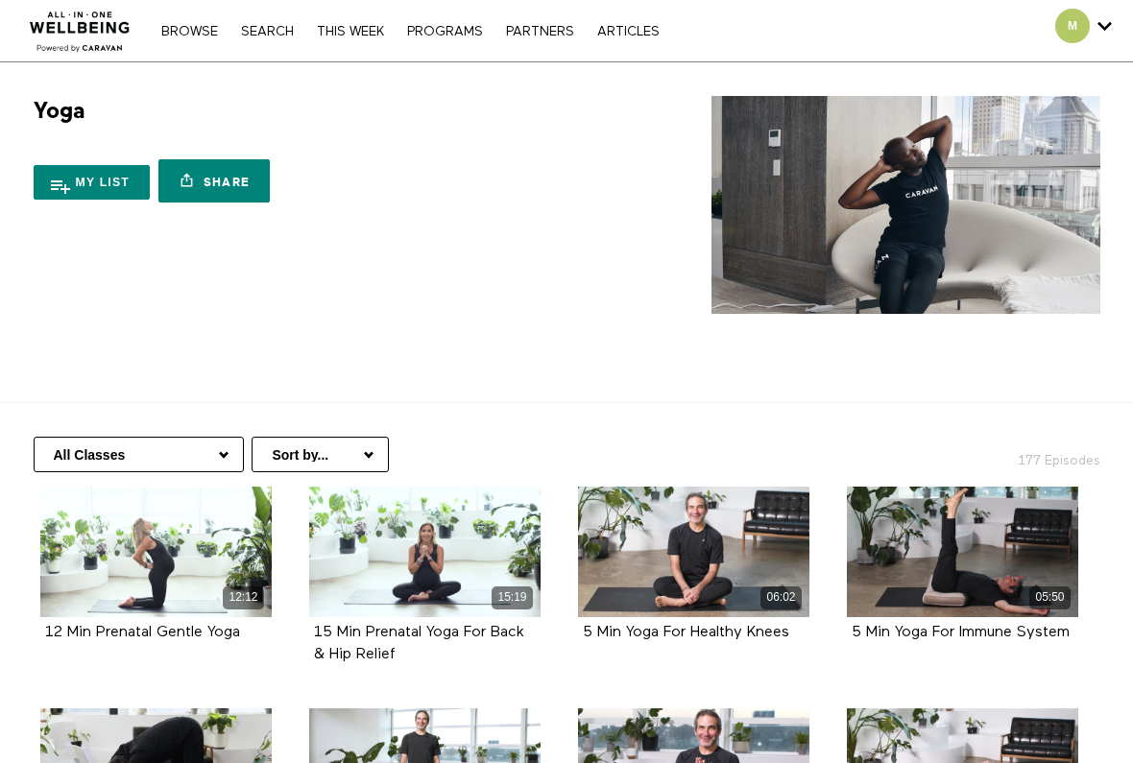
click at [184, 28] on link "Browse" at bounding box center [190, 31] width 76 height 13
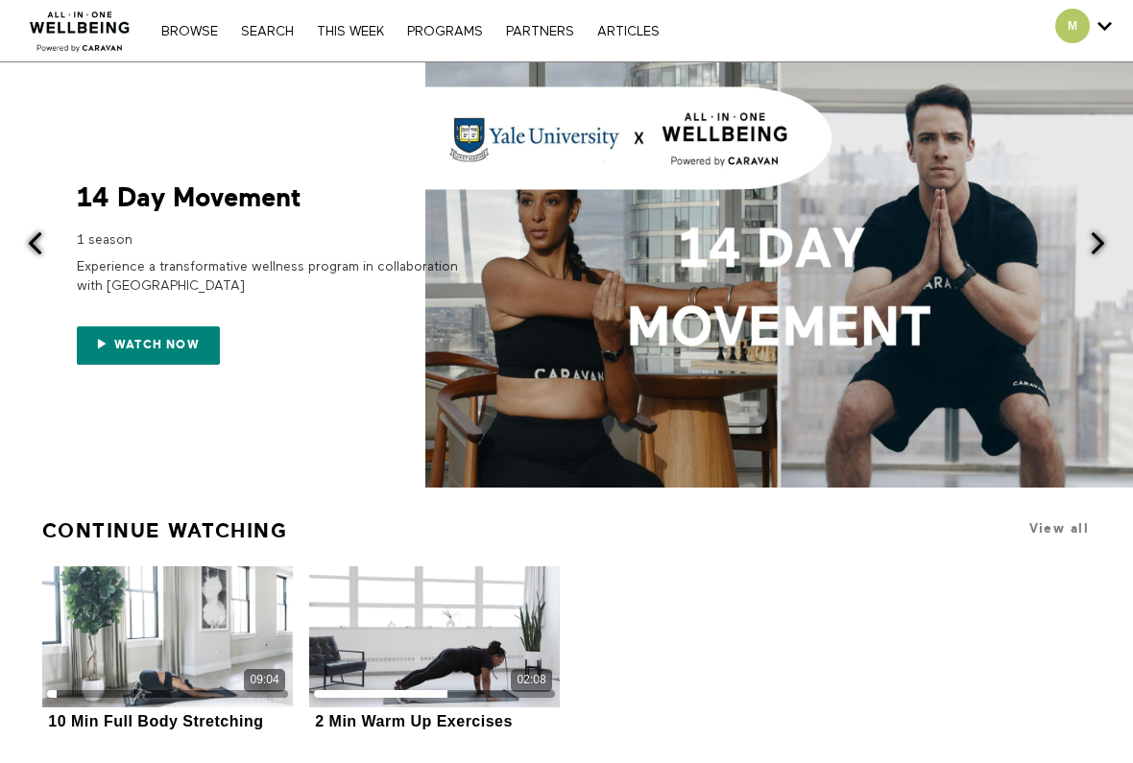
click at [259, 36] on link "Search" at bounding box center [267, 31] width 72 height 13
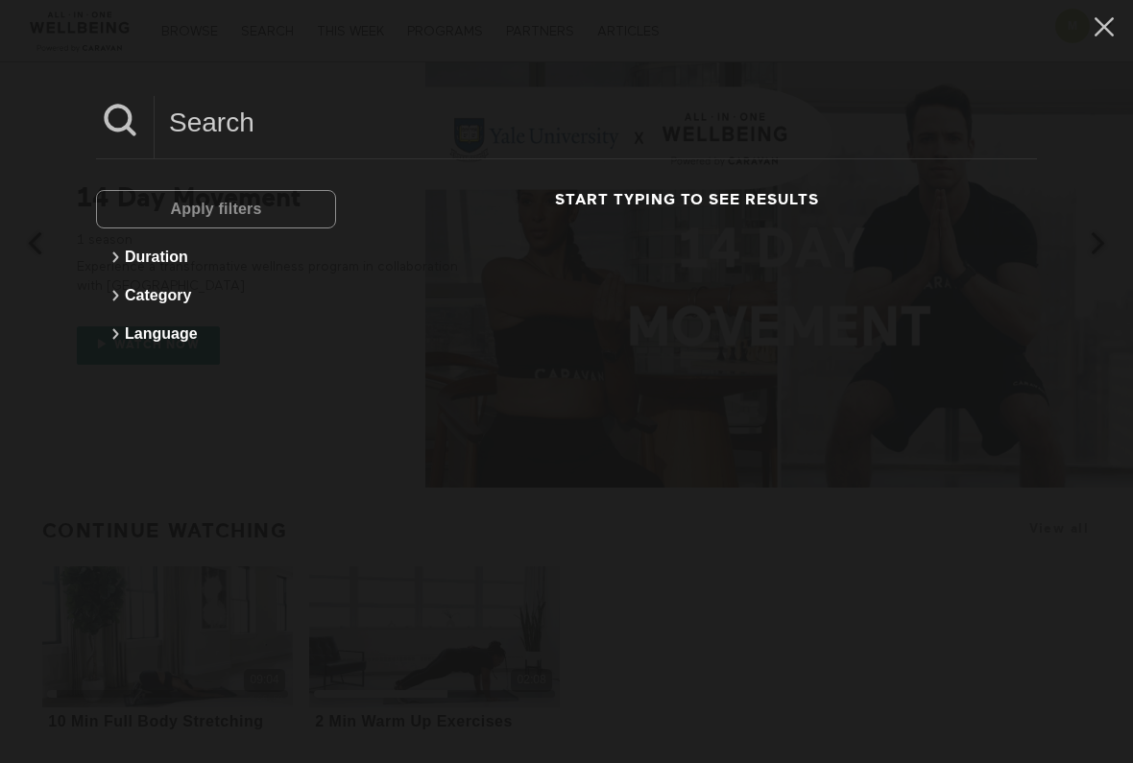
click at [115, 256] on icon at bounding box center [115, 257] width 23 height 23
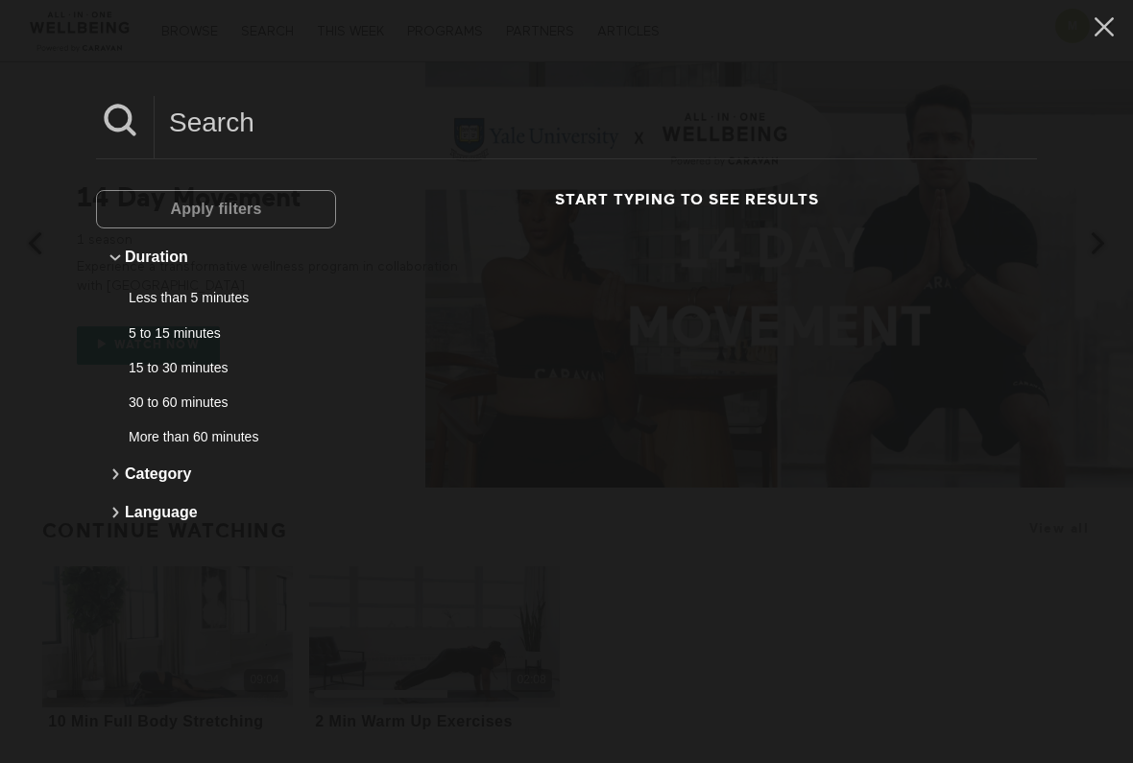
click at [220, 307] on button "Less than 5 minutes" at bounding box center [216, 297] width 221 height 35
click at [244, 227] on button "Apply filters" at bounding box center [216, 209] width 240 height 38
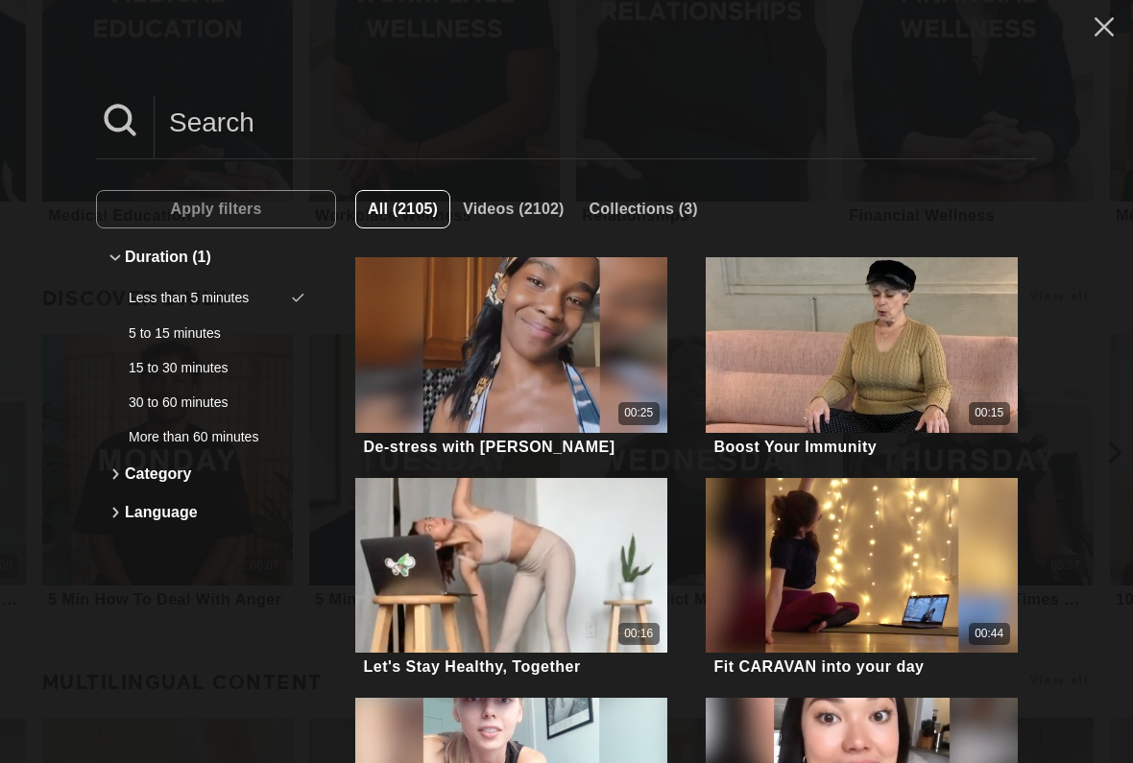
click at [1099, 27] on icon at bounding box center [1104, 27] width 36 height 33
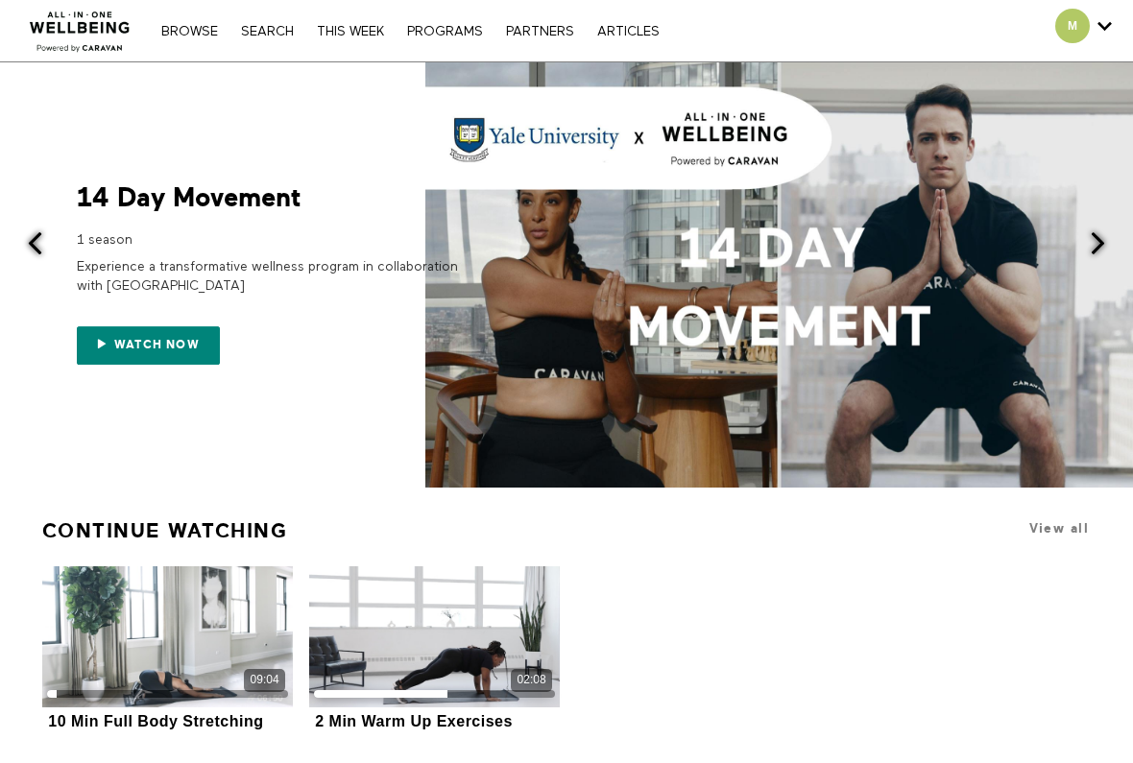
click at [363, 30] on link "THIS WEEK" at bounding box center [350, 31] width 86 height 13
click at [457, 36] on link "PROGRAMS" at bounding box center [444, 31] width 95 height 13
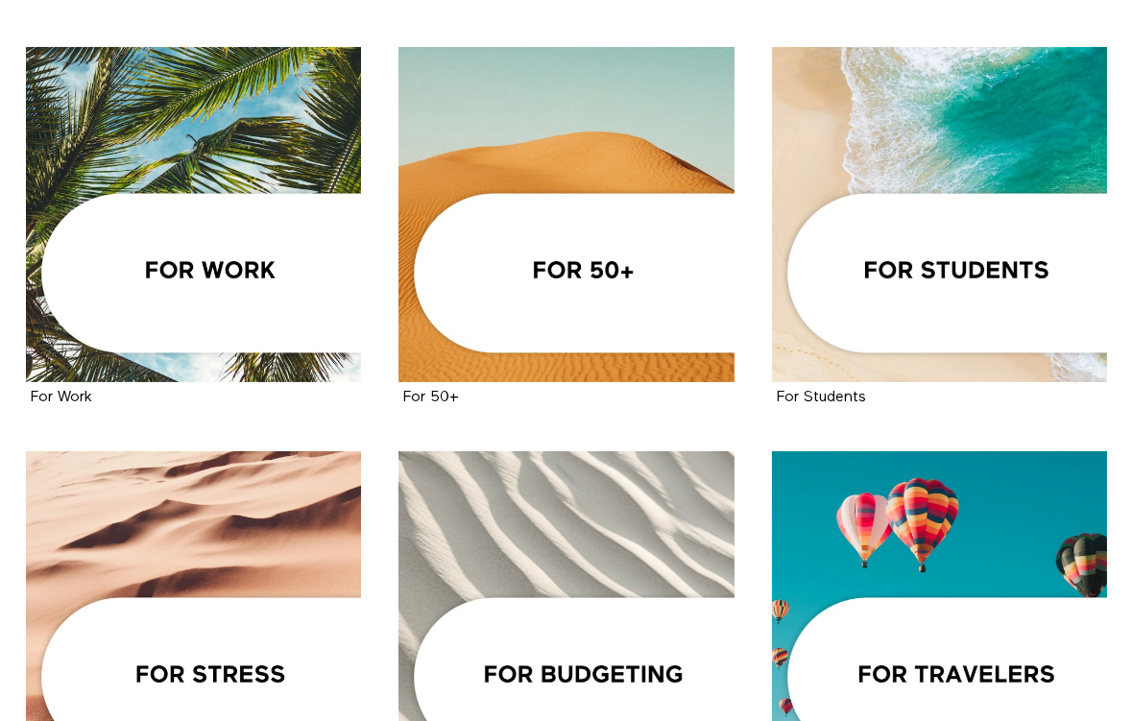
scroll to position [808, 0]
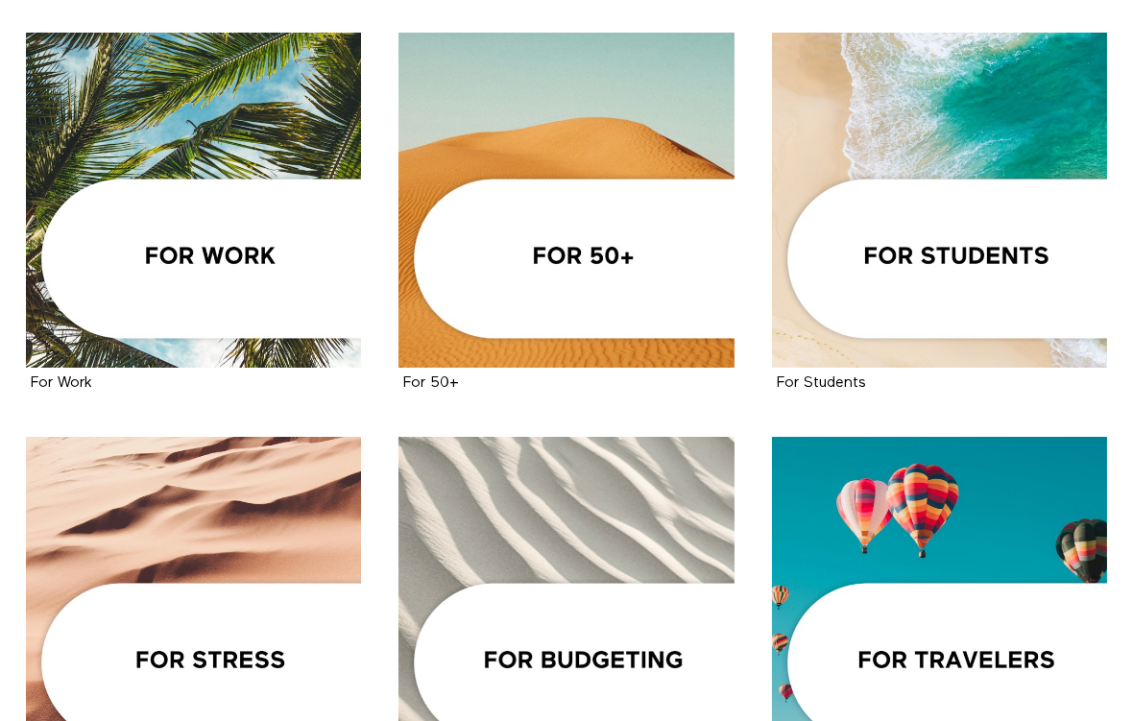
click at [1033, 268] on div at bounding box center [939, 200] width 335 height 335
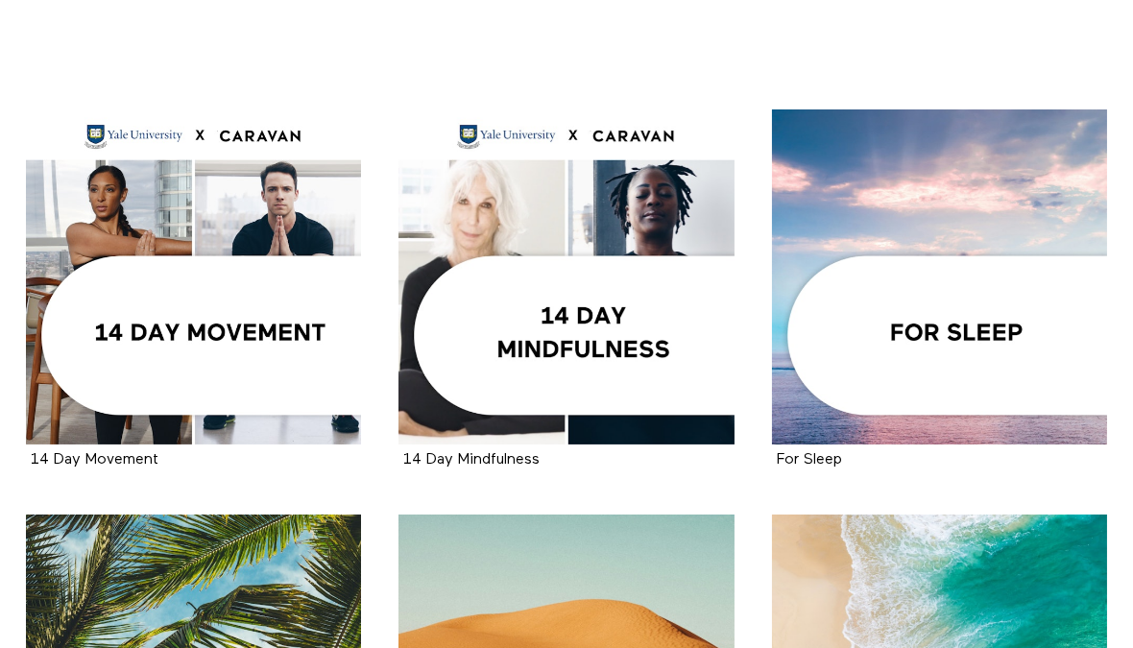
scroll to position [0, 0]
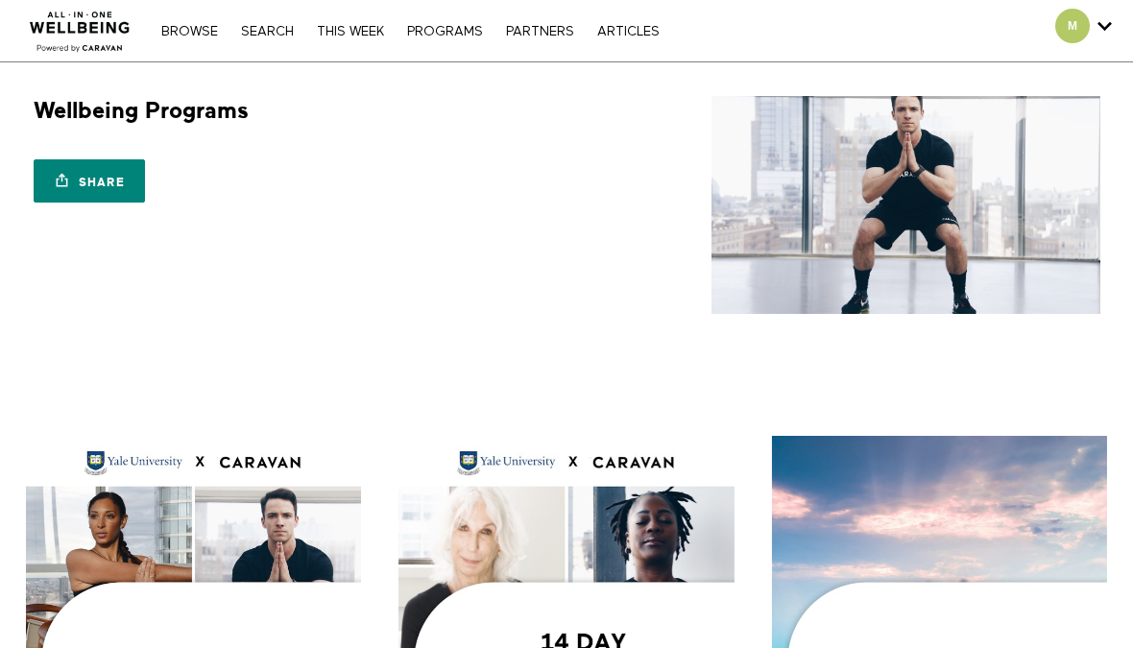
click at [557, 31] on link "PARTNERS" at bounding box center [539, 31] width 87 height 13
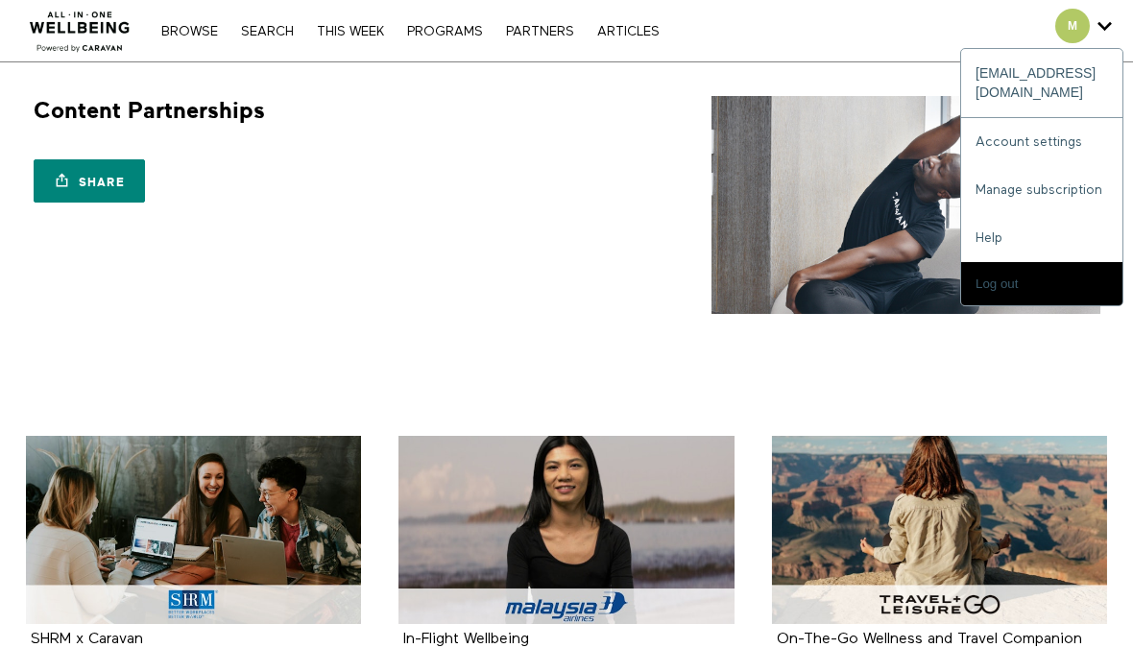
click at [1019, 166] on link "Manage subscription" at bounding box center [1041, 190] width 161 height 48
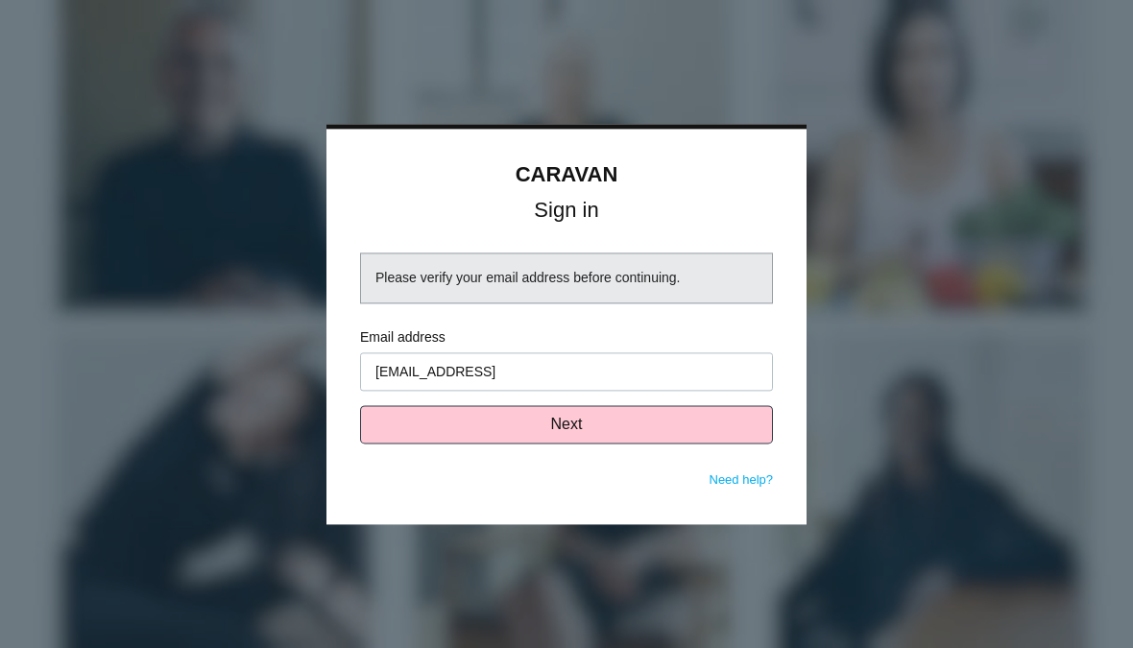
type input "[EMAIL_ADDRESS][DOMAIN_NAME]"
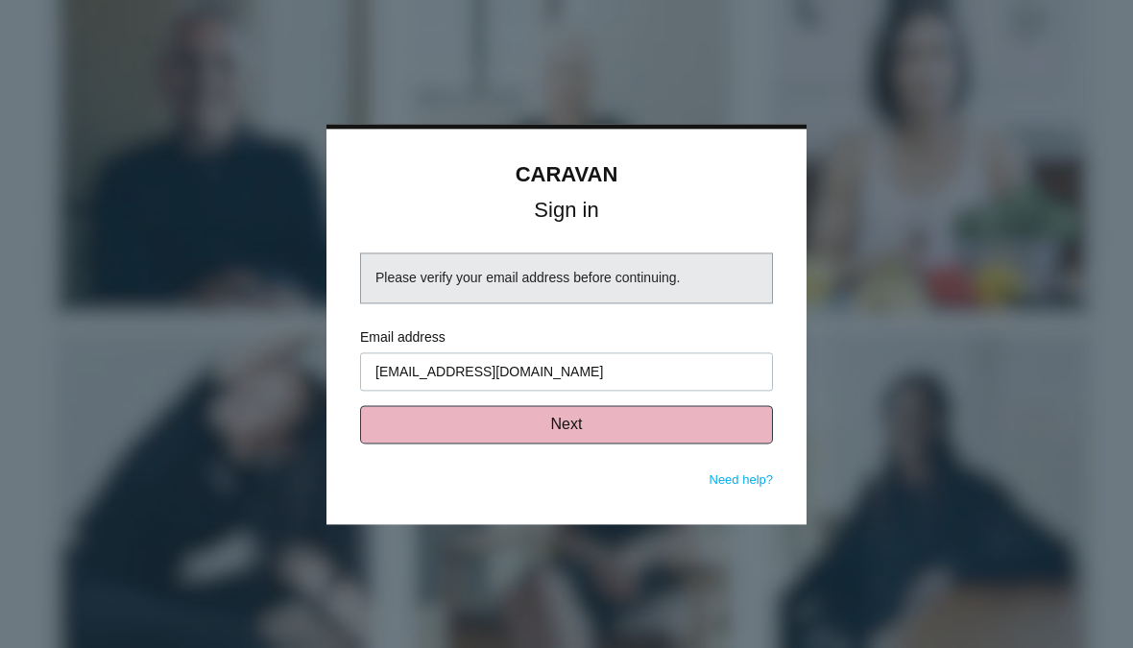
click at [739, 430] on button "Next" at bounding box center [566, 424] width 413 height 38
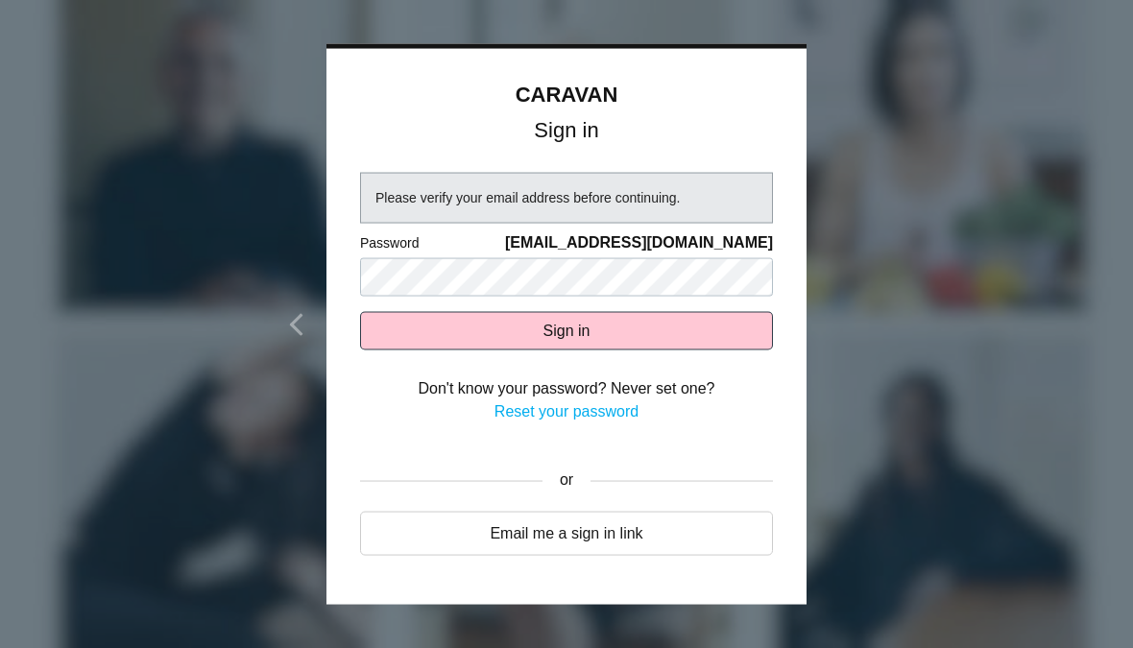
click at [604, 304] on form "Password mspitz1@kent.edu Sign in Don't know your password? Never set one? Rese…" at bounding box center [566, 336] width 413 height 209
click at [596, 331] on button "Sign in" at bounding box center [566, 330] width 413 height 38
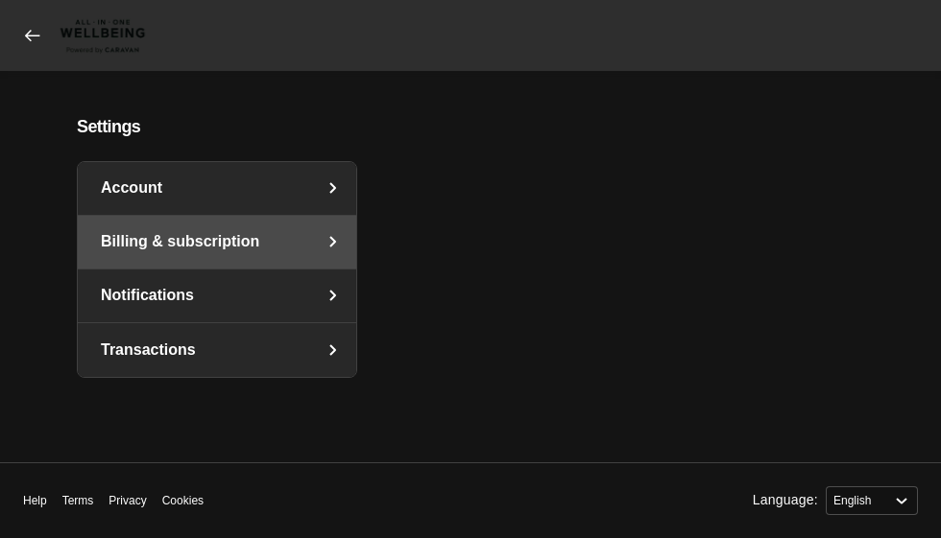
select select "en"
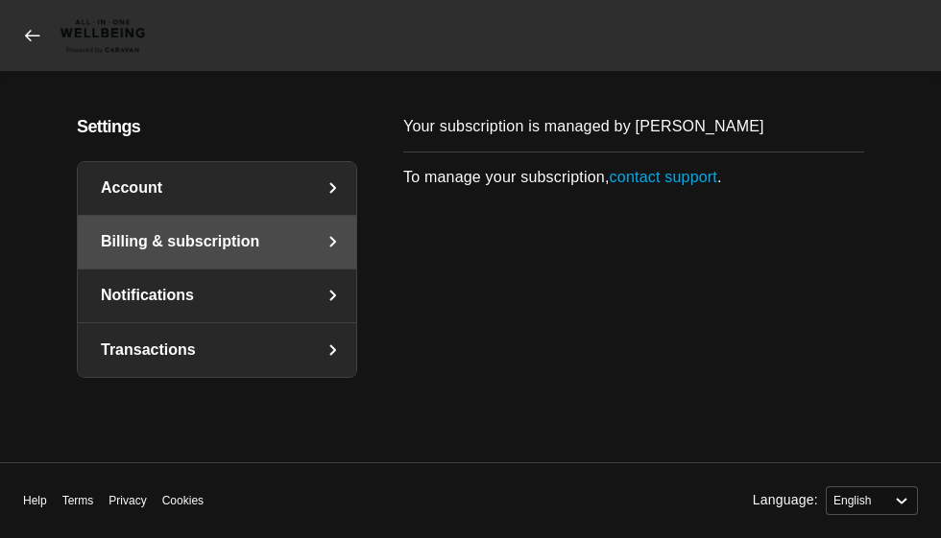
click at [318, 242] on link "Billing & subscription" at bounding box center [217, 242] width 278 height 53
click at [323, 206] on link "Account" at bounding box center [217, 188] width 278 height 53
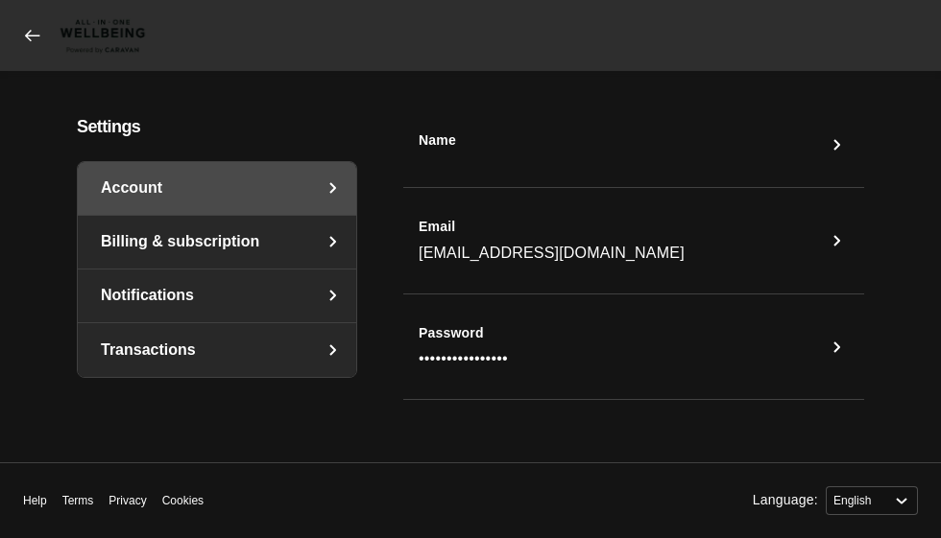
click at [308, 251] on link "Billing & subscription" at bounding box center [217, 242] width 278 height 53
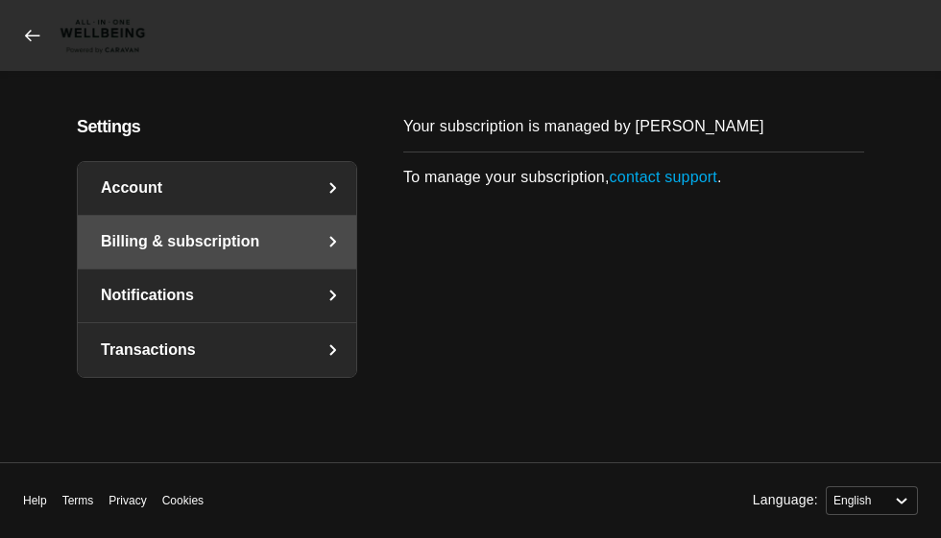
click at [292, 294] on link "Notifications" at bounding box center [217, 296] width 278 height 53
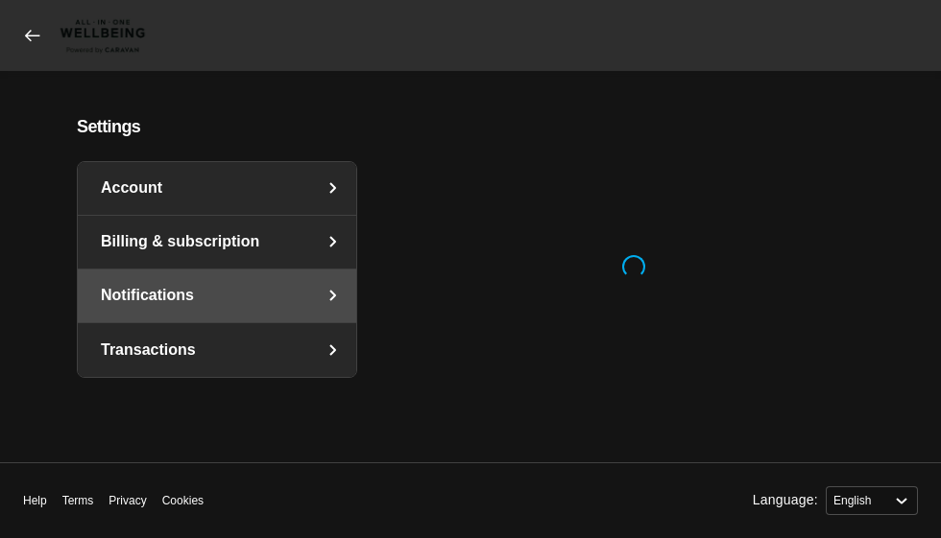
select select "en"
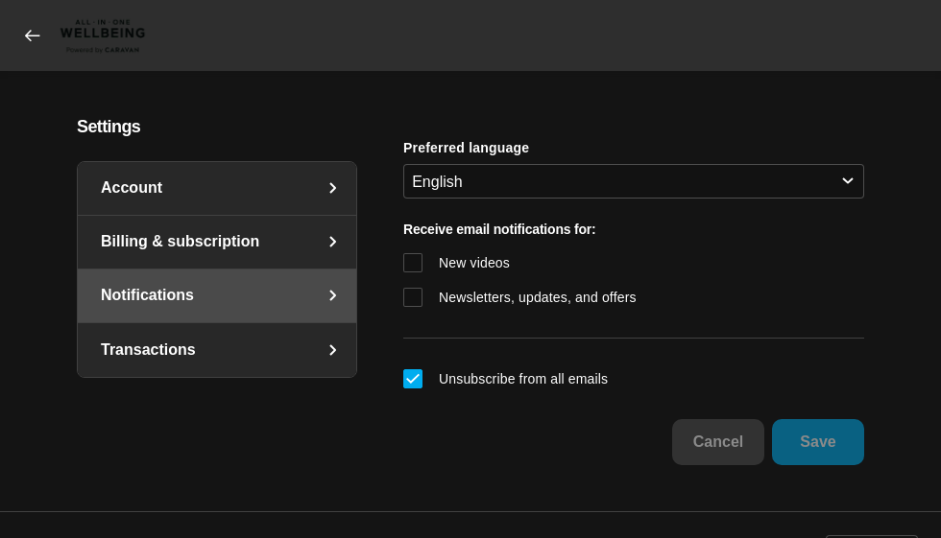
click at [250, 360] on link "Transactions" at bounding box center [217, 350] width 278 height 54
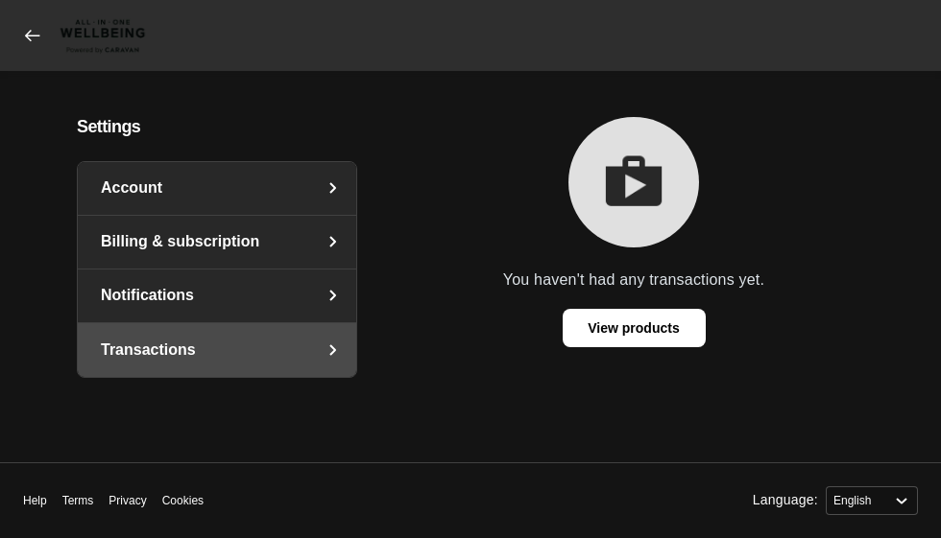
click at [288, 306] on link "Notifications" at bounding box center [217, 296] width 278 height 53
select select "en"
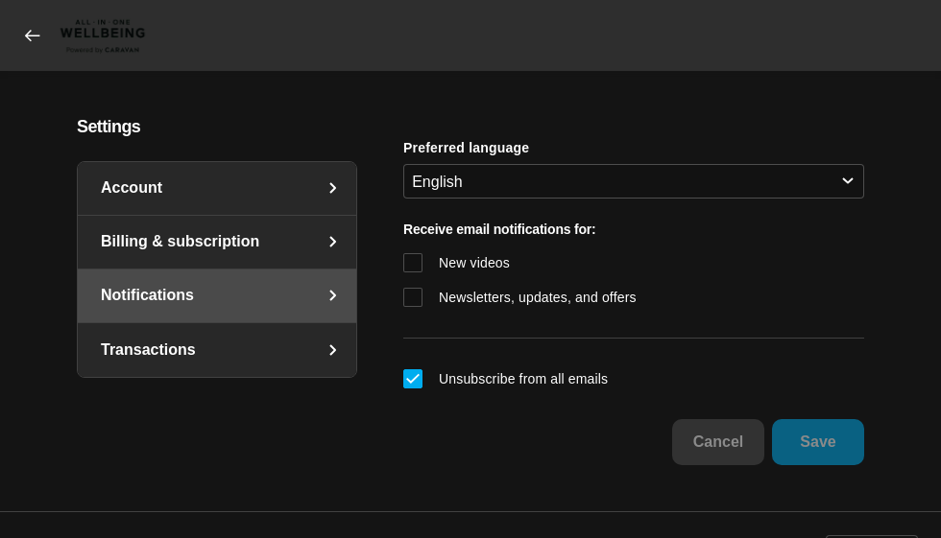
click at [263, 343] on link "Transactions" at bounding box center [217, 350] width 278 height 54
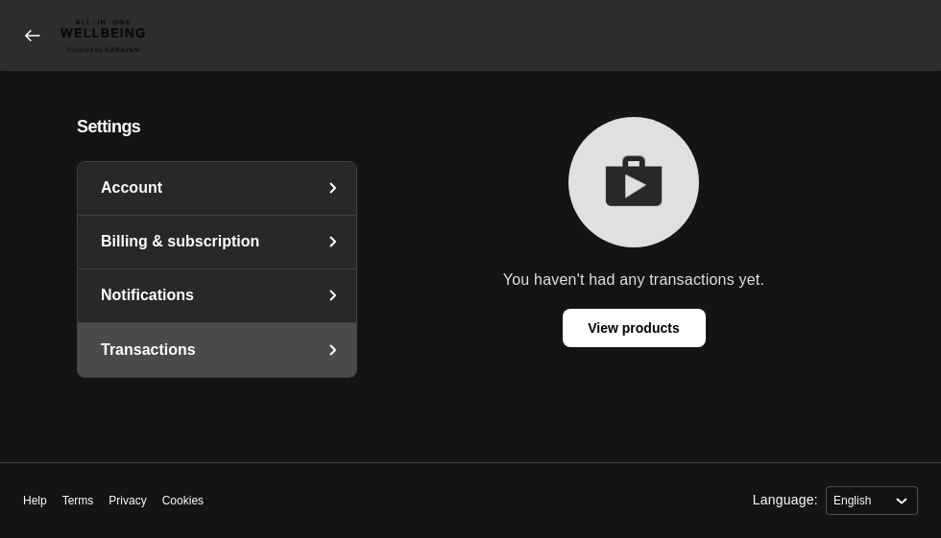
click at [613, 326] on span "View products" at bounding box center [632, 328] width 91 height 36
click at [273, 247] on link "Billing & subscription" at bounding box center [217, 242] width 278 height 53
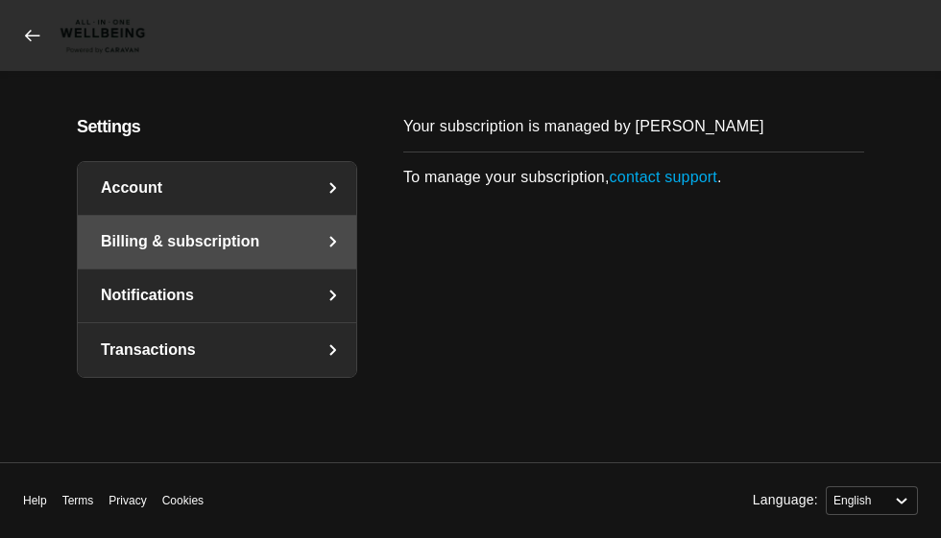
click at [657, 183] on link "contact support" at bounding box center [664, 177] width 108 height 16
click at [0, 452] on html "Settings Account Billing & subscription Notifications Transactions Your subscri…" at bounding box center [470, 269] width 941 height 538
click at [29, 32] on icon at bounding box center [32, 36] width 14 height 12
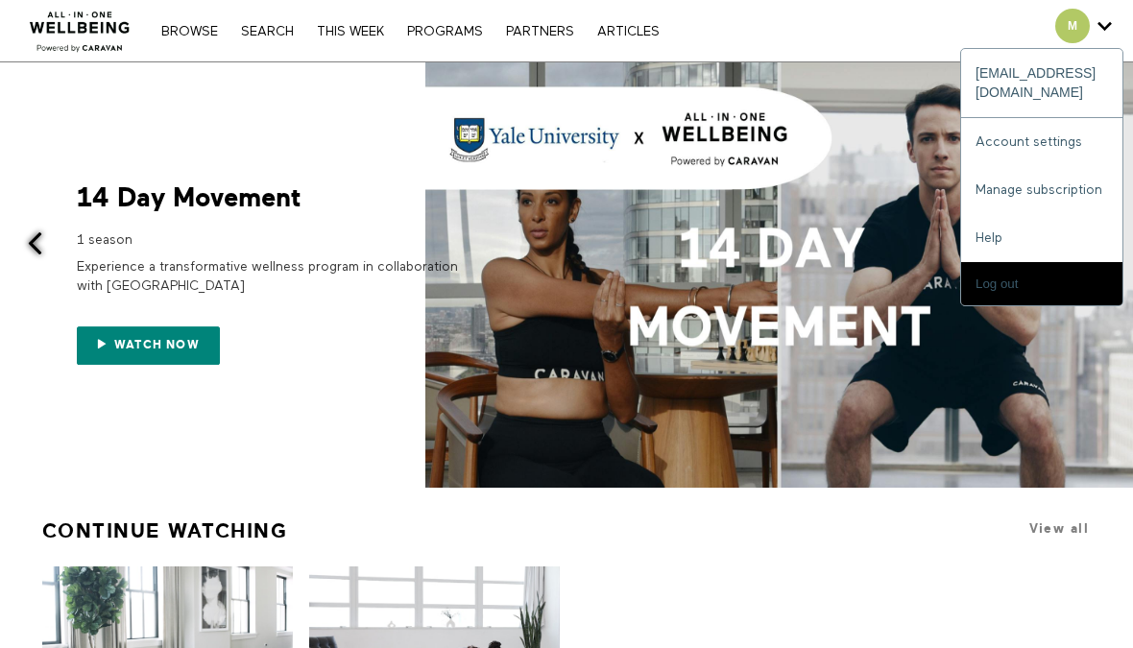
click at [1059, 118] on link "Account settings" at bounding box center [1041, 142] width 161 height 48
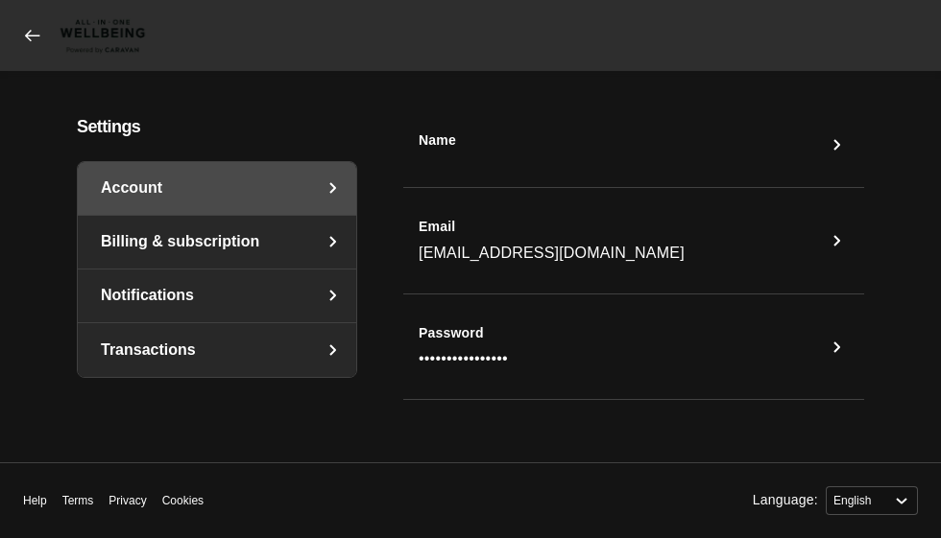
select select "en"
click at [33, 44] on icon at bounding box center [32, 35] width 19 height 19
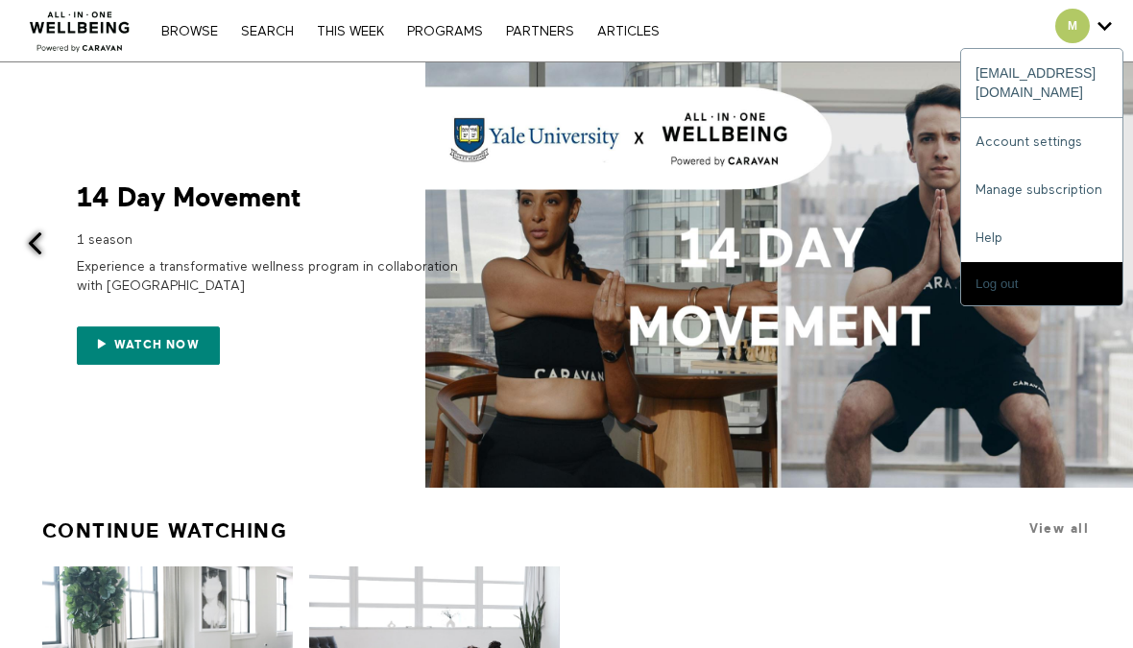
click at [1002, 216] on link "Help" at bounding box center [1041, 238] width 161 height 48
click at [1103, 29] on icon "Secondary" at bounding box center [1104, 26] width 14 height 29
click at [1108, 28] on icon "Secondary" at bounding box center [1104, 26] width 14 height 29
